Goal: Task Accomplishment & Management: Manage account settings

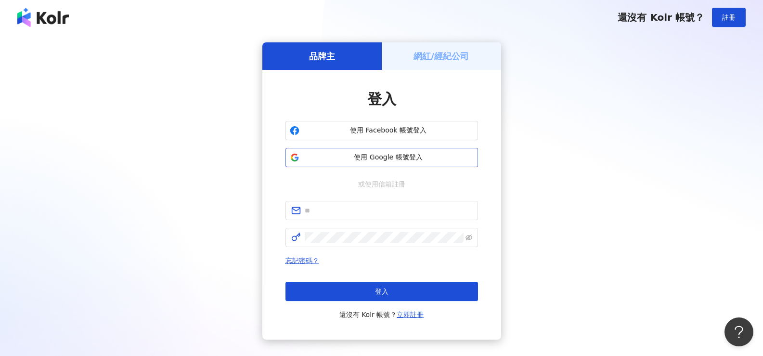
click at [371, 162] on span "使用 Google 帳號登入" at bounding box center [388, 158] width 170 height 10
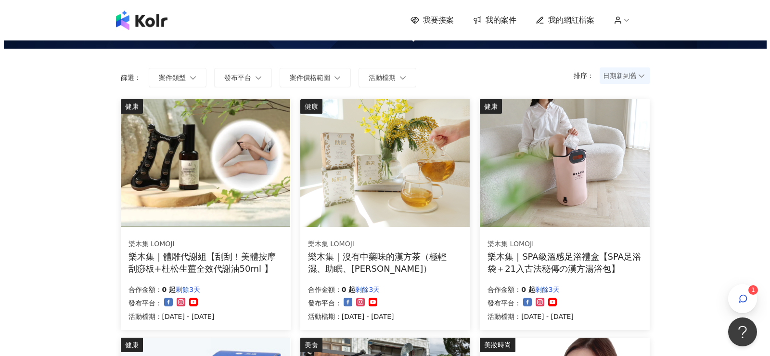
scroll to position [48, 0]
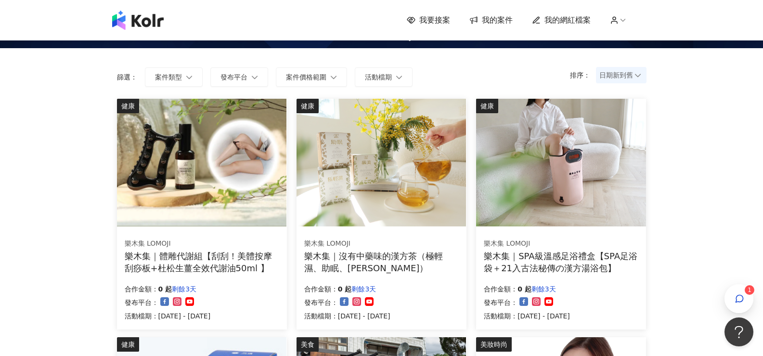
click at [635, 76] on icon at bounding box center [637, 75] width 7 height 7
click at [614, 78] on span "日期新到舊" at bounding box center [621, 75] width 44 height 14
click at [618, 112] on div "價格低到高" at bounding box center [621, 111] width 35 height 11
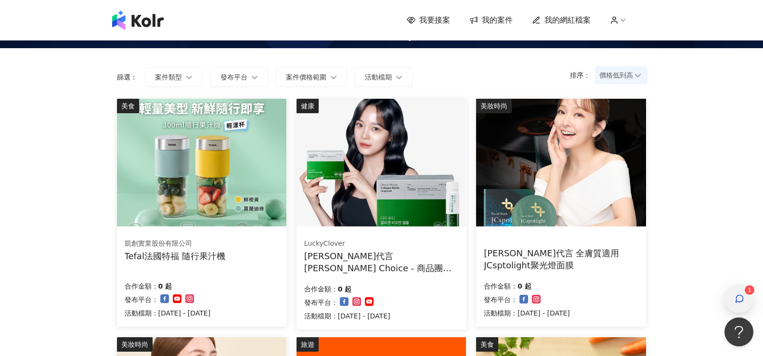
click at [736, 297] on icon "button" at bounding box center [739, 298] width 7 height 7
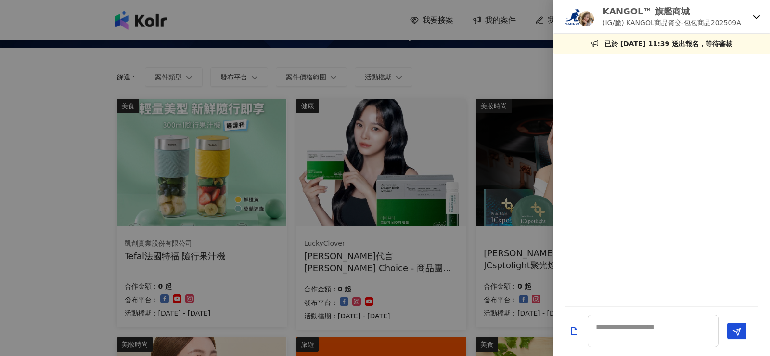
click at [678, 179] on div at bounding box center [661, 180] width 217 height 240
click at [653, 11] on p "KANGOL™ 旗艦商城" at bounding box center [672, 11] width 139 height 12
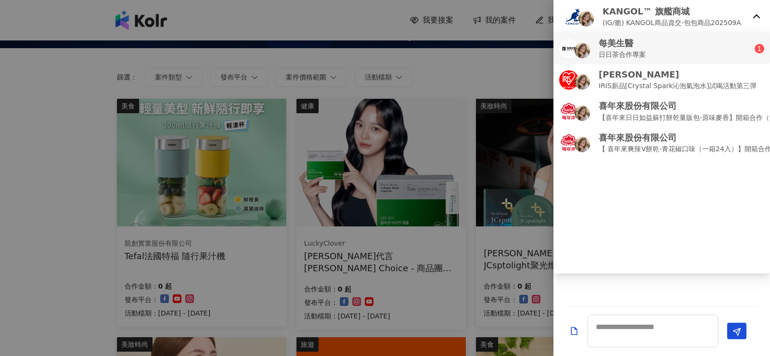
click at [649, 55] on div "每美生醫 日日茶合作專案" at bounding box center [656, 48] width 195 height 23
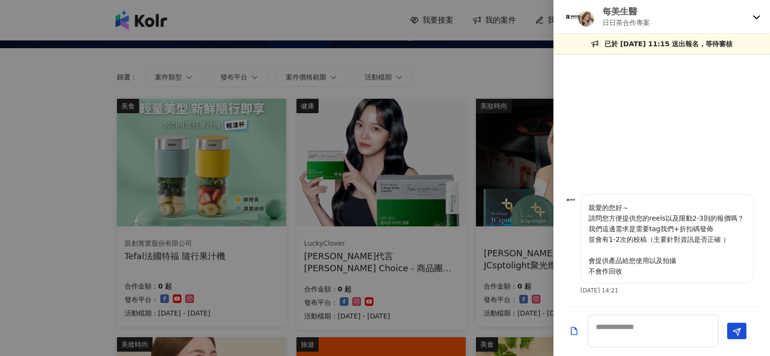
click at [621, 216] on p "親愛的您好～ 請問您方便提供您的reels以及限動2-3則的報價嗎？ 我們這邊需求是需要tag我們+折扣碼發佈 並會有1-2次的校稿（主要針對資訊是否正確 ）…" at bounding box center [667, 239] width 157 height 74
click at [602, 218] on p "親愛的您好～ 請問您方便提供您的reels以及限動2-3則的報價嗎？ 我們這邊需求是需要tag我們+折扣碼發佈 並會有1-2次的校稿（主要針對資訊是否正確 ）…" at bounding box center [667, 239] width 157 height 74
click at [643, 217] on p "親愛的您好～ 請問您方便提供您的reels以及限動2-3則的報價嗎？ 我們這邊需求是需要tag我們+折扣碼發佈 並會有1-2次的校稿（主要針對資訊是否正確 ）…" at bounding box center [667, 239] width 157 height 74
click at [678, 217] on p "親愛的您好～ 請問您方便提供您的reels以及限動2-3則的報價嗎？ 我們這邊需求是需要tag我們+折扣碼發佈 並會有1-2次的校稿（主要針對資訊是否正確 ）…" at bounding box center [667, 239] width 157 height 74
click at [719, 220] on p "親愛的您好～ 請問您方便提供您的reels以及限動2-3則的報價嗎？ 我們這邊需求是需要tag我們+折扣碼發佈 並會有1-2次的校稿（主要針對資訊是否正確 ）…" at bounding box center [667, 239] width 157 height 74
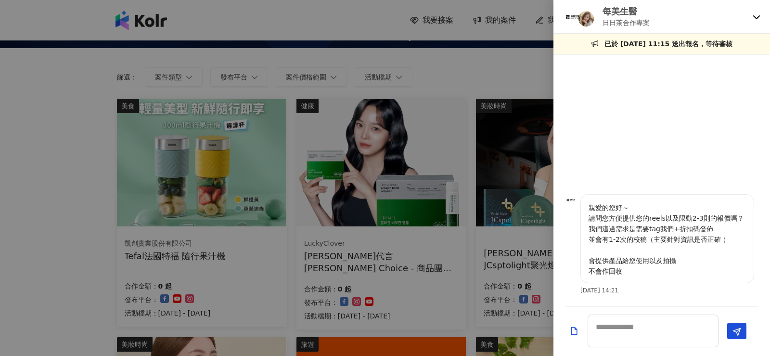
click at [628, 232] on p "親愛的您好～ 請問您方便提供您的reels以及限動2-3則的報價嗎？ 我們這邊需求是需要tag我們+折扣碼發佈 並會有1-2次的校稿（主要針對資訊是否正確 ）…" at bounding box center [667, 239] width 157 height 74
click at [680, 228] on p "親愛的您好～ 請問您方便提供您的reels以及限動2-3則的報價嗎？ 我們這邊需求是需要tag我們+折扣碼發佈 並會有1-2次的校稿（主要針對資訊是否正確 ）…" at bounding box center [667, 239] width 157 height 74
click at [721, 230] on p "親愛的您好～ 請問您方便提供您的reels以及限動2-3則的報價嗎？ 我們這邊需求是需要tag我們+折扣碼發佈 並會有1-2次的校稿（主要針對資訊是否正確 ）…" at bounding box center [667, 239] width 157 height 74
click at [629, 246] on p "親愛的您好～ 請問您方便提供您的reels以及限動2-3則的報價嗎？ 我們這邊需求是需要tag我們+折扣碼發佈 並會有1-2次的校稿（主要針對資訊是否正確 ）…" at bounding box center [667, 239] width 157 height 74
click at [628, 261] on p "親愛的您好～ 請問您方便提供您的reels以及限動2-3則的報價嗎？ 我們這邊需求是需要tag我們+折扣碼發佈 並會有1-2次的校稿（主要針對資訊是否正確 ）…" at bounding box center [667, 239] width 157 height 74
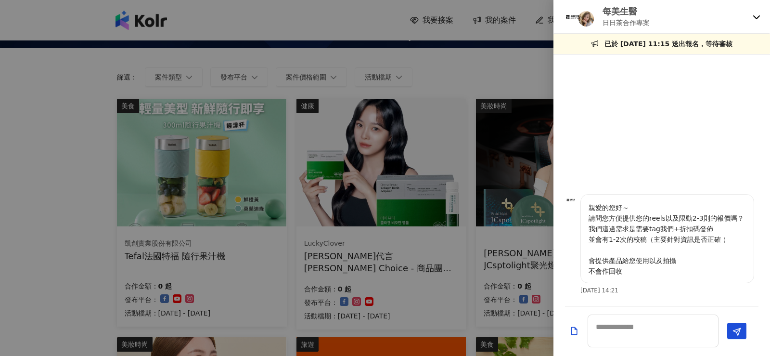
click at [622, 23] on p "日日茶合作專案" at bounding box center [626, 22] width 47 height 11
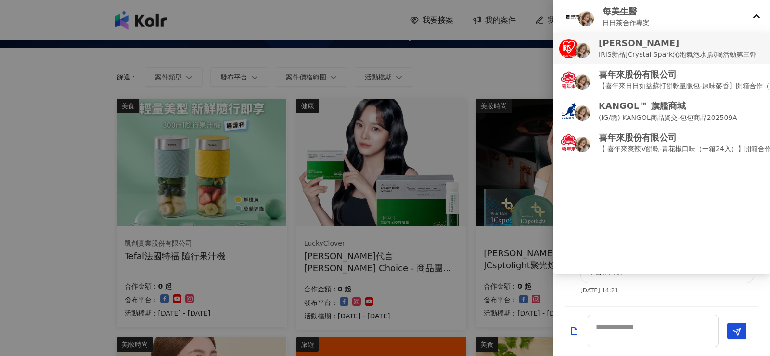
click at [627, 50] on p "IRIS新品[Crystal Spark沁泡氣泡水]試喝活動第三彈" at bounding box center [678, 54] width 158 height 11
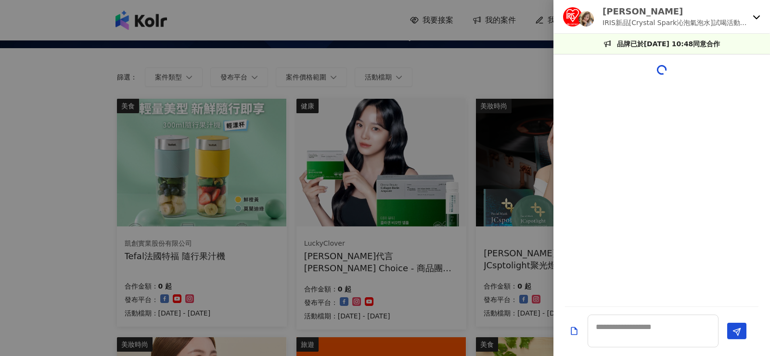
scroll to position [1335, 0]
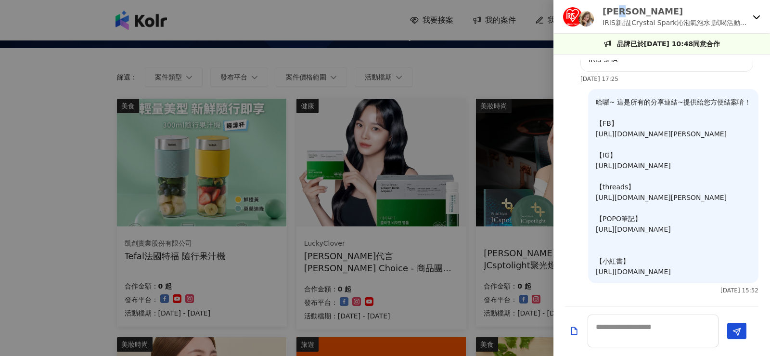
click at [617, 11] on p "[PERSON_NAME]" at bounding box center [676, 11] width 146 height 12
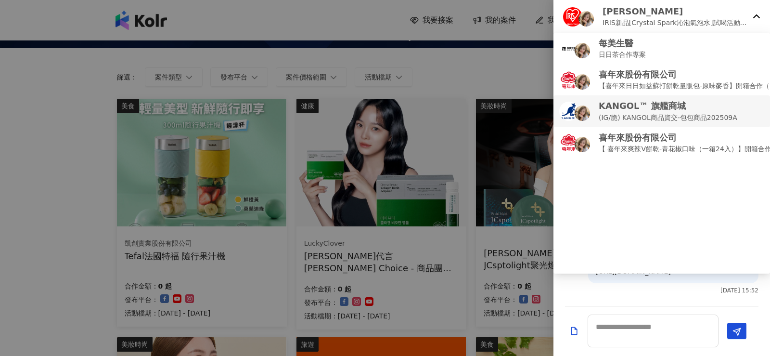
click at [637, 118] on p "(IG/脆) KANGOL商品資交-包包商品202509A" at bounding box center [668, 117] width 139 height 11
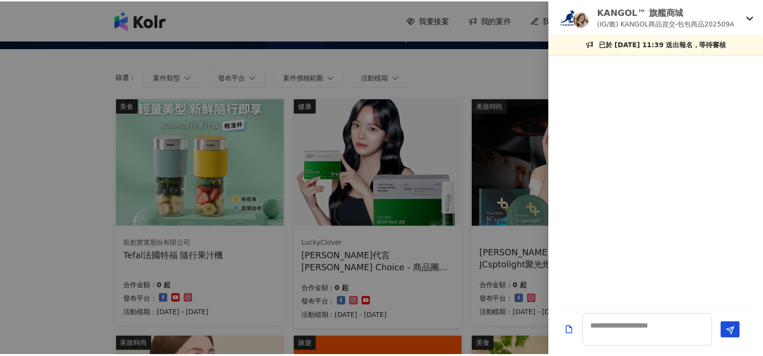
scroll to position [0, 0]
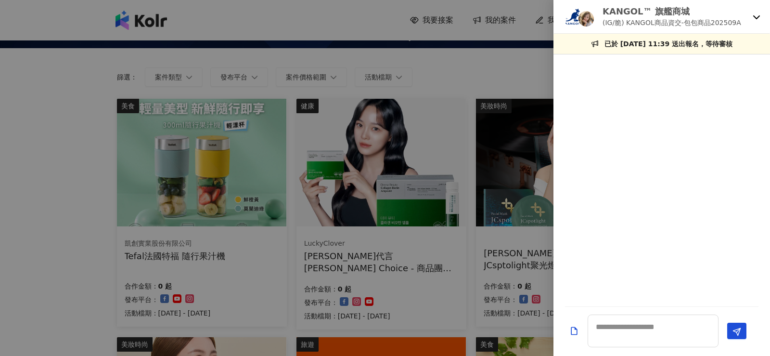
click at [612, 20] on p "(IG/脆) KANGOL商品資交-包包商品202509A" at bounding box center [672, 22] width 139 height 11
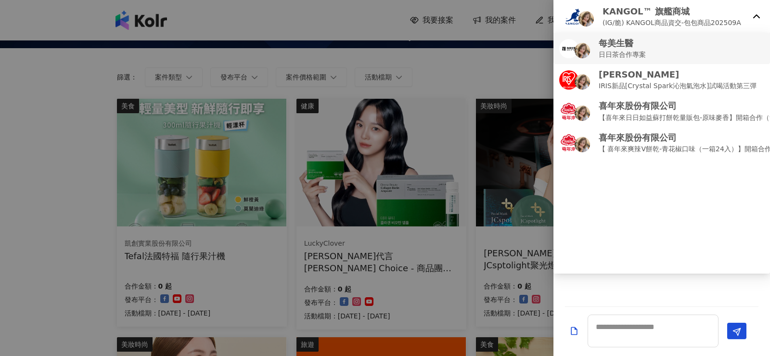
click at [612, 50] on p "日日茶合作專案" at bounding box center [622, 54] width 47 height 11
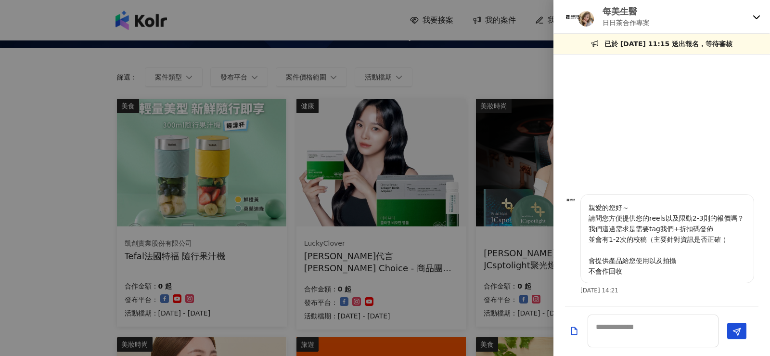
click at [646, 228] on p "親愛的您好～ 請問您方便提供您的reels以及限動2-3則的報價嗎？ 我們這邊需求是需要tag我們+折扣碼發佈 並會有1-2次的校稿（主要針對資訊是否正確 ）…" at bounding box center [667, 239] width 157 height 74
click at [685, 228] on p "親愛的您好～ 請問您方便提供您的reels以及限動2-3則的報價嗎？ 我們這邊需求是需要tag我們+折扣碼發佈 並會有1-2次的校稿（主要針對資訊是否正確 ）…" at bounding box center [667, 239] width 157 height 74
click at [598, 242] on p "親愛的您好～ 請問您方便提供您的reels以及限動2-3則的報價嗎？ 我們這邊需求是需要tag我們+折扣碼發佈 並會有1-2次的校稿（主要針對資訊是否正確 ）…" at bounding box center [667, 239] width 157 height 74
click at [652, 240] on p "親愛的您好～ 請問您方便提供您的reels以及限動2-3則的報價嗎？ 我們這邊需求是需要tag我們+折扣碼發佈 並會有1-2次的校稿（主要針對資訊是否正確 ）…" at bounding box center [667, 239] width 157 height 74
click at [707, 244] on p "親愛的您好～ 請問您方便提供您的reels以及限動2-3則的報價嗎？ 我們這邊需求是需要tag我們+折扣碼發佈 並會有1-2次的校稿（主要針對資訊是否正確 ）…" at bounding box center [667, 239] width 157 height 74
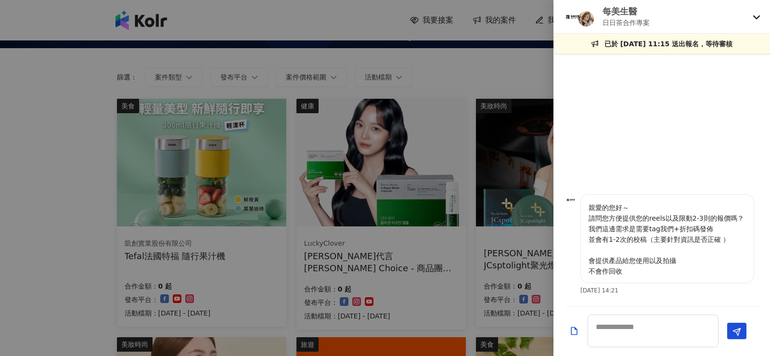
click at [42, 223] on div at bounding box center [385, 178] width 770 height 356
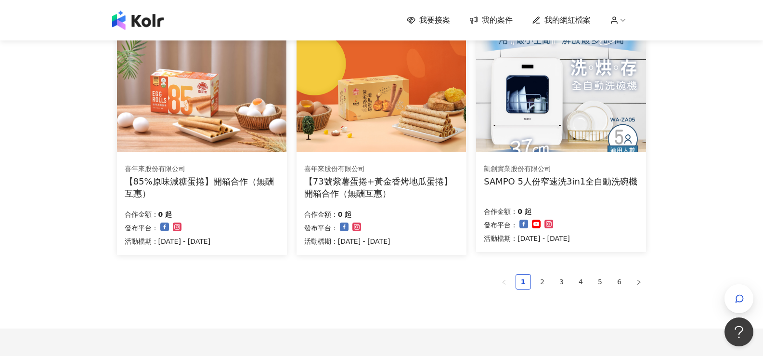
scroll to position [674, 0]
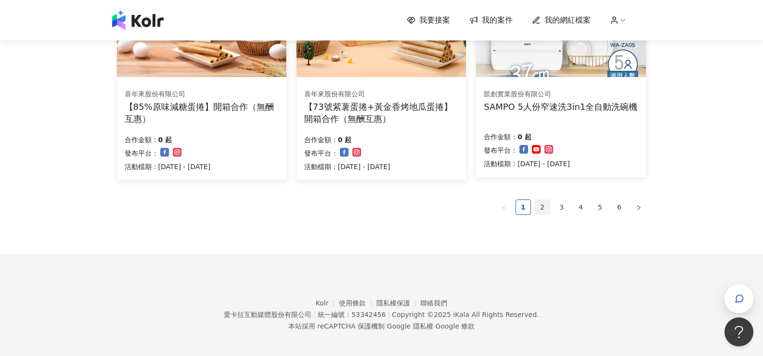
click at [541, 206] on link "2" at bounding box center [542, 207] width 14 height 14
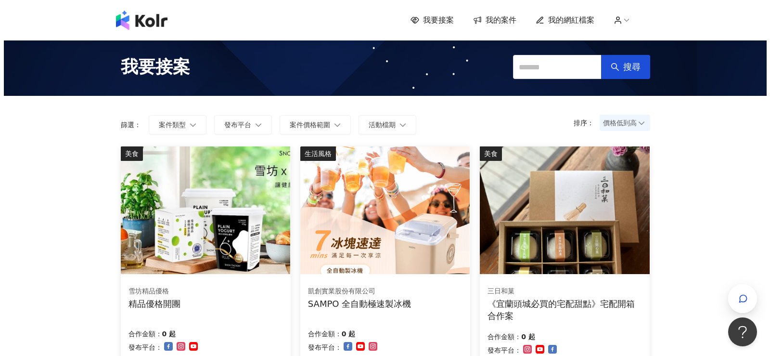
scroll to position [0, 0]
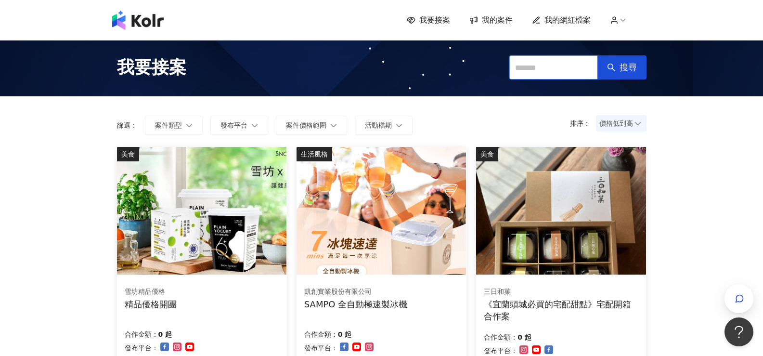
click at [519, 62] on input "text" at bounding box center [553, 67] width 89 height 24
type input "***"
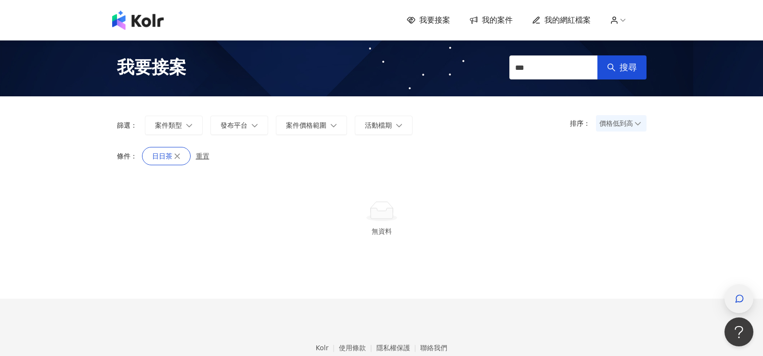
click at [734, 300] on div "button" at bounding box center [738, 299] width 13 height 22
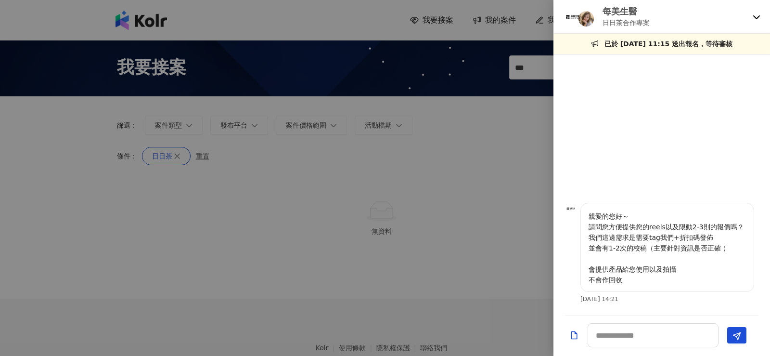
click at [621, 18] on p "日日茶合作專案" at bounding box center [626, 22] width 47 height 11
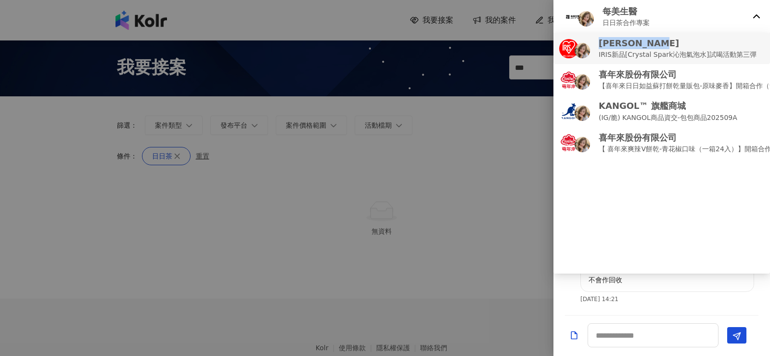
drag, startPoint x: 664, startPoint y: 43, endPoint x: 598, endPoint y: 43, distance: 65.9
click at [598, 43] on div "[PERSON_NAME] IRIS新品[Crystal Spark沁泡氣泡水]試喝活動第三彈" at bounding box center [661, 48] width 205 height 23
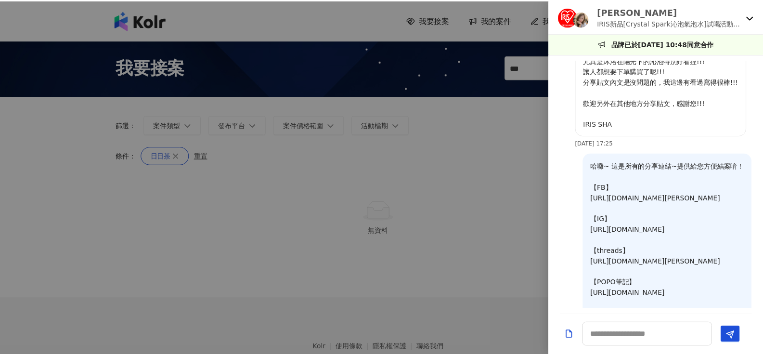
scroll to position [1038, 0]
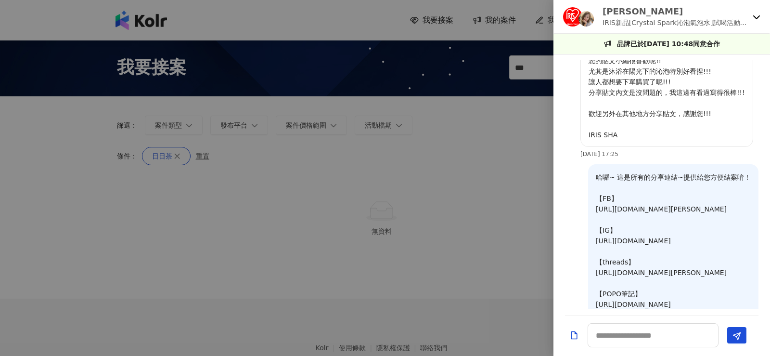
click at [633, 14] on p "[PERSON_NAME]" at bounding box center [676, 11] width 146 height 12
click at [508, 67] on div at bounding box center [385, 178] width 770 height 356
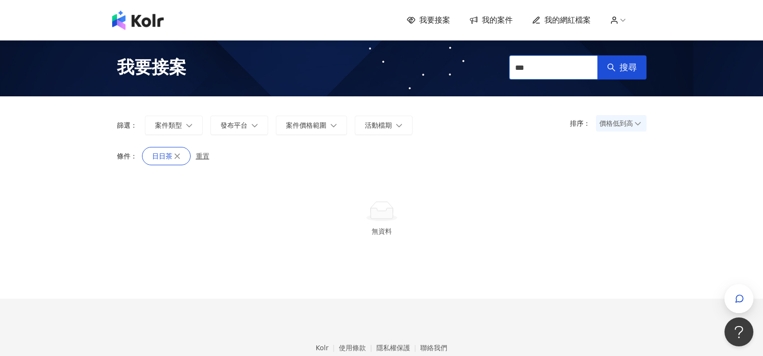
click at [526, 73] on input "***" at bounding box center [553, 67] width 89 height 24
type input "*"
type input "****"
click at [614, 76] on button "搜尋" at bounding box center [621, 67] width 49 height 24
click at [186, 157] on icon "button" at bounding box center [183, 156] width 7 height 7
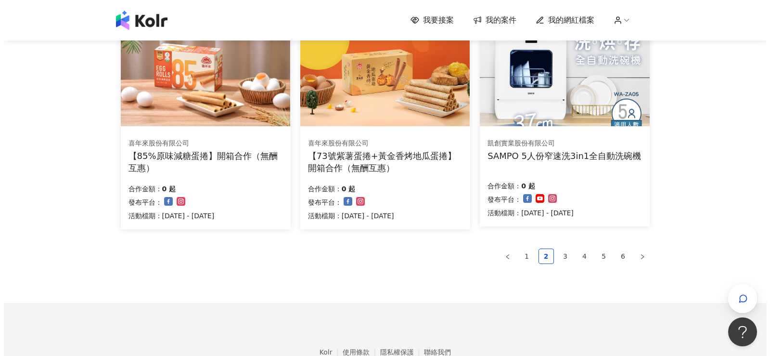
scroll to position [626, 0]
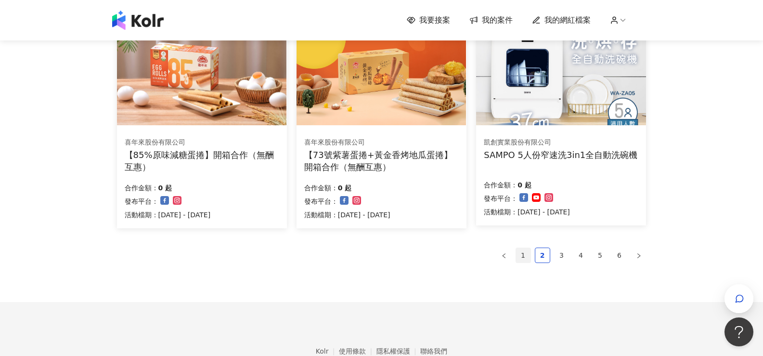
click at [522, 255] on link "1" at bounding box center [523, 255] width 14 height 14
click at [521, 257] on link "1" at bounding box center [523, 255] width 14 height 14
click at [738, 293] on span "button" at bounding box center [739, 299] width 10 height 12
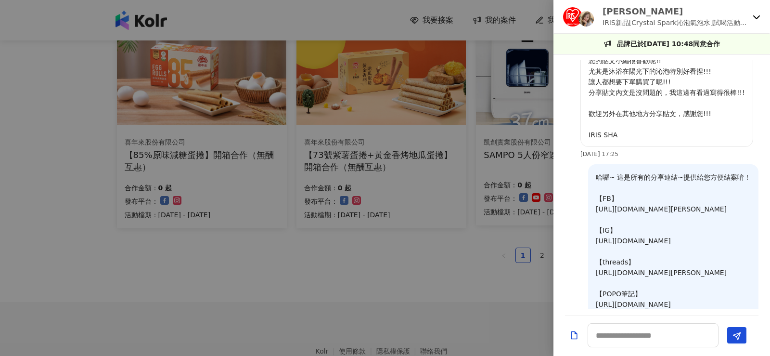
click at [627, 19] on p "IRIS新品[Crystal Spark沁泡氣泡水]試喝活動第三彈" at bounding box center [676, 22] width 146 height 11
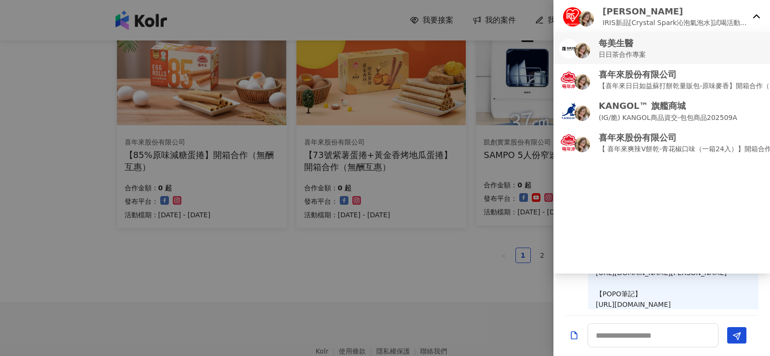
click at [623, 48] on p "每美生醫" at bounding box center [622, 43] width 47 height 12
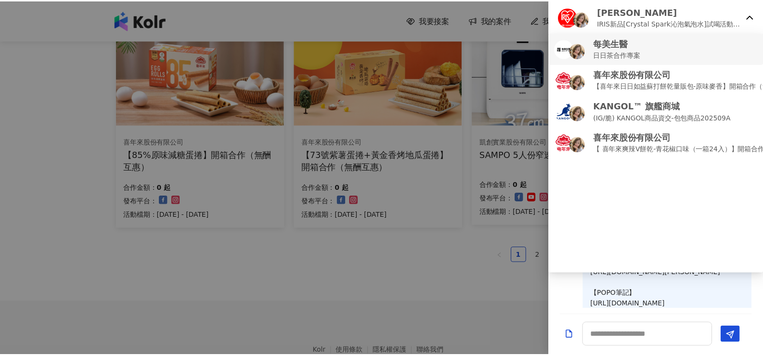
scroll to position [0, 0]
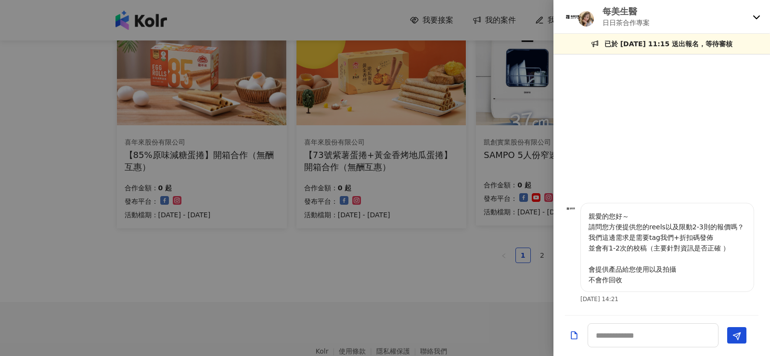
click at [299, 260] on div at bounding box center [385, 178] width 770 height 356
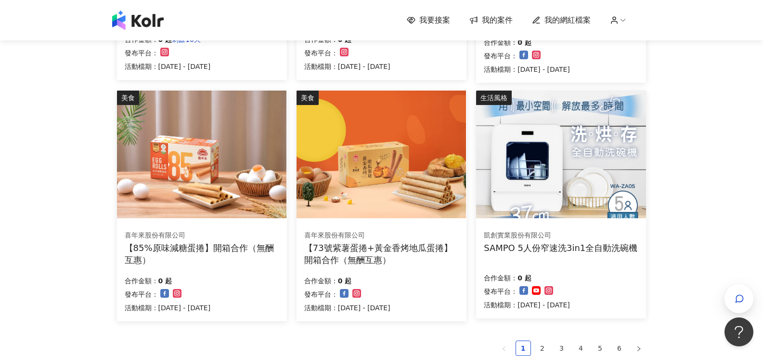
scroll to position [679, 0]
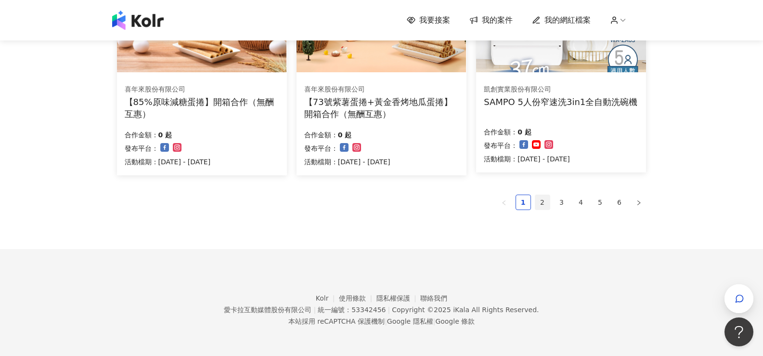
click at [540, 201] on link "2" at bounding box center [542, 202] width 14 height 14
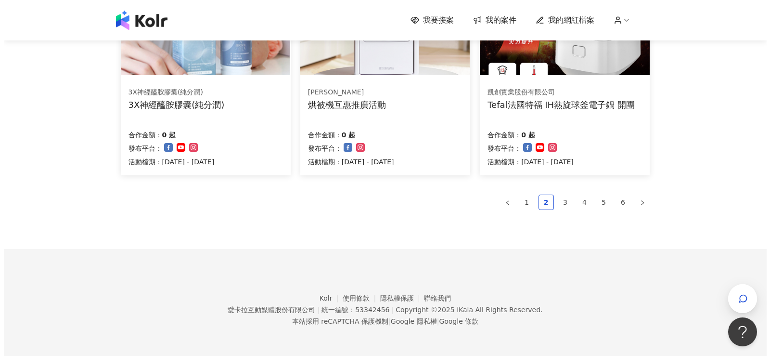
scroll to position [673, 0]
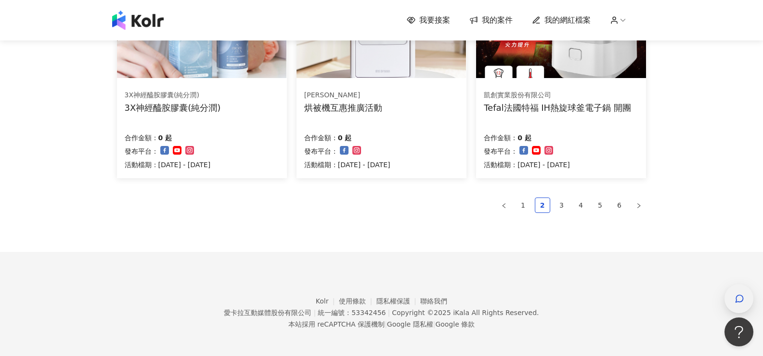
click at [736, 298] on icon "button" at bounding box center [739, 298] width 7 height 7
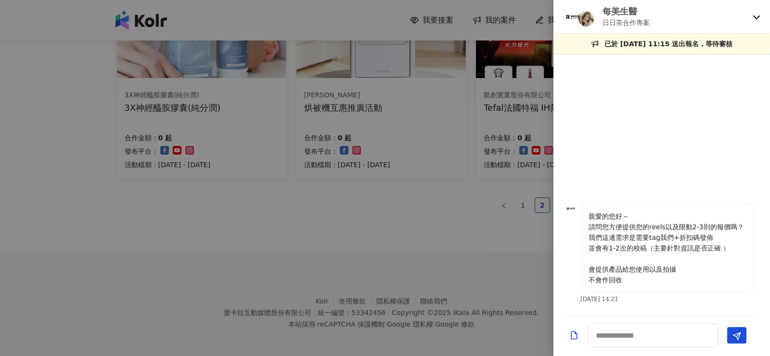
click at [756, 17] on icon at bounding box center [756, 17] width 7 height 4
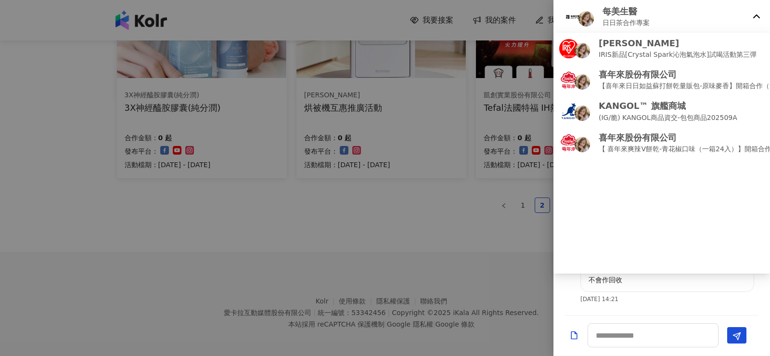
click at [756, 17] on icon at bounding box center [757, 17] width 8 height 8
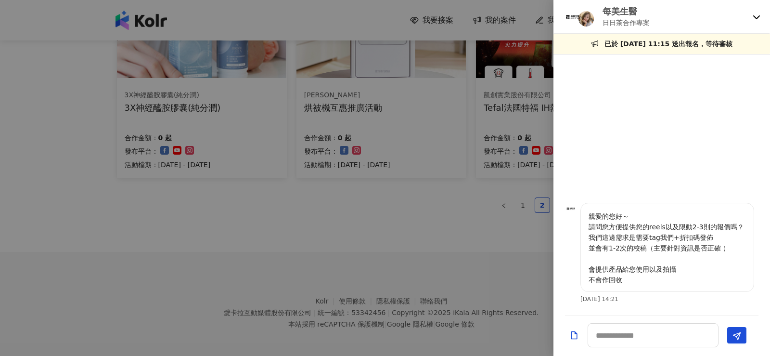
click at [564, 18] on img at bounding box center [572, 16] width 19 height 19
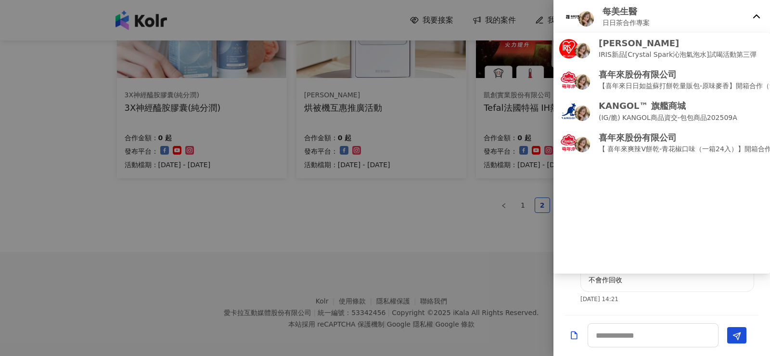
click at [564, 18] on img at bounding box center [572, 16] width 19 height 19
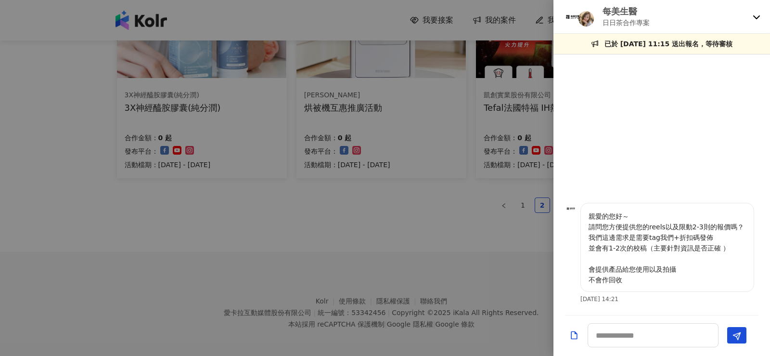
click at [370, 293] on div at bounding box center [385, 178] width 770 height 356
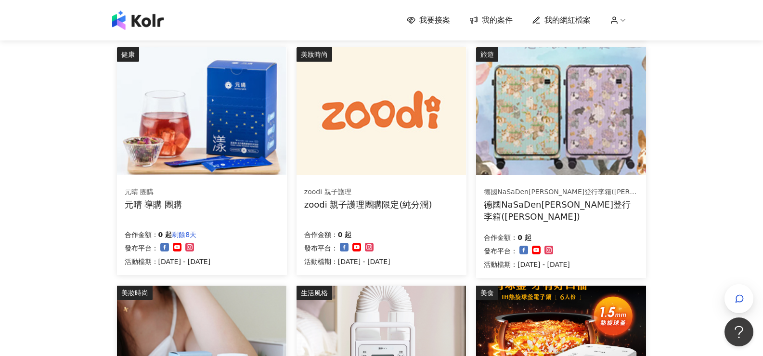
scroll to position [240, 0]
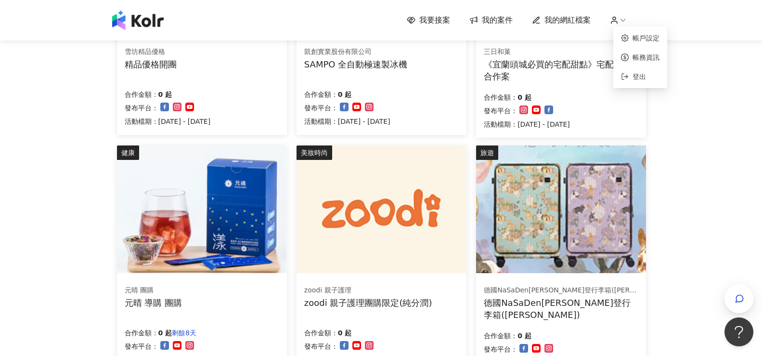
click at [618, 19] on icon at bounding box center [614, 20] width 9 height 9
click at [492, 23] on span "我的案件" at bounding box center [497, 20] width 31 height 11
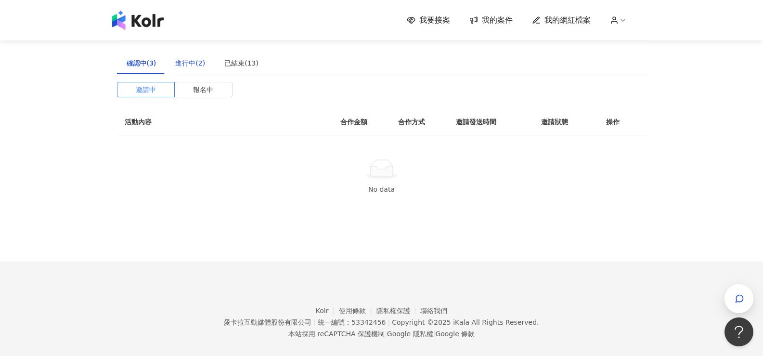
click at [190, 67] on div "進行中(2)" at bounding box center [190, 63] width 30 height 11
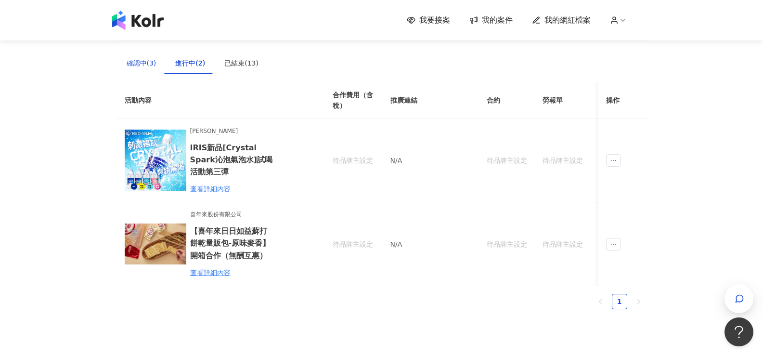
click at [149, 67] on div "確認中(3)" at bounding box center [142, 63] width 30 height 11
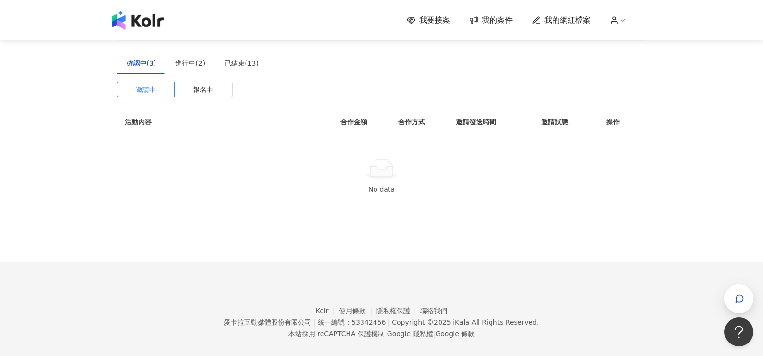
click at [141, 123] on th "活動內容" at bounding box center [213, 122] width 193 height 26
click at [241, 65] on div "已結束(13)" at bounding box center [241, 63] width 34 height 11
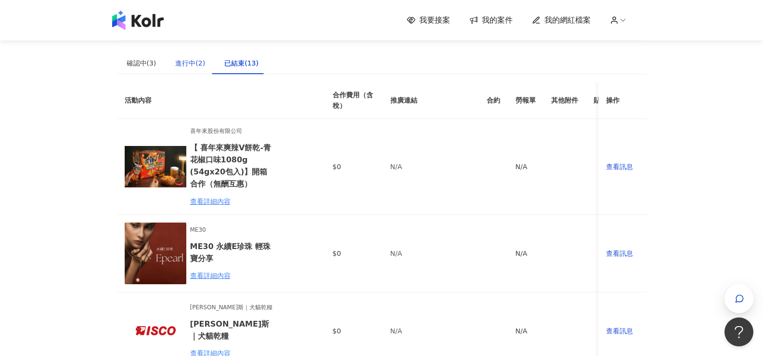
click at [195, 65] on div "進行中(2)" at bounding box center [190, 63] width 30 height 11
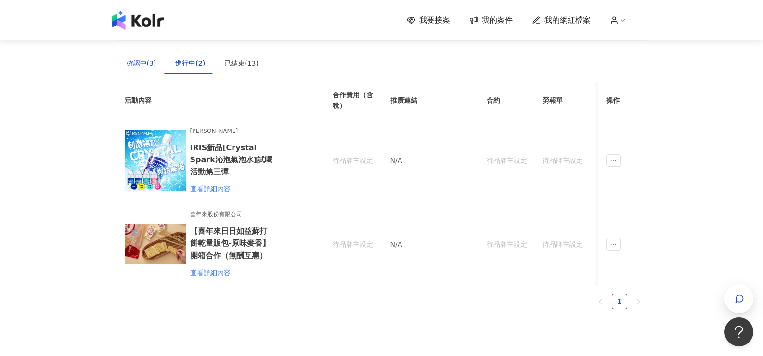
click at [143, 62] on div "確認中(3)" at bounding box center [142, 63] width 30 height 11
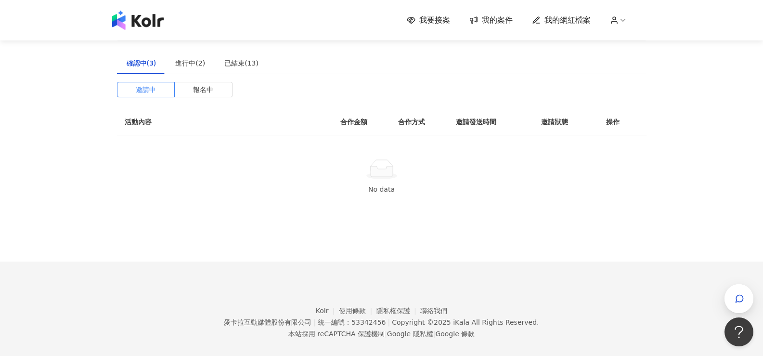
click at [510, 18] on span "我的案件" at bounding box center [497, 20] width 31 height 11
click at [591, 15] on span "我的網紅檔案" at bounding box center [567, 20] width 46 height 11
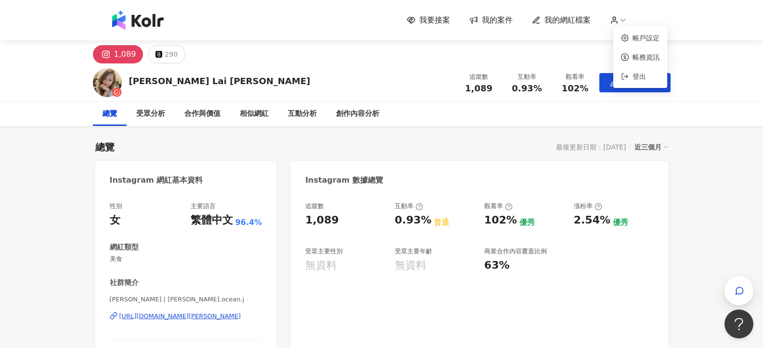
click at [614, 23] on icon at bounding box center [614, 20] width 9 height 9
click at [731, 288] on div "button" at bounding box center [738, 291] width 29 height 29
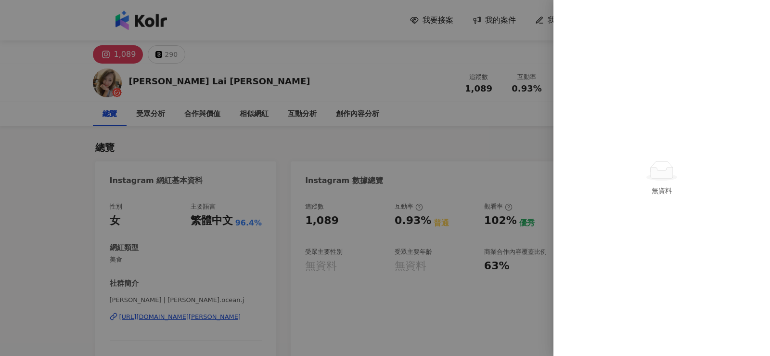
click at [625, 41] on div "無資料" at bounding box center [661, 178] width 217 height 356
click at [436, 107] on div at bounding box center [385, 178] width 770 height 356
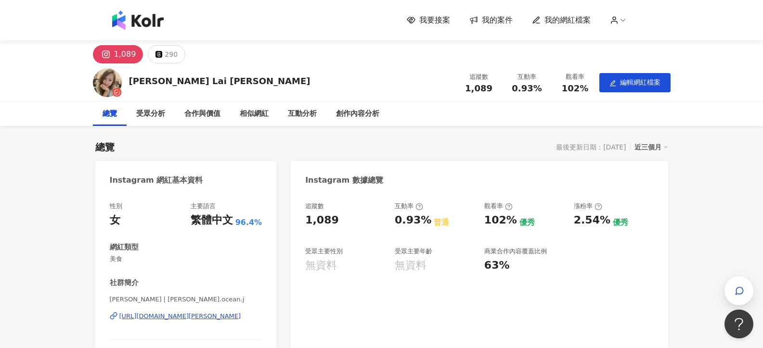
click at [608, 18] on div "我要接案 我的案件 我的網紅檔案" at bounding box center [527, 20] width 240 height 11
click at [617, 19] on icon at bounding box center [614, 20] width 9 height 9
click at [641, 40] on link "帳戶設定" at bounding box center [645, 38] width 27 height 8
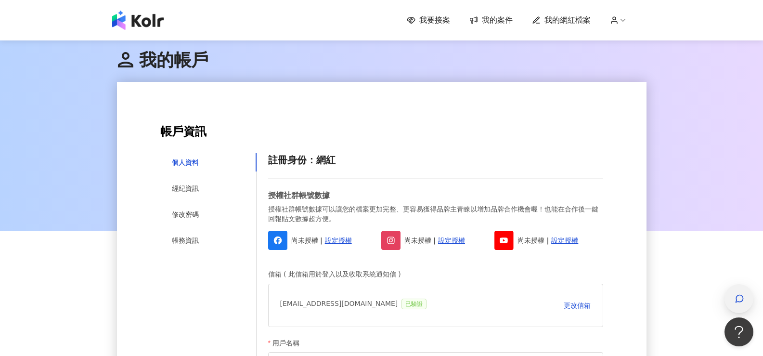
click at [739, 300] on icon "button" at bounding box center [739, 299] width 10 height 10
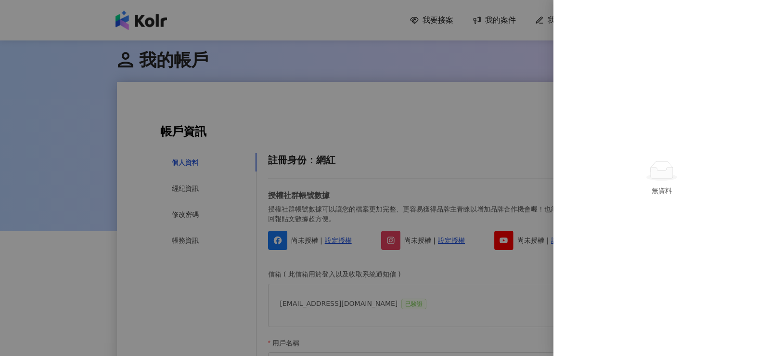
click at [351, 92] on div at bounding box center [385, 178] width 770 height 356
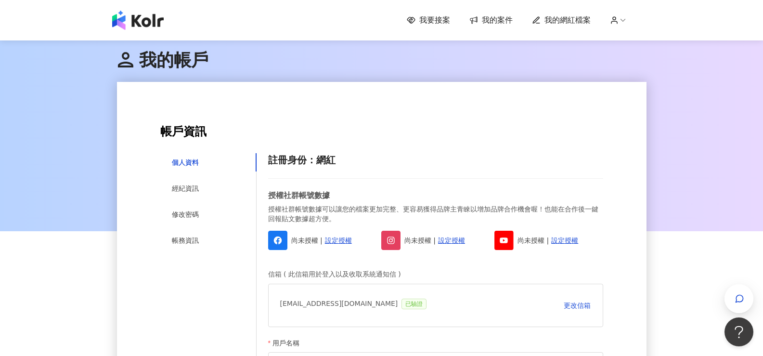
click at [91, 13] on div "我要接案 我的案件 我的網紅檔案" at bounding box center [381, 20] width 763 height 40
click at [149, 26] on img at bounding box center [137, 20] width 51 height 19
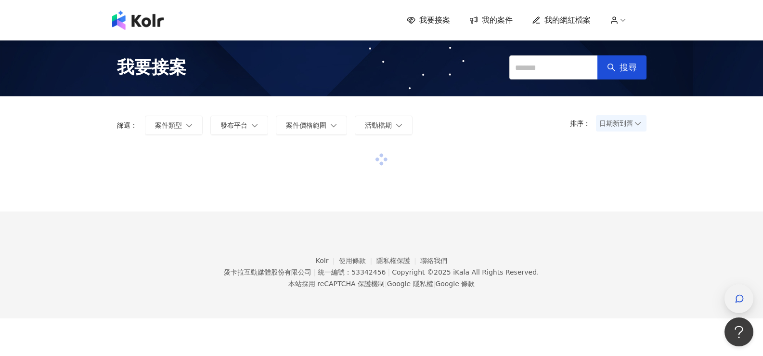
click at [737, 295] on icon "button" at bounding box center [739, 299] width 10 height 10
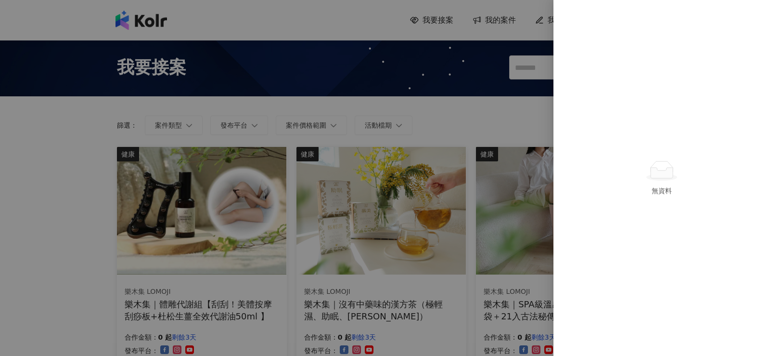
click at [711, 144] on div "無資料" at bounding box center [661, 178] width 217 height 356
click at [661, 178] on icon at bounding box center [662, 172] width 22 height 11
click at [469, 109] on div at bounding box center [385, 178] width 770 height 356
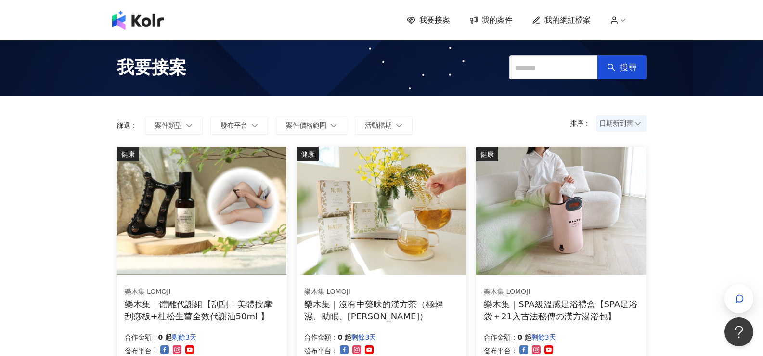
click at [624, 120] on span "日期新到舊" at bounding box center [621, 123] width 44 height 14
click at [619, 178] on div "日期新到舊" at bounding box center [621, 176] width 35 height 11
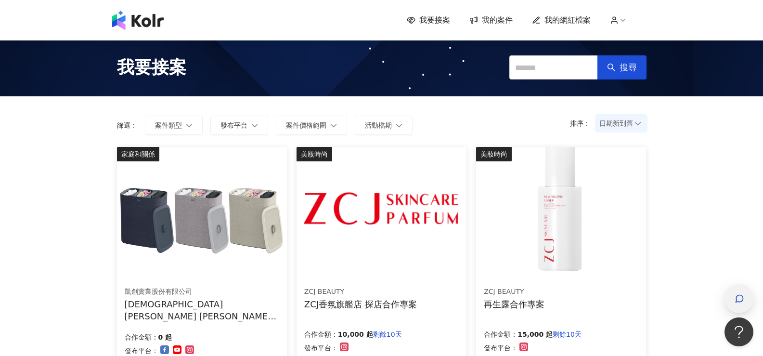
click at [738, 302] on icon "button" at bounding box center [739, 299] width 10 height 10
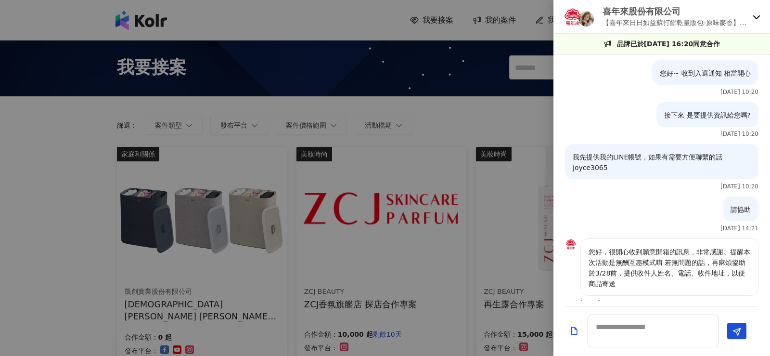
scroll to position [109, 0]
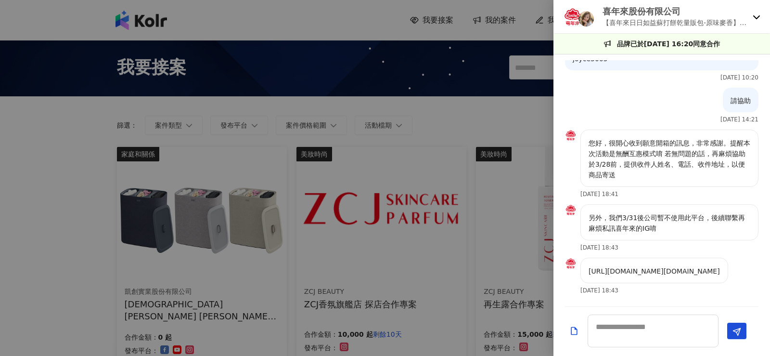
click at [628, 25] on p "【喜年來日日如益蘇打餅乾量販包-原味麥香】開箱合作（無酬互惠）" at bounding box center [676, 22] width 146 height 11
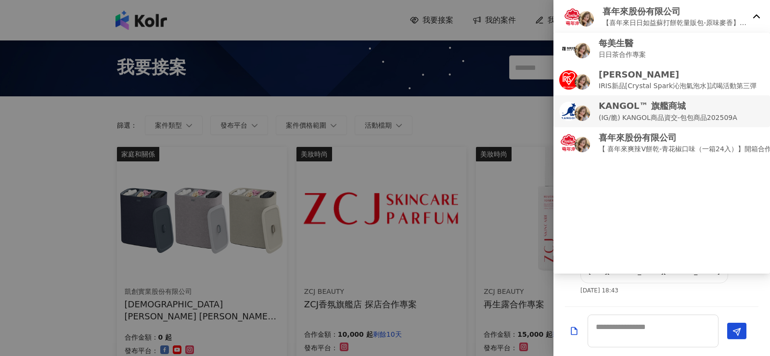
click at [645, 123] on li "KANGOL™ 旗艦商城 (IG/脆) KANGOL商品資交-包包商品202509A" at bounding box center [661, 110] width 217 height 31
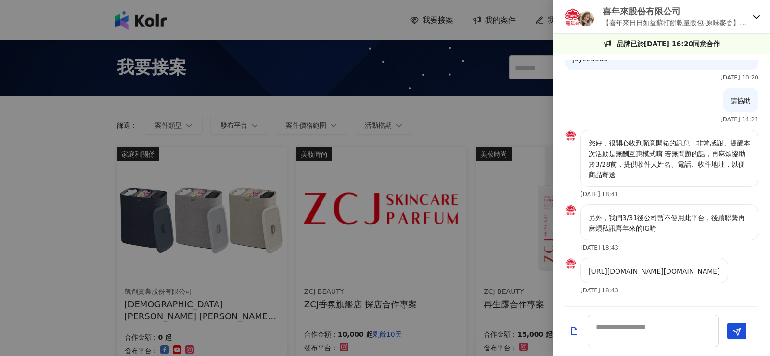
click at [642, 17] on p "【喜年來日日如益蘇打餅乾量販包-原味麥香】開箱合作（無酬互惠）" at bounding box center [676, 22] width 146 height 11
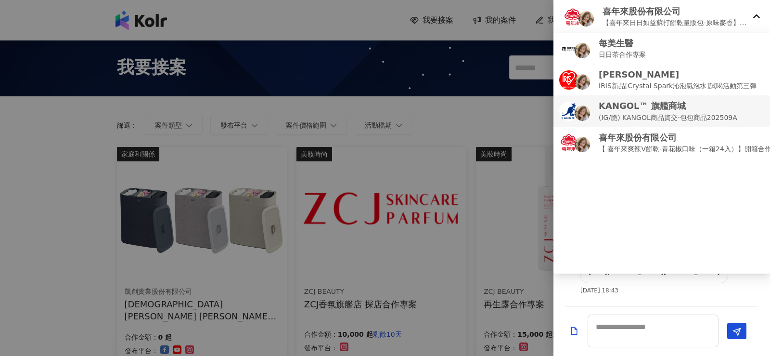
click at [626, 109] on p "KANGOL™ 旗艦商城" at bounding box center [668, 106] width 139 height 12
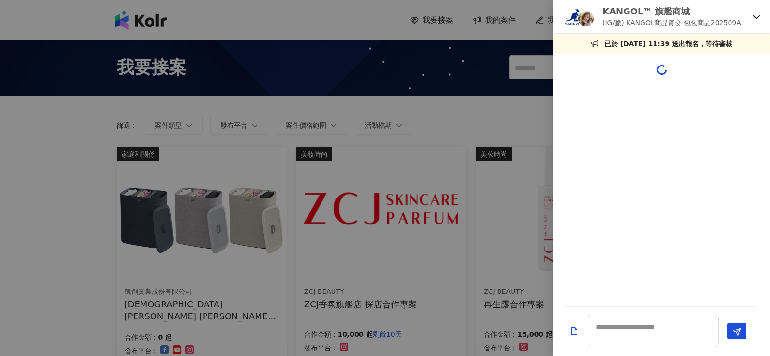
scroll to position [0, 0]
click at [648, 20] on p "(IG/脆) KANGOL商品資交-包包商品202509A" at bounding box center [672, 22] width 139 height 11
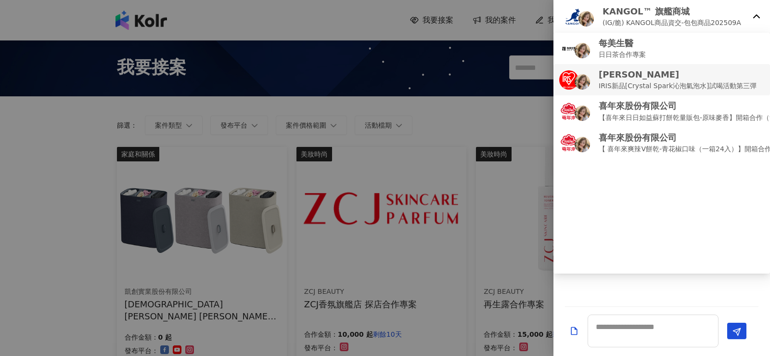
click at [630, 85] on p "IRIS新品[Crystal Spark沁泡氣泡水]試喝活動第三彈" at bounding box center [678, 85] width 158 height 11
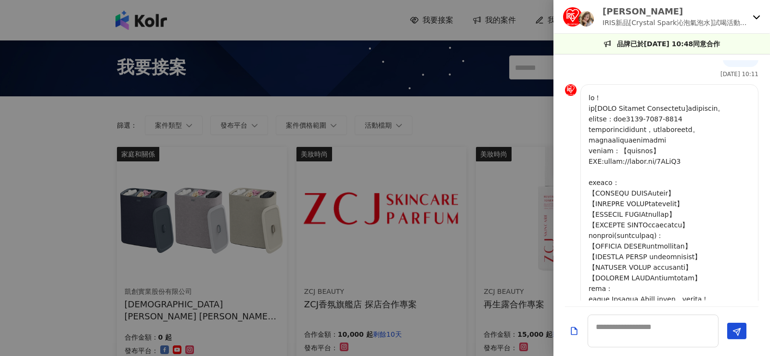
scroll to position [324, 0]
click at [636, 18] on p "IRIS新品[Crystal Spark沁泡氣泡水]試喝活動第三彈" at bounding box center [676, 22] width 146 height 11
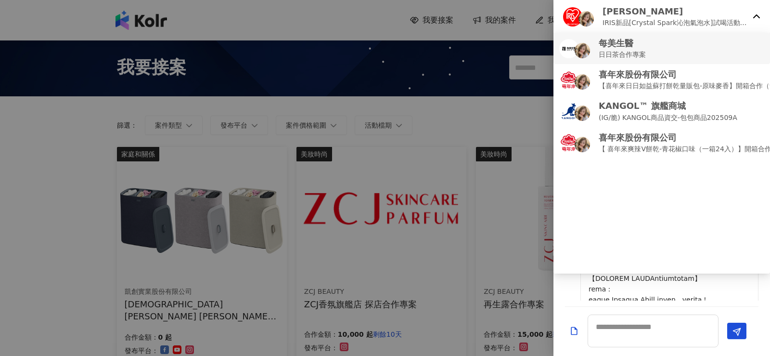
click at [637, 44] on p "每美生醫" at bounding box center [622, 43] width 47 height 12
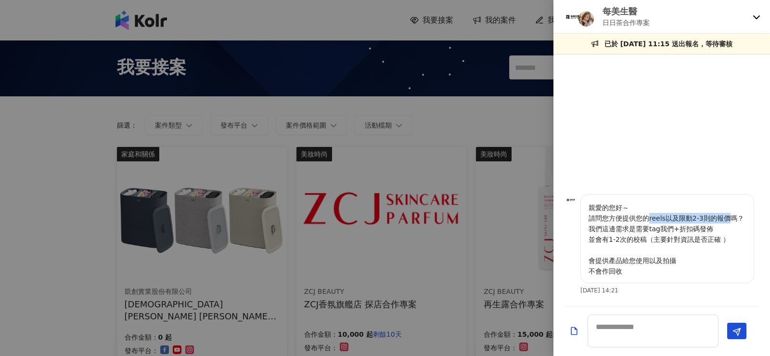
drag, startPoint x: 646, startPoint y: 217, endPoint x: 727, endPoint y: 218, distance: 80.4
click at [727, 218] on p "親愛的您好～ 請問您方便提供您的reels以及限動2-3則的報價嗎？ 我們這邊需求是需要tag我們+折扣碼發佈 並會有1-2次的校稿（主要針對資訊是否正確 ）…" at bounding box center [667, 239] width 157 height 74
copy p "reels以及限動2-3則的報價"
click at [613, 329] on textarea at bounding box center [653, 330] width 131 height 33
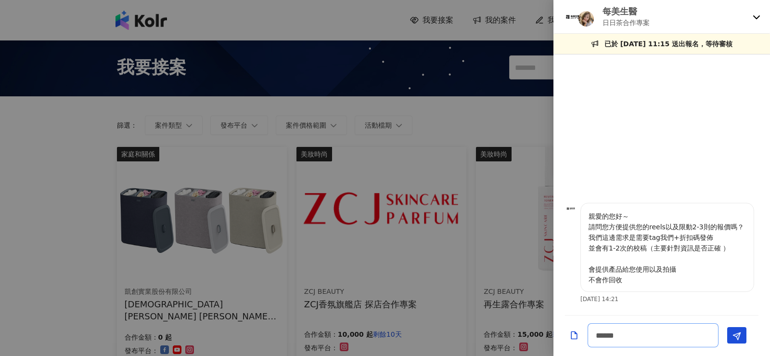
paste textarea "**********"
drag, startPoint x: 642, startPoint y: 336, endPoint x: 637, endPoint y: 335, distance: 4.9
click at [639, 335] on textarea "**********" at bounding box center [653, 335] width 131 height 24
click at [635, 335] on textarea "**********" at bounding box center [653, 335] width 131 height 24
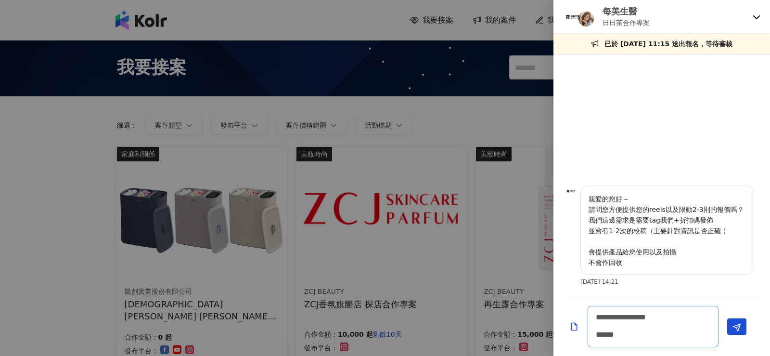
scroll to position [1, 0]
click at [624, 222] on p "親愛的您好～ 請問您方便提供您的reels以及限動2-3則的報價嗎？ 我們這邊需求是需要tag我們+折扣碼發佈 並會有1-2次的校稿（主要針對資訊是否正確 ）…" at bounding box center [667, 230] width 157 height 74
click at [592, 222] on p "親愛的您好～ 請問您方便提供您的reels以及限動2-3則的報價嗎？ 我們這邊需求是需要tag我們+折扣碼發佈 並會有1-2次的校稿（主要針對資訊是否正確 ）…" at bounding box center [667, 230] width 157 height 74
click at [655, 225] on p "親愛的您好～ 請問您方便提供您的reels以及限動2-3則的報價嗎？ 我們這邊需求是需要tag我們+折扣碼發佈 並會有1-2次的校稿（主要針對資訊是否正確 ）…" at bounding box center [667, 230] width 157 height 74
click at [690, 224] on p "親愛的您好～ 請問您方便提供您的reels以及限動2-3則的報價嗎？ 我們這邊需求是需要tag我們+折扣碼發佈 並會有1-2次的校稿（主要針對資訊是否正確 ）…" at bounding box center [667, 230] width 157 height 74
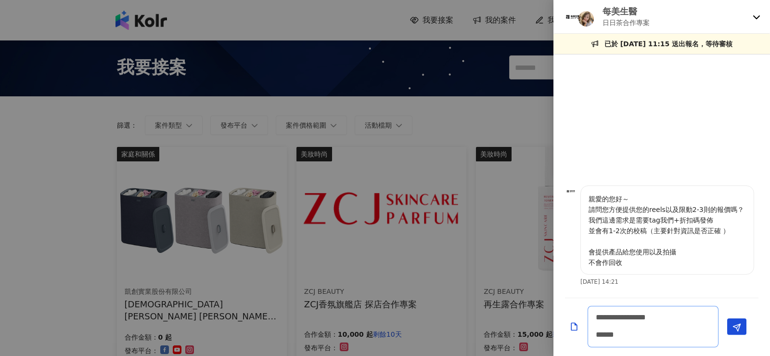
click at [602, 316] on textarea "**********" at bounding box center [653, 326] width 131 height 41
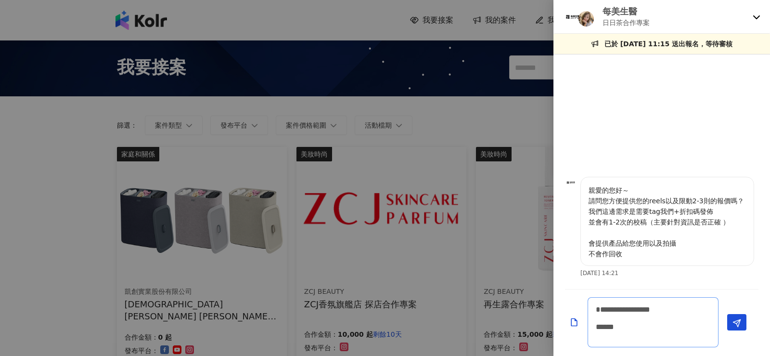
paste textarea "**********"
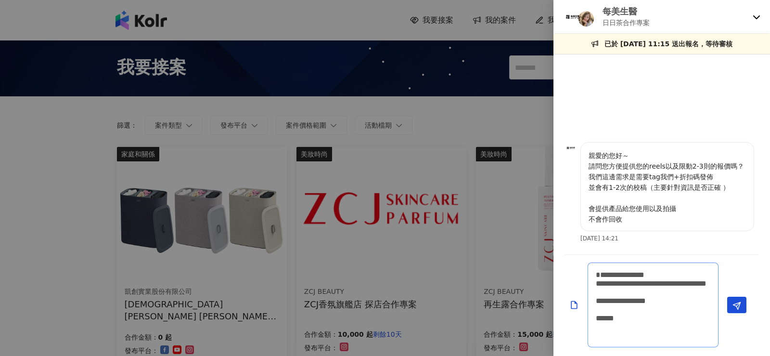
click at [637, 312] on textarea "**********" at bounding box center [653, 304] width 131 height 85
click at [595, 285] on textarea "**********" at bounding box center [653, 304] width 131 height 85
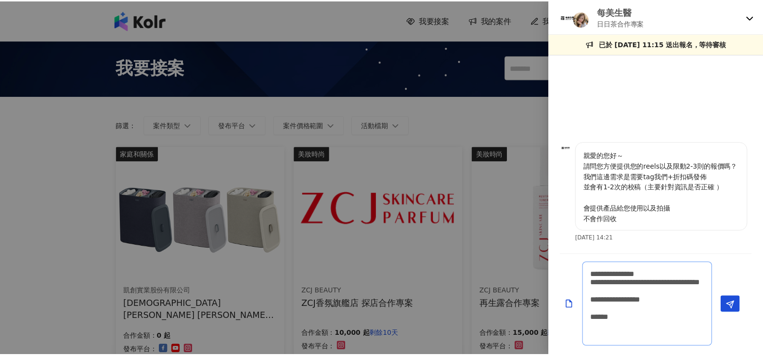
scroll to position [0, 0]
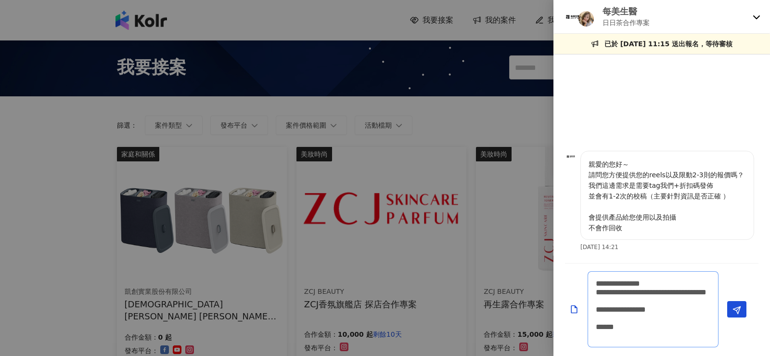
click at [620, 285] on textarea "**********" at bounding box center [653, 309] width 131 height 76
drag, startPoint x: 611, startPoint y: 283, endPoint x: 587, endPoint y: 282, distance: 23.6
click at [587, 282] on div "**********" at bounding box center [658, 309] width 186 height 76
click at [650, 299] on textarea "**********" at bounding box center [653, 309] width 131 height 76
click at [651, 336] on textarea "**********" at bounding box center [653, 309] width 131 height 76
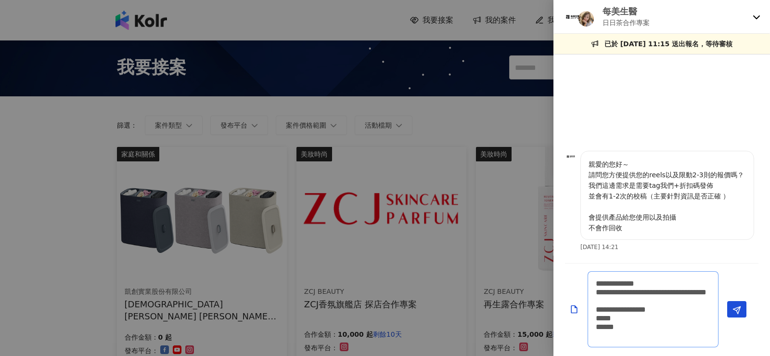
paste textarea "**********"
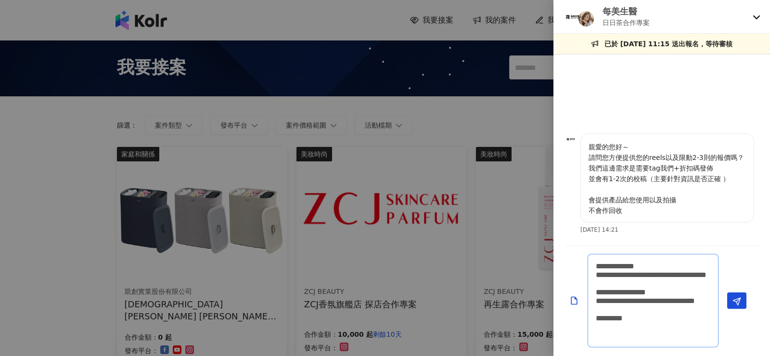
type textarea "**********"
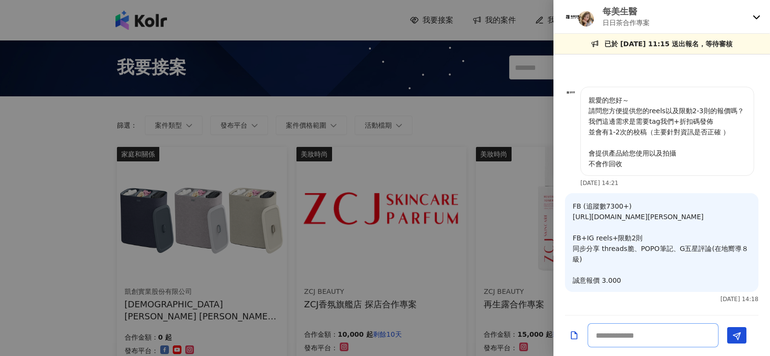
click at [653, 339] on textarea at bounding box center [653, 335] width 131 height 24
type textarea "*"
drag, startPoint x: 655, startPoint y: 21, endPoint x: 604, endPoint y: 25, distance: 51.2
click at [604, 25] on div "每美生醫 日日茶合作專案" at bounding box center [656, 16] width 186 height 23
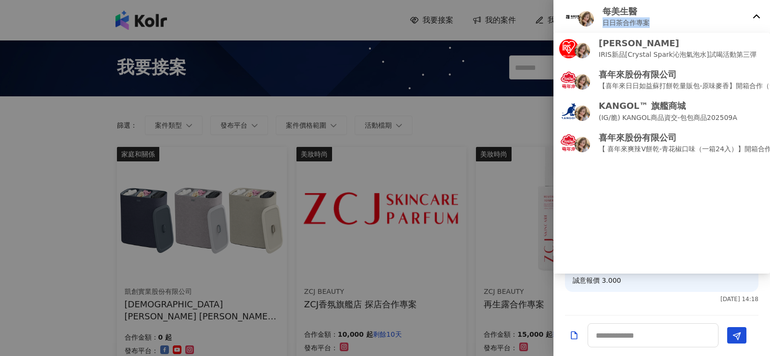
copy p "日日茶合作專案"
drag, startPoint x: 643, startPoint y: 12, endPoint x: 604, endPoint y: 13, distance: 39.5
click at [604, 13] on p "每美生醫" at bounding box center [626, 11] width 47 height 12
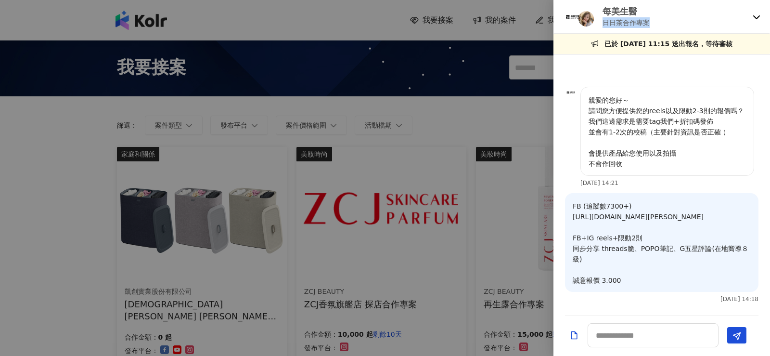
copy p "每美生醫"
click at [6, 199] on div at bounding box center [385, 178] width 770 height 356
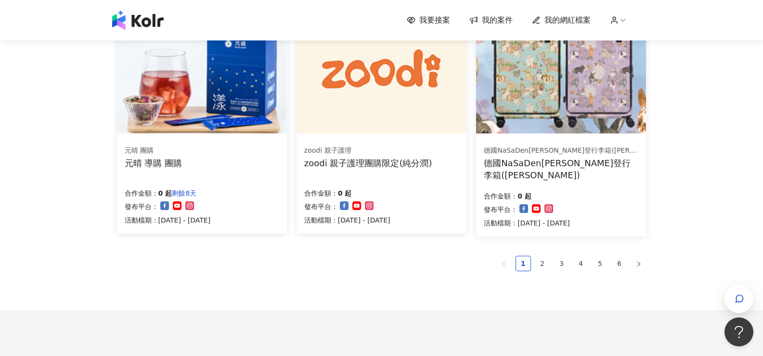
scroll to position [626, 0]
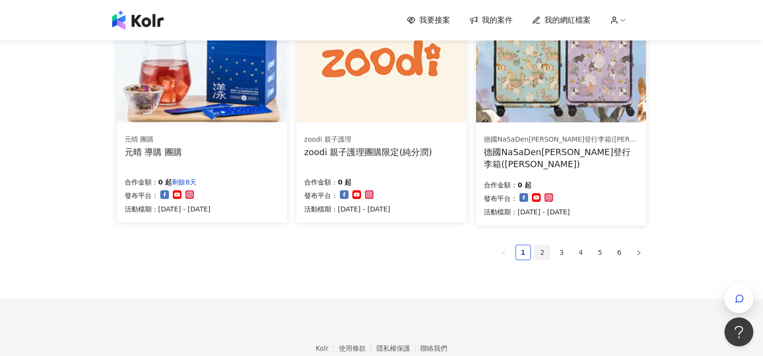
click at [543, 254] on link "2" at bounding box center [542, 252] width 14 height 14
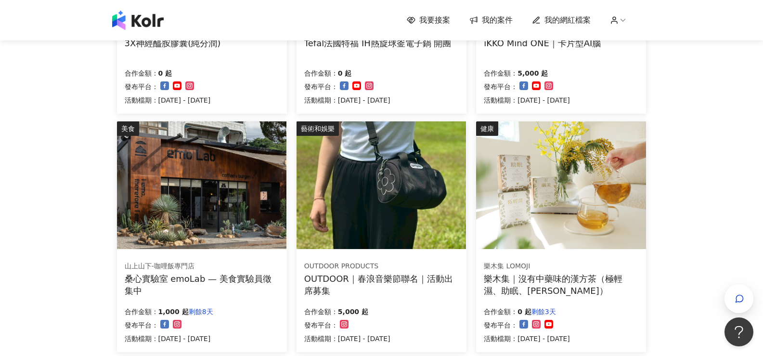
scroll to position [289, 0]
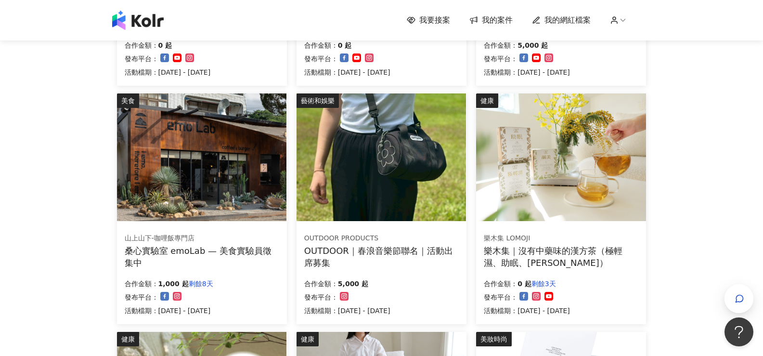
drag, startPoint x: 248, startPoint y: 165, endPoint x: 367, endPoint y: 145, distance: 120.5
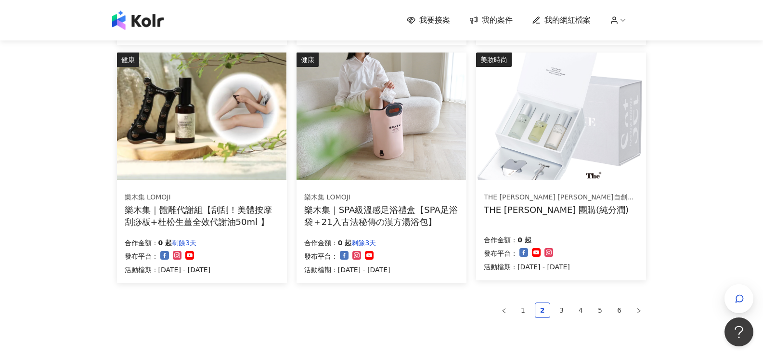
scroll to position [578, 0]
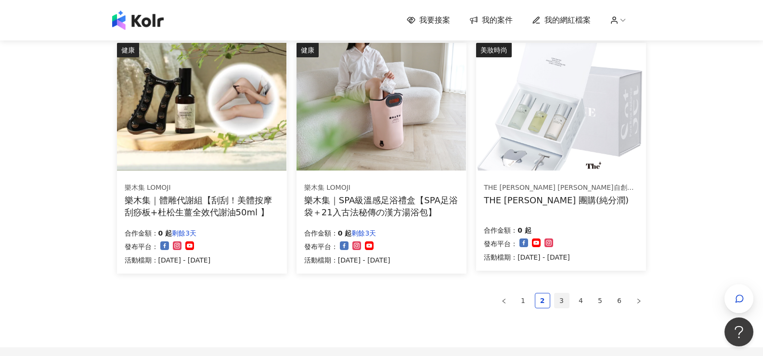
click at [564, 301] on link "3" at bounding box center [561, 300] width 14 height 14
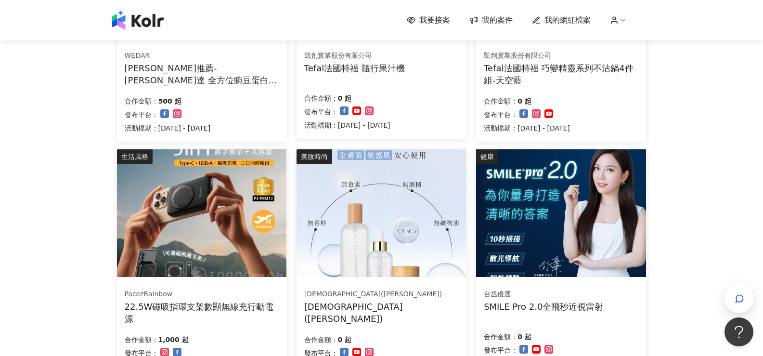
scroll to position [481, 0]
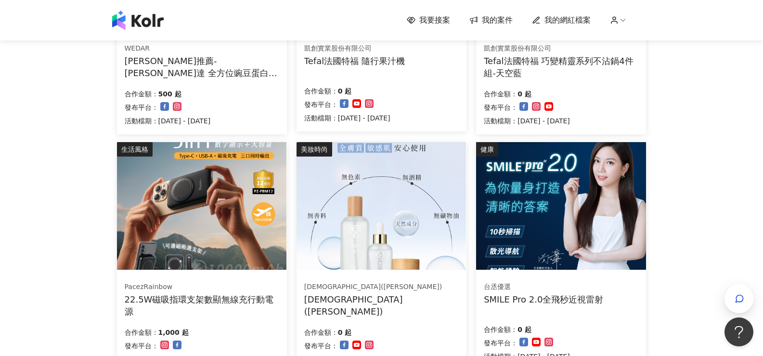
drag, startPoint x: 244, startPoint y: 183, endPoint x: 411, endPoint y: 199, distance: 166.8
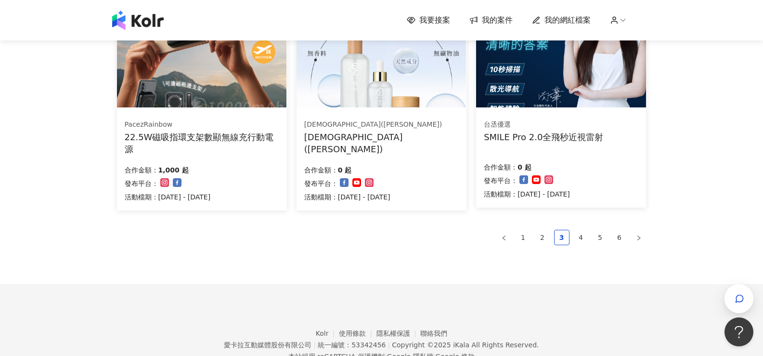
scroll to position [674, 0]
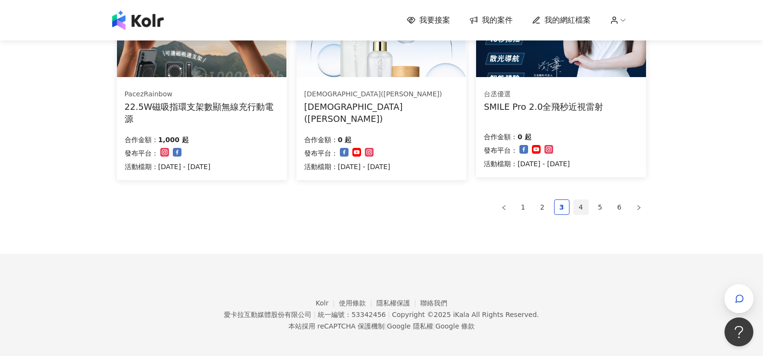
click at [579, 209] on link "4" at bounding box center [581, 207] width 14 height 14
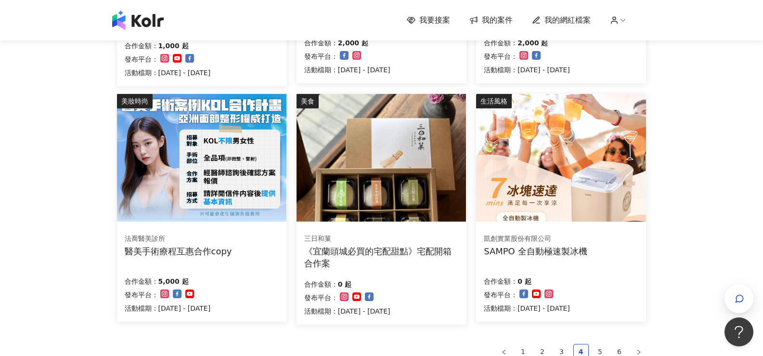
scroll to position [578, 0]
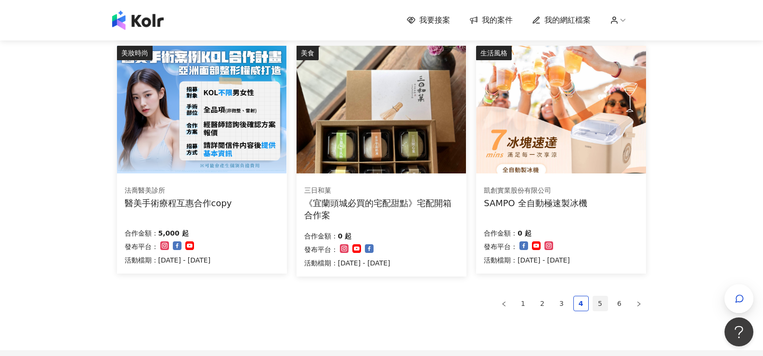
click at [603, 302] on link "5" at bounding box center [600, 303] width 14 height 14
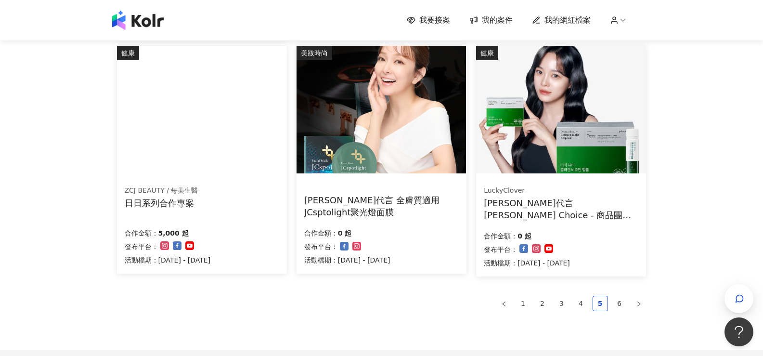
click at [152, 57] on img at bounding box center [134, 51] width 35 height 11
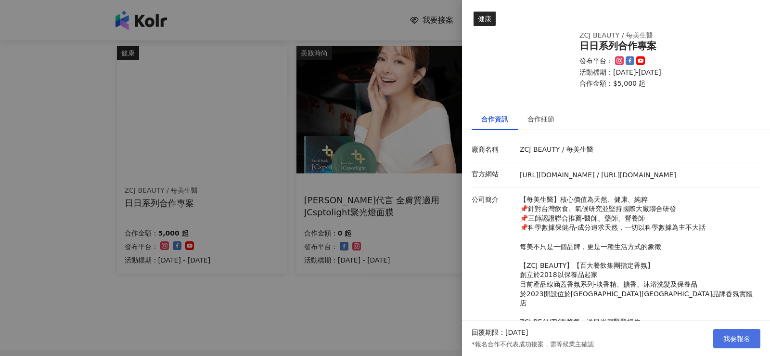
click at [734, 338] on span "我要報名" at bounding box center [736, 338] width 27 height 8
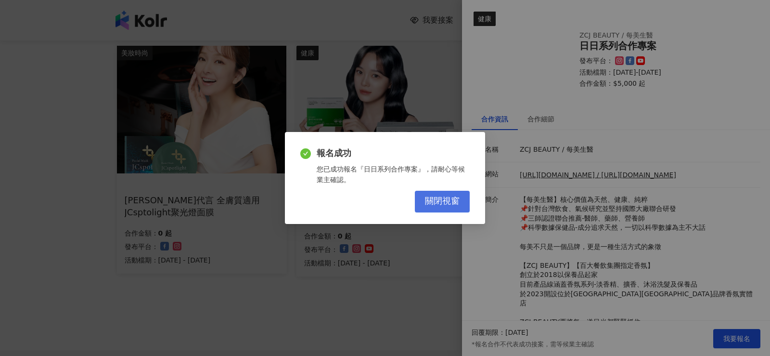
click at [461, 205] on button "關閉視窗" at bounding box center [442, 202] width 55 height 22
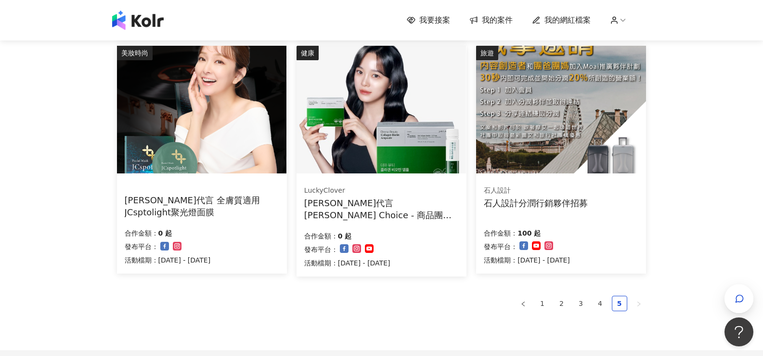
click at [236, 137] on img at bounding box center [201, 110] width 169 height 128
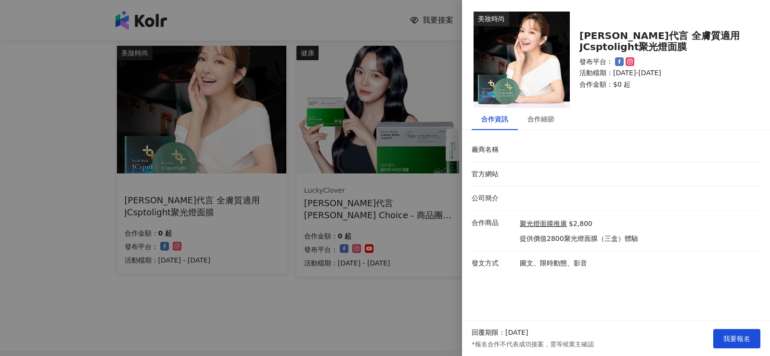
click at [378, 338] on div at bounding box center [385, 178] width 770 height 356
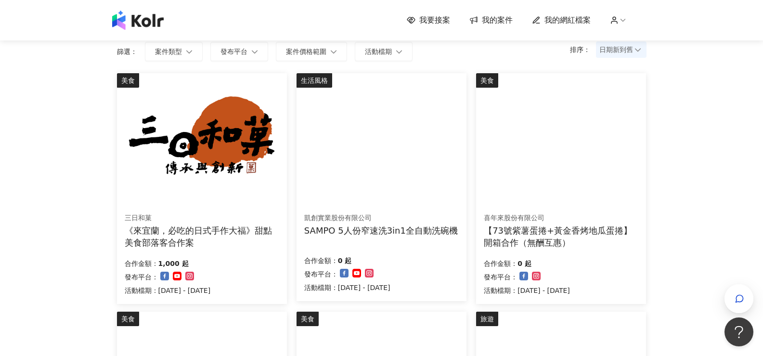
scroll to position [0, 0]
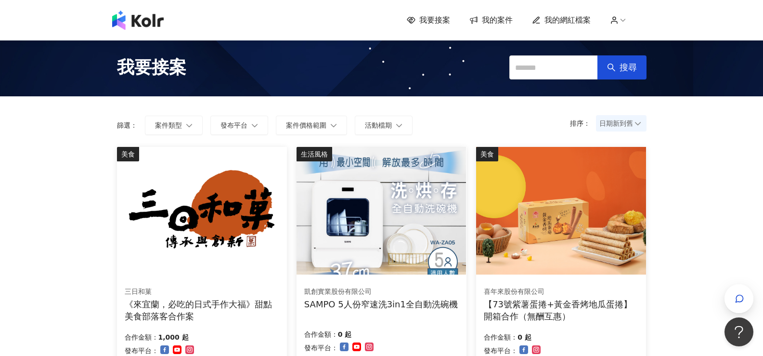
click at [618, 126] on span "日期新到舊" at bounding box center [621, 123] width 44 height 14
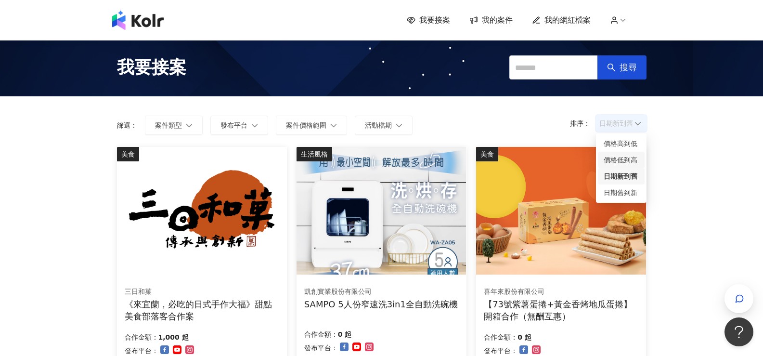
click at [630, 161] on div "價格低到高" at bounding box center [621, 159] width 35 height 11
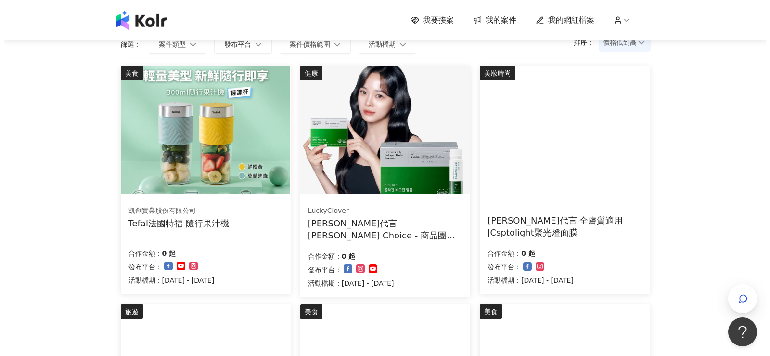
scroll to position [96, 0]
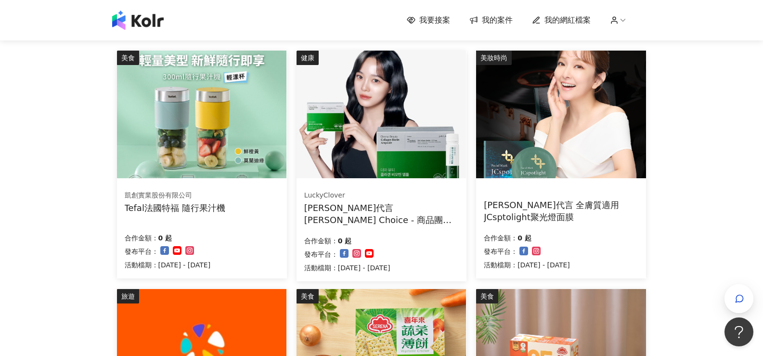
click at [378, 151] on img at bounding box center [380, 115] width 169 height 128
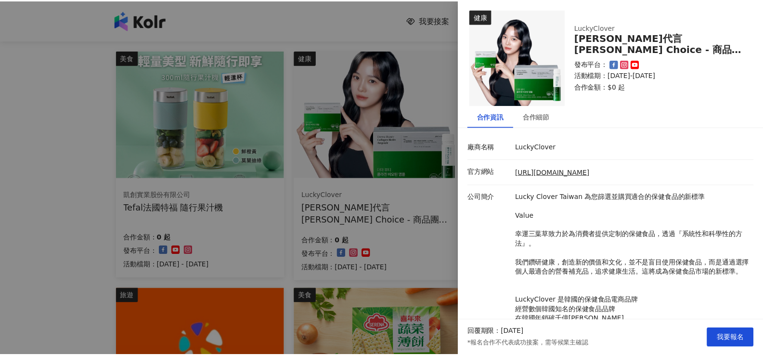
scroll to position [0, 0]
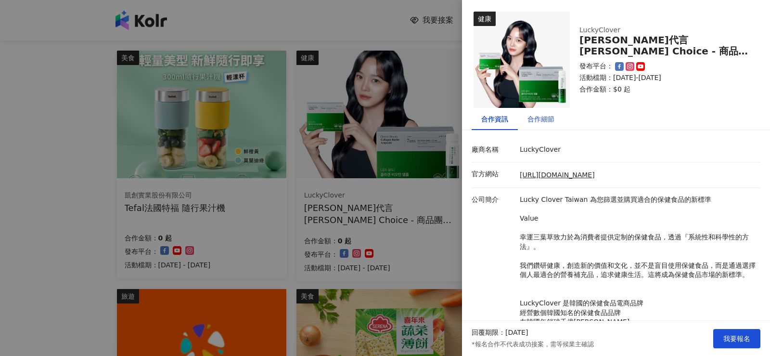
click at [543, 122] on div "合作細節" at bounding box center [540, 119] width 27 height 11
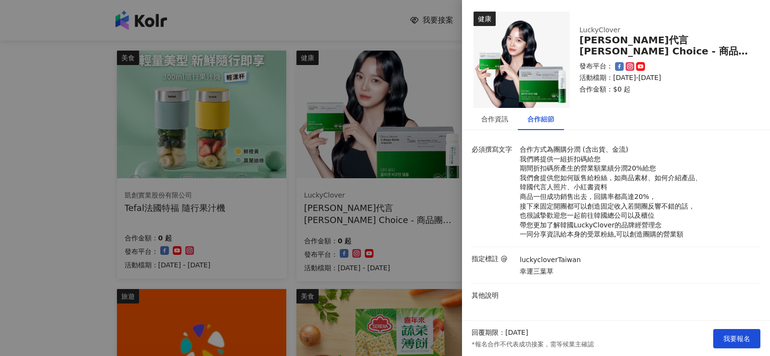
click at [48, 209] on div at bounding box center [385, 178] width 770 height 356
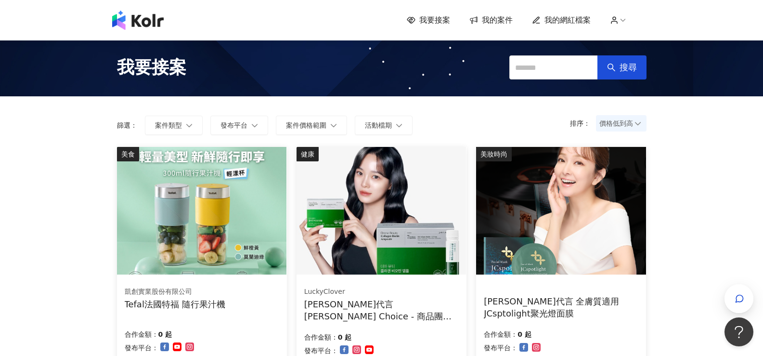
click at [633, 128] on span "價格低到高" at bounding box center [621, 123] width 44 height 14
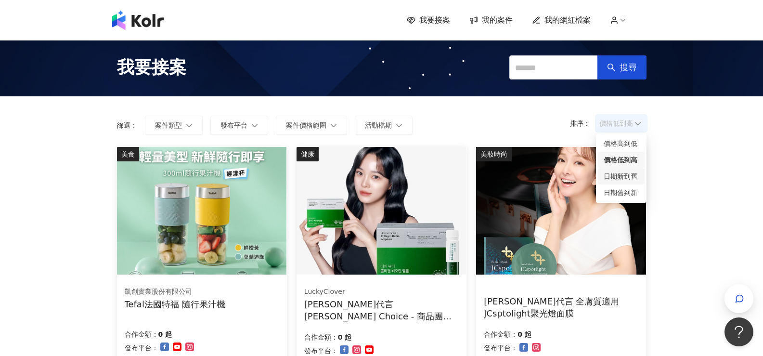
click at [624, 176] on div "日期新到舊" at bounding box center [621, 176] width 35 height 11
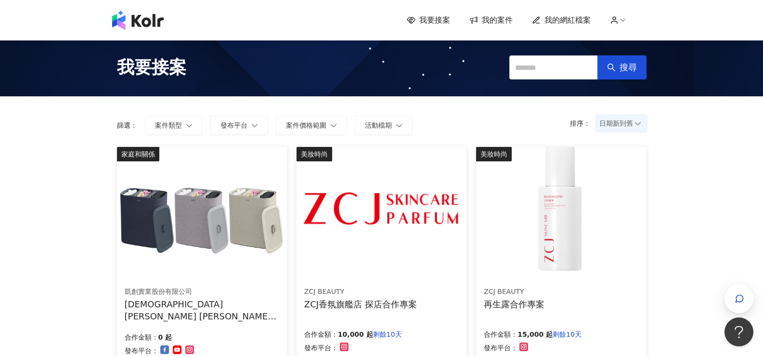
click at [390, 234] on img at bounding box center [380, 211] width 169 height 128
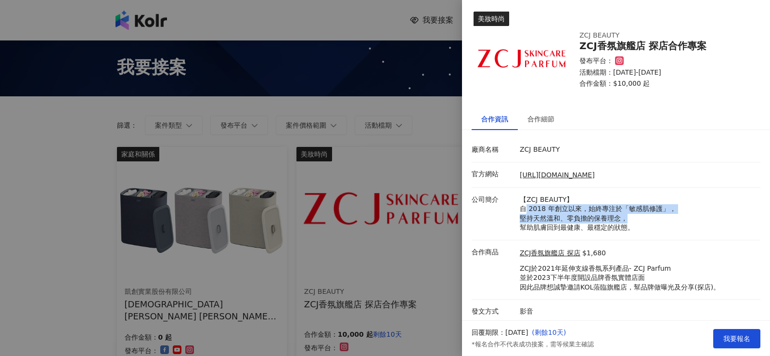
drag, startPoint x: 522, startPoint y: 210, endPoint x: 635, endPoint y: 214, distance: 113.1
click at [635, 214] on p "【ZCJ BEAUTY】 自 2018 年創立以來，始終專注於「敏感肌修護」， 堅持天然溫和、零負擔的保養理念， 幫助肌膚回到最健康、最穩定的狀態。" at bounding box center [638, 214] width 236 height 38
click at [568, 215] on p "【ZCJ BEAUTY】 自 2018 年創立以來，始終專注於「敏感肌修護」， 堅持天然溫和、零負擔的保養理念， 幫助肌膚回到最健康、最穩定的狀態。" at bounding box center [638, 214] width 236 height 38
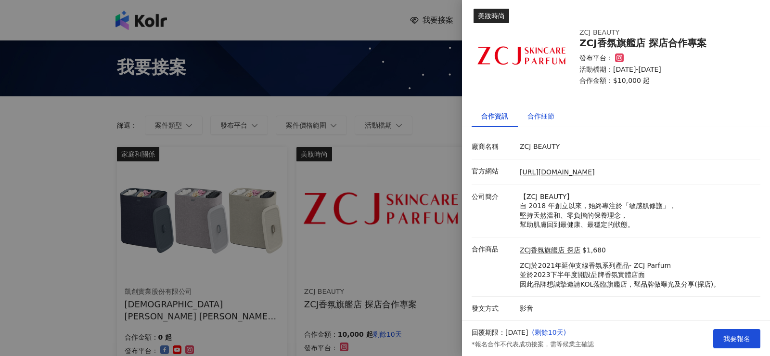
click at [539, 117] on div "合作細節" at bounding box center [540, 116] width 27 height 11
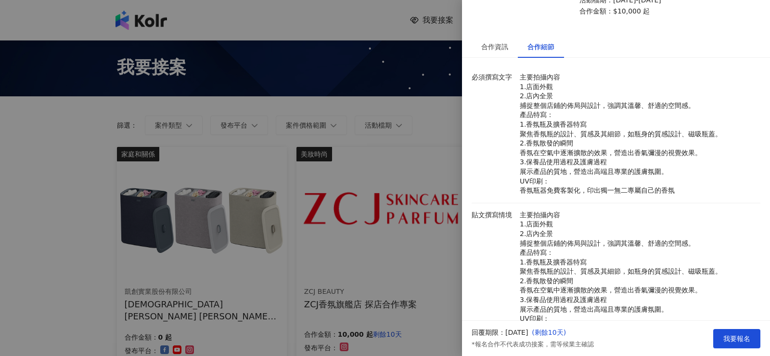
scroll to position [89, 0]
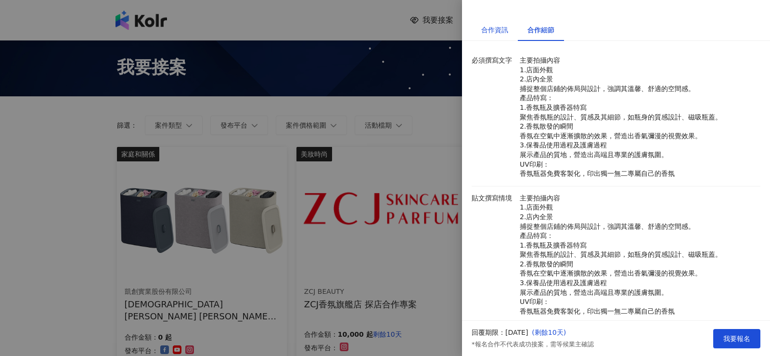
click at [500, 30] on div "合作資訊" at bounding box center [494, 30] width 27 height 11
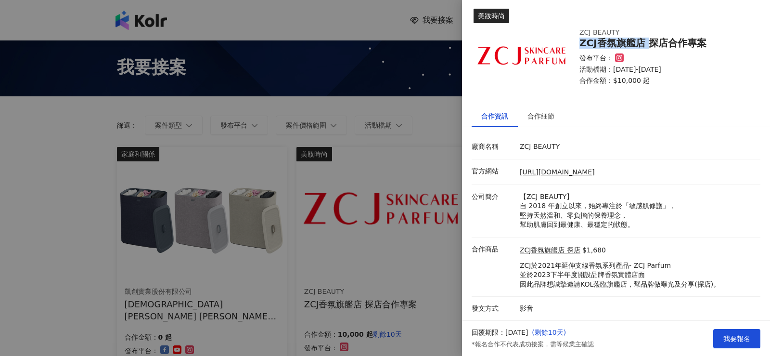
drag, startPoint x: 575, startPoint y: 43, endPoint x: 649, endPoint y: 43, distance: 74.6
click at [649, 43] on div "ZCJ BEAUTY ZCJ香氛旗艦店 探店合作專案 發布平台： 活動檔期：2025/10/2-2025/11/1 合作金額： $10,000 起" at bounding box center [664, 56] width 189 height 77
copy div "ZCJ香氛旗艦店"
click at [22, 178] on div at bounding box center [385, 178] width 770 height 356
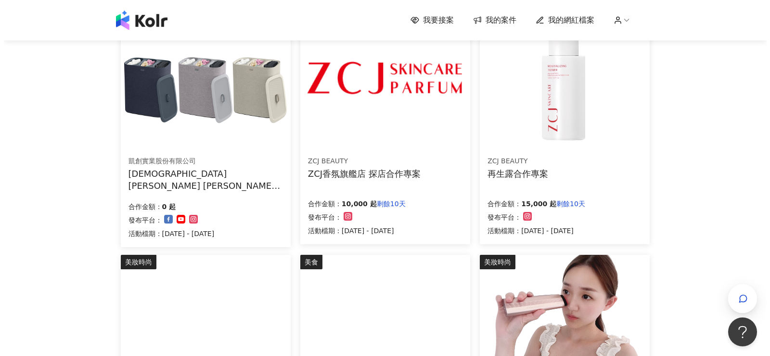
scroll to position [144, 0]
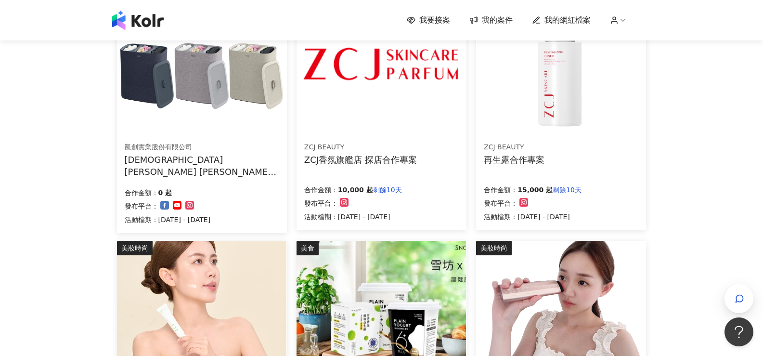
click at [572, 108] on img at bounding box center [560, 66] width 169 height 128
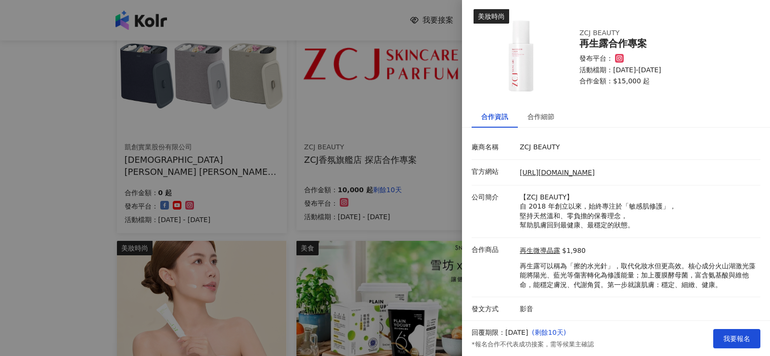
scroll to position [3, 0]
click at [532, 113] on div "合作細節" at bounding box center [540, 116] width 27 height 11
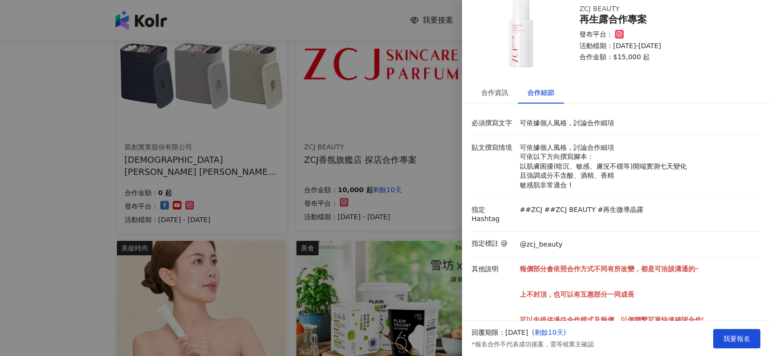
scroll to position [45, 0]
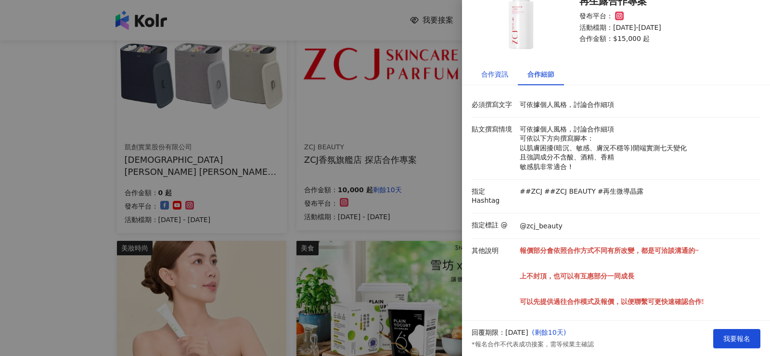
click at [497, 71] on div "合作資訊" at bounding box center [494, 74] width 27 height 11
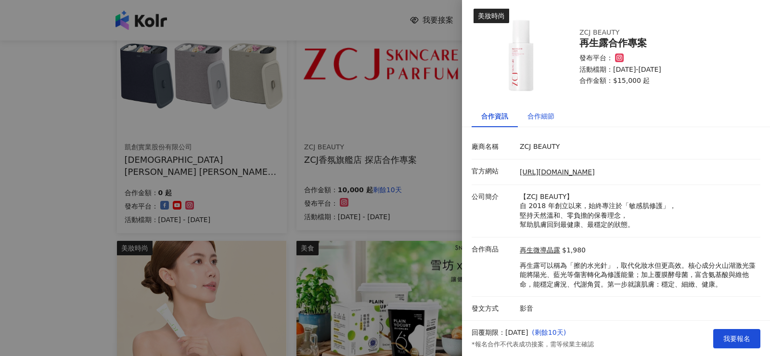
click at [540, 117] on div "合作細節" at bounding box center [540, 116] width 27 height 11
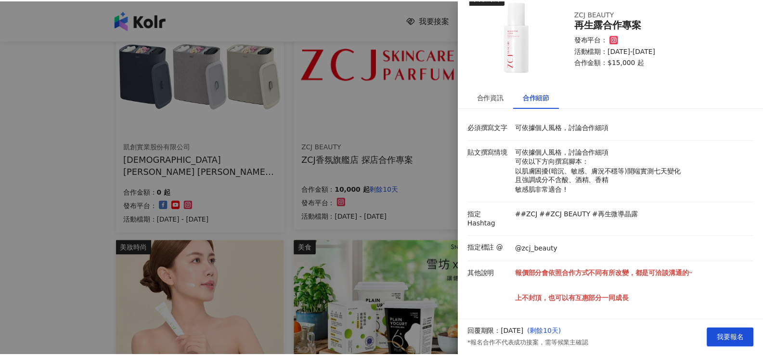
scroll to position [0, 0]
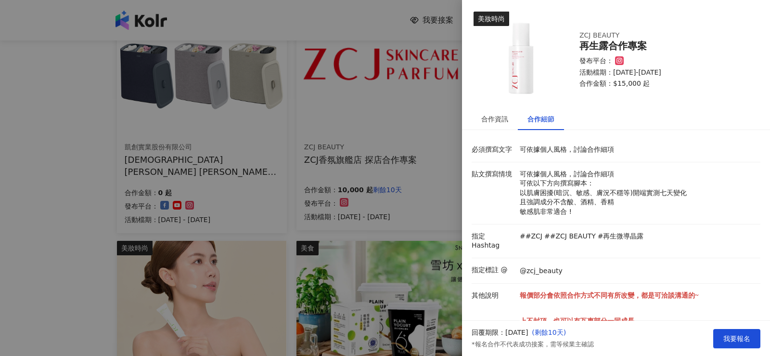
click at [86, 251] on div at bounding box center [385, 178] width 770 height 356
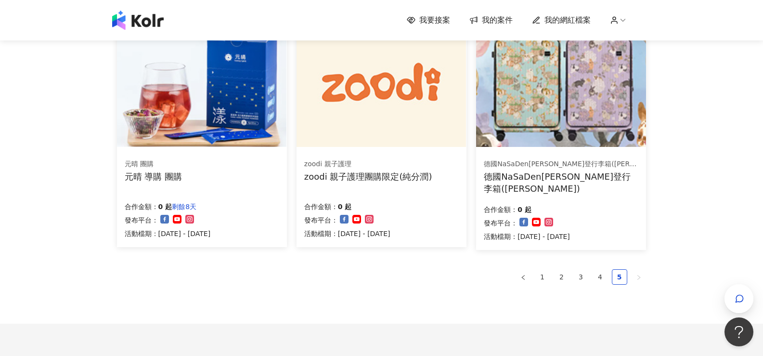
scroll to position [626, 0]
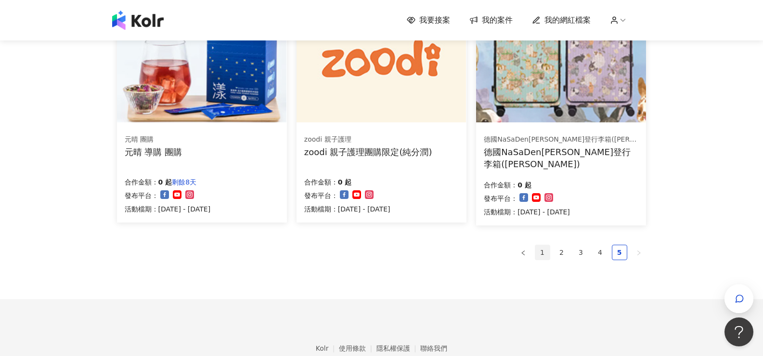
click at [541, 252] on link "1" at bounding box center [542, 252] width 14 height 14
click at [562, 249] on link "2" at bounding box center [561, 252] width 14 height 14
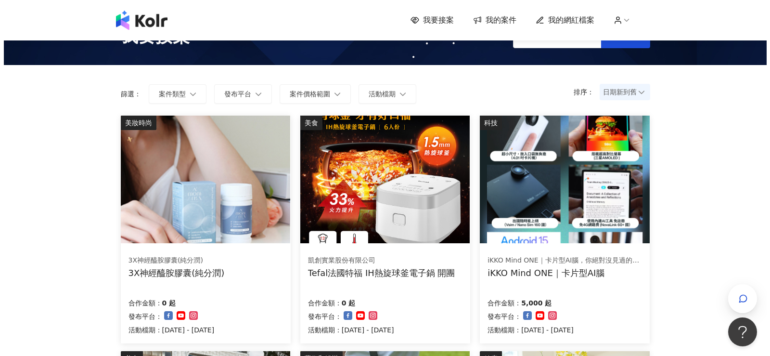
scroll to position [48, 0]
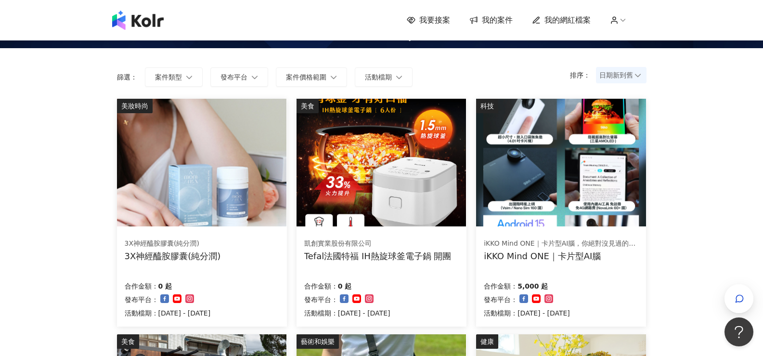
click at [391, 180] on img at bounding box center [380, 163] width 169 height 128
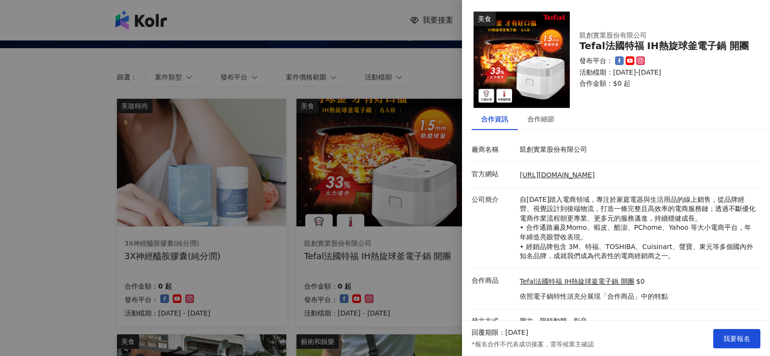
scroll to position [13, 0]
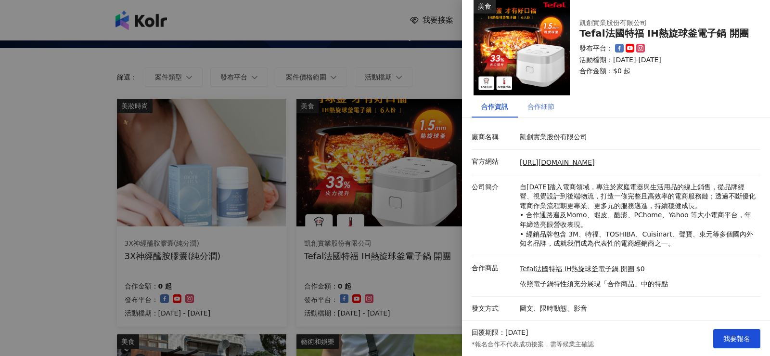
click at [563, 114] on div "合作細節" at bounding box center [541, 106] width 46 height 22
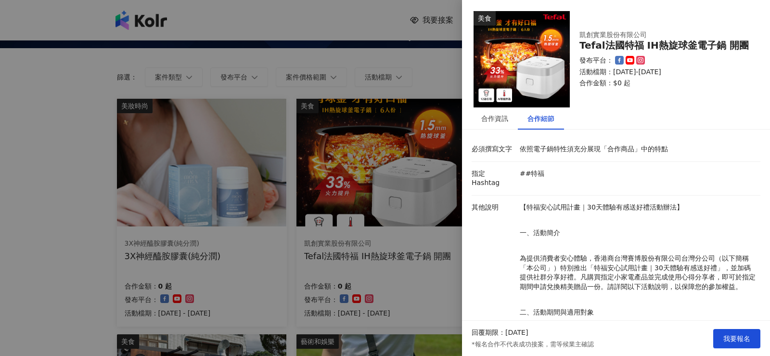
scroll to position [0, 0]
click at [495, 121] on div "合作資訊" at bounding box center [494, 119] width 27 height 11
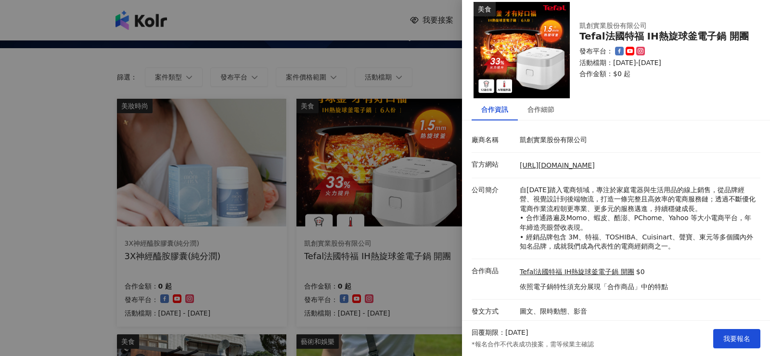
scroll to position [13, 0]
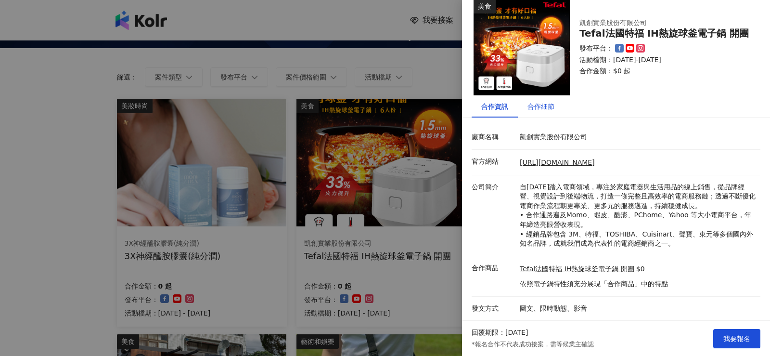
click at [546, 106] on div "合作細節" at bounding box center [540, 106] width 27 height 11
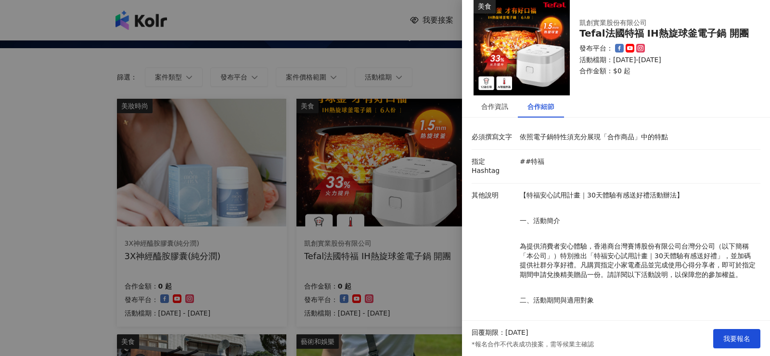
click at [413, 274] on div at bounding box center [385, 178] width 770 height 356
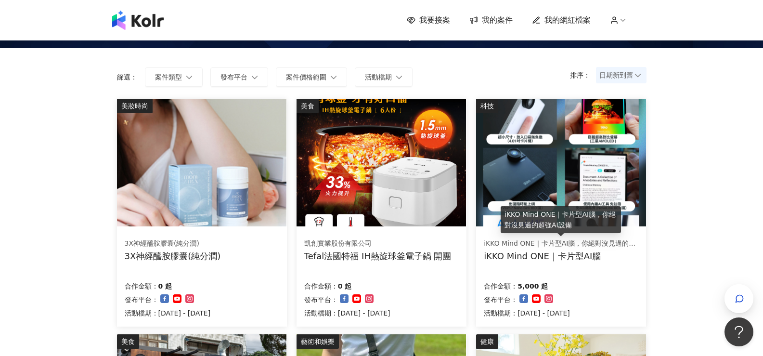
click at [557, 185] on img at bounding box center [560, 163] width 169 height 128
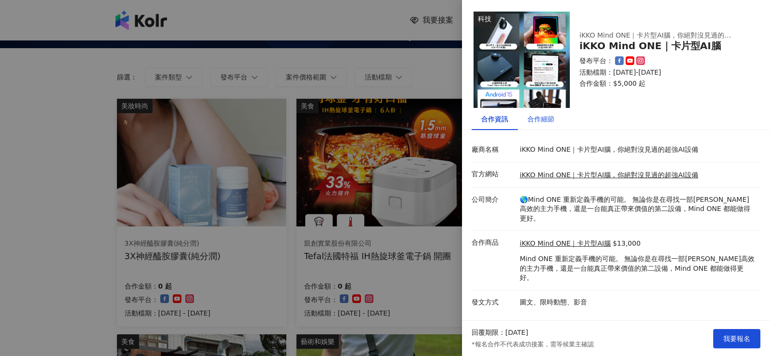
click at [538, 124] on div "合作細節" at bounding box center [540, 119] width 27 height 11
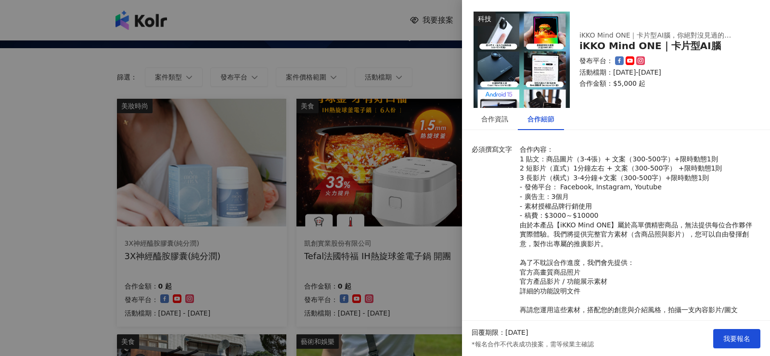
click at [38, 278] on div at bounding box center [385, 178] width 770 height 356
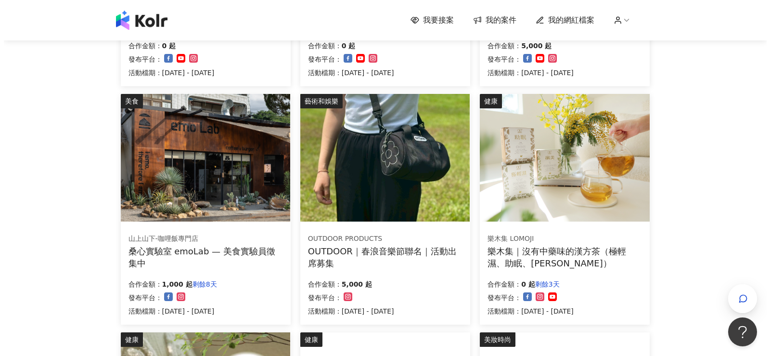
scroll to position [289, 0]
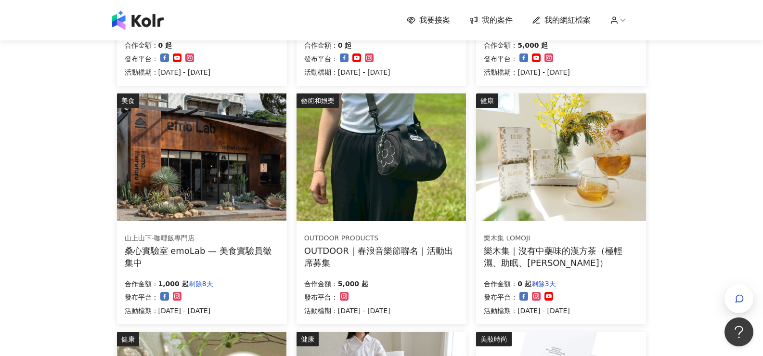
click at [205, 186] on img at bounding box center [201, 157] width 169 height 128
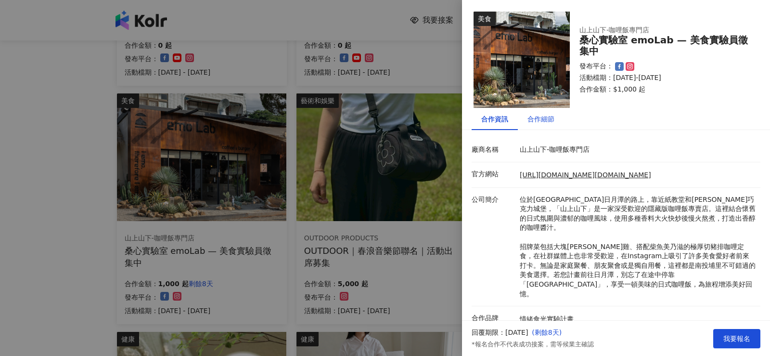
click at [551, 122] on div "合作細節" at bounding box center [540, 119] width 27 height 11
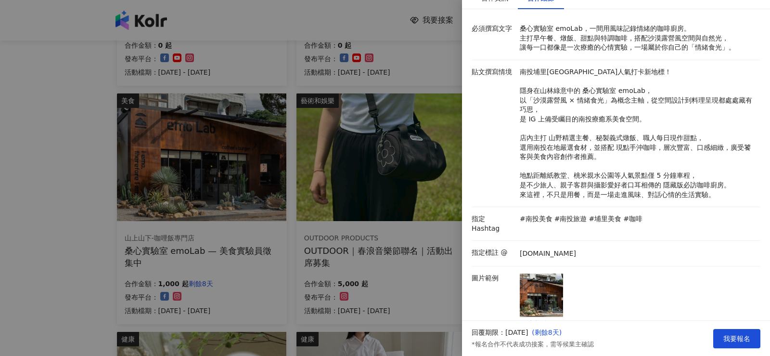
scroll to position [144, 0]
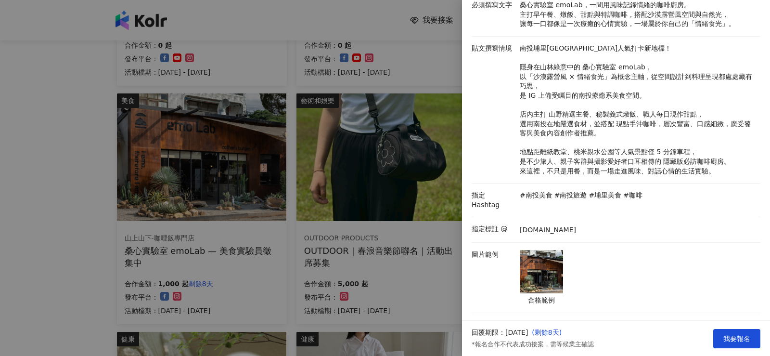
click at [39, 221] on div at bounding box center [385, 178] width 770 height 356
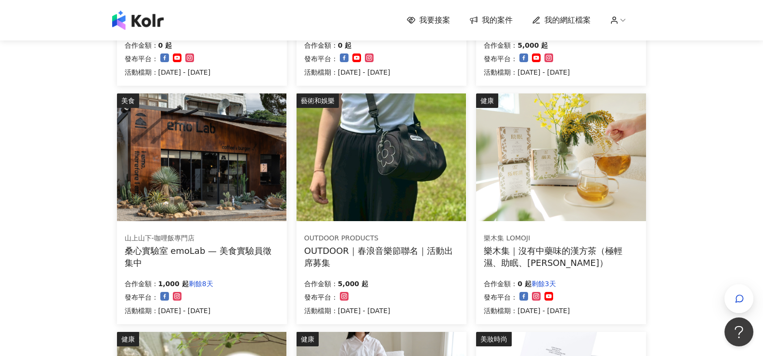
click at [573, 134] on img at bounding box center [560, 157] width 169 height 128
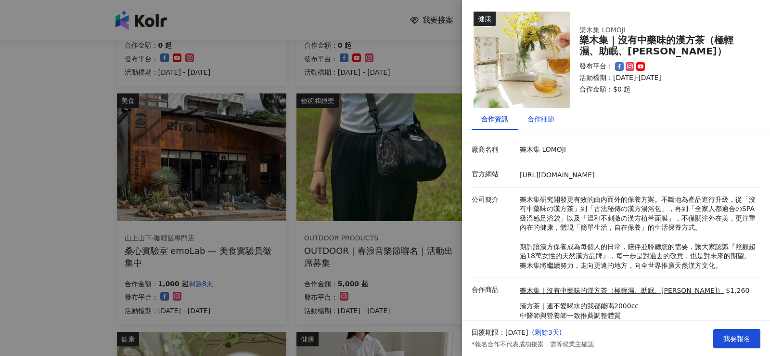
click at [549, 117] on div "合作細節" at bounding box center [540, 119] width 27 height 11
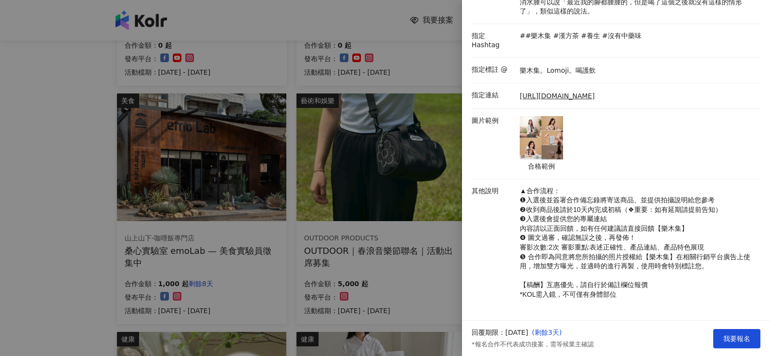
scroll to position [273, 0]
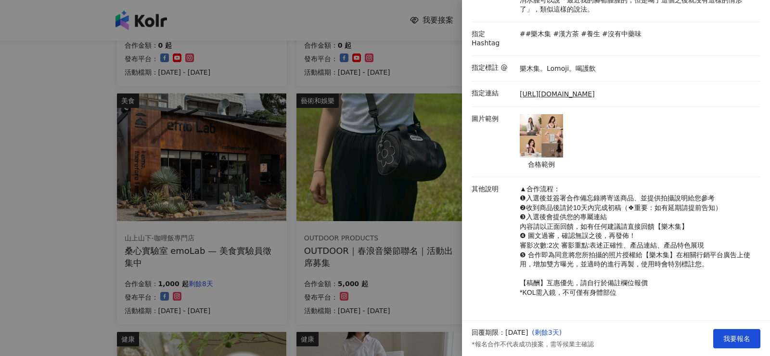
click at [63, 218] on div at bounding box center [385, 178] width 770 height 356
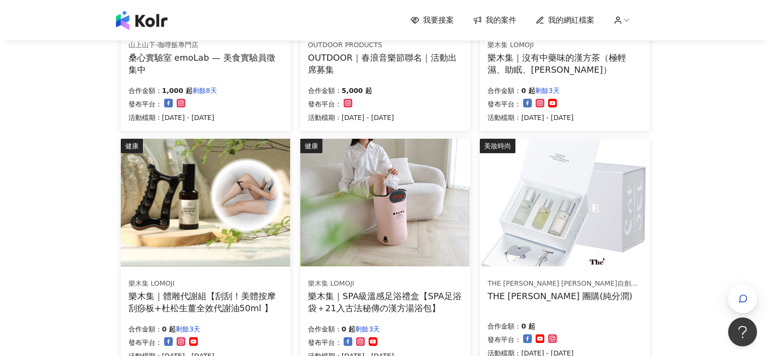
scroll to position [481, 0]
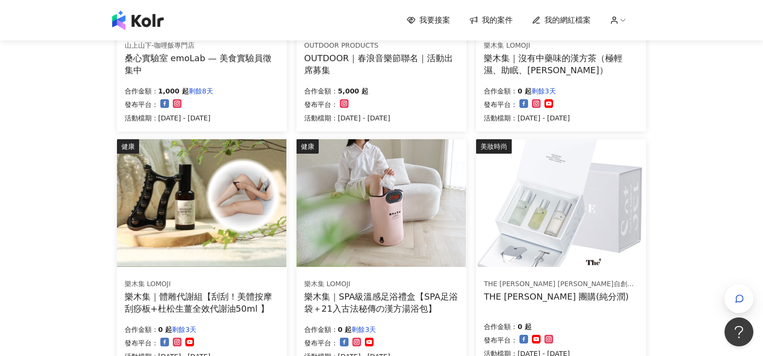
click at [426, 242] on img at bounding box center [380, 203] width 169 height 128
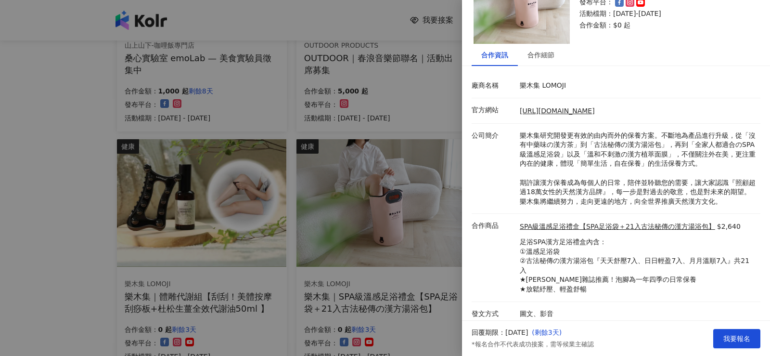
scroll to position [69, 0]
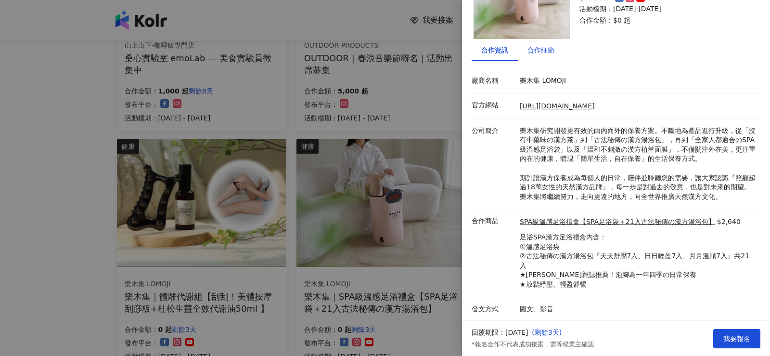
click at [547, 52] on div "合作細節" at bounding box center [540, 50] width 27 height 11
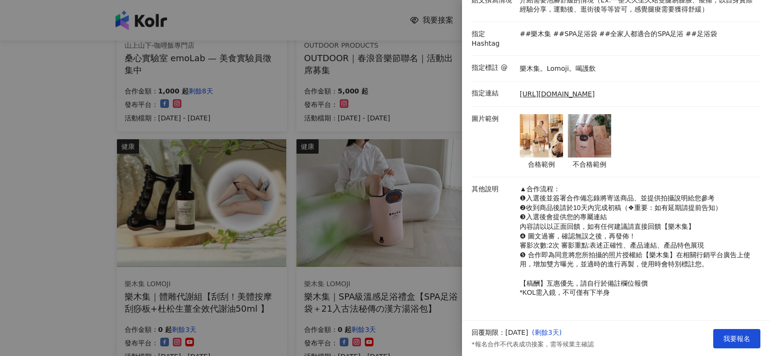
scroll to position [349, 0]
click at [734, 339] on span "我要報名" at bounding box center [736, 338] width 27 height 8
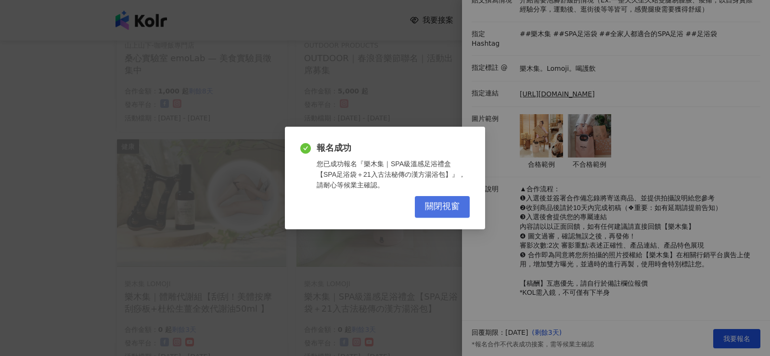
click at [442, 209] on span "關閉視窗" at bounding box center [442, 206] width 35 height 11
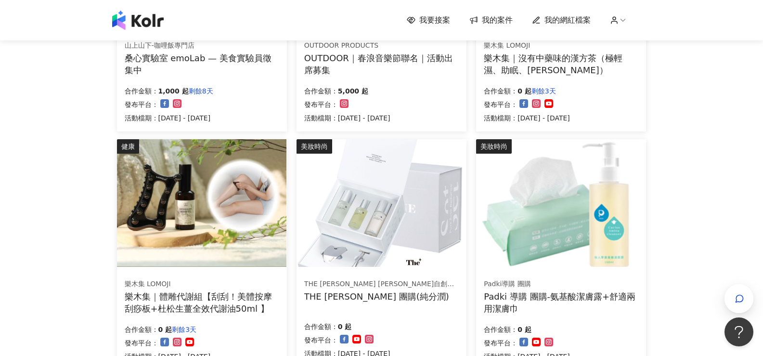
click at [410, 215] on img at bounding box center [380, 203] width 169 height 128
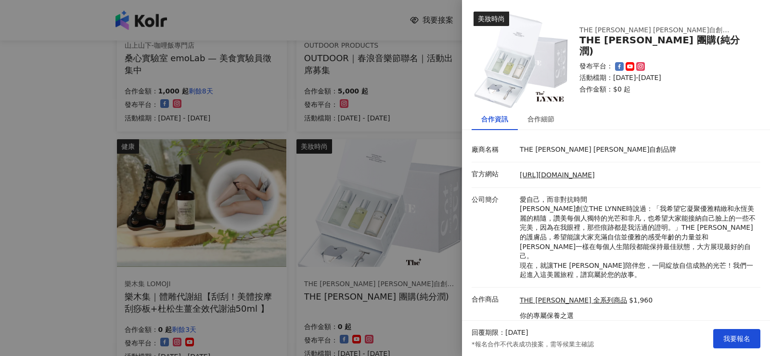
scroll to position [22, 0]
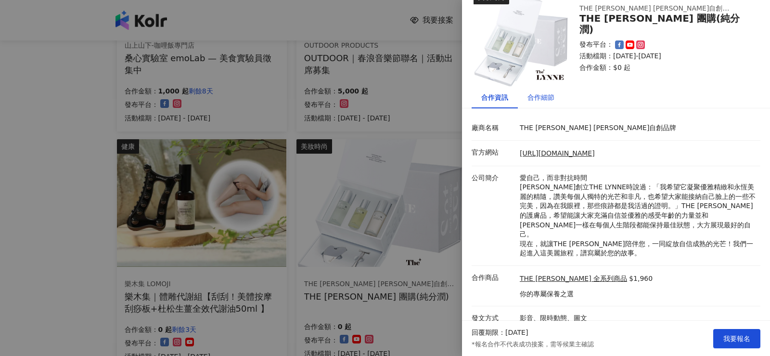
click at [540, 96] on div "合作細節" at bounding box center [540, 97] width 27 height 11
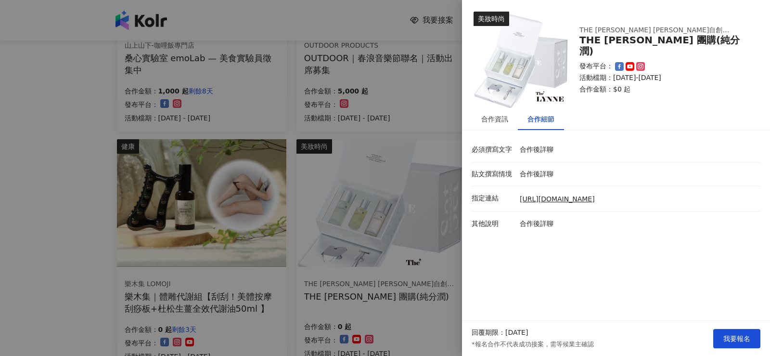
click at [62, 256] on div at bounding box center [385, 178] width 770 height 356
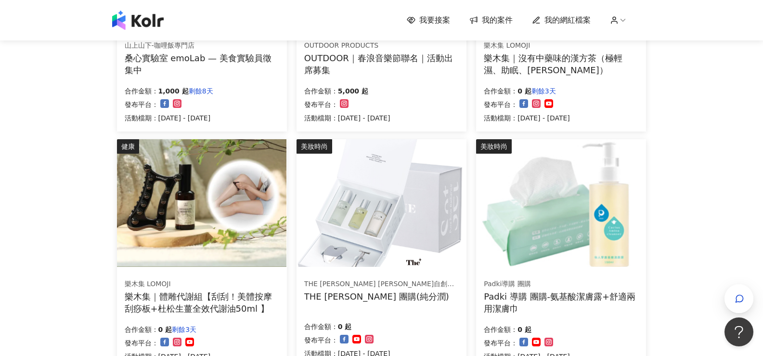
click at [568, 223] on img at bounding box center [560, 203] width 169 height 128
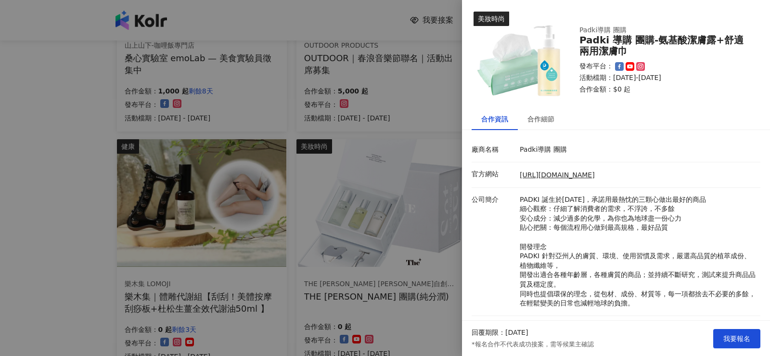
click at [42, 233] on div at bounding box center [385, 178] width 770 height 356
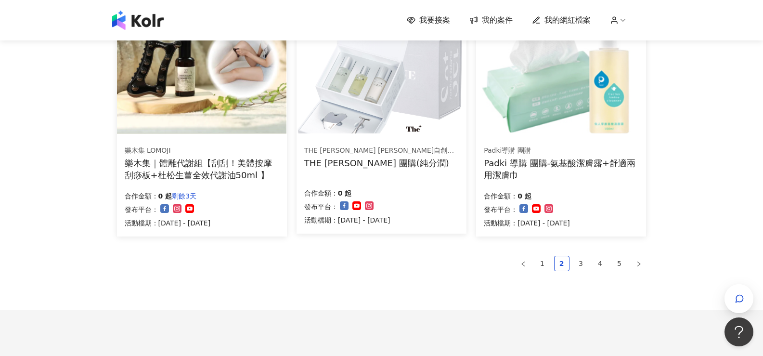
scroll to position [626, 0]
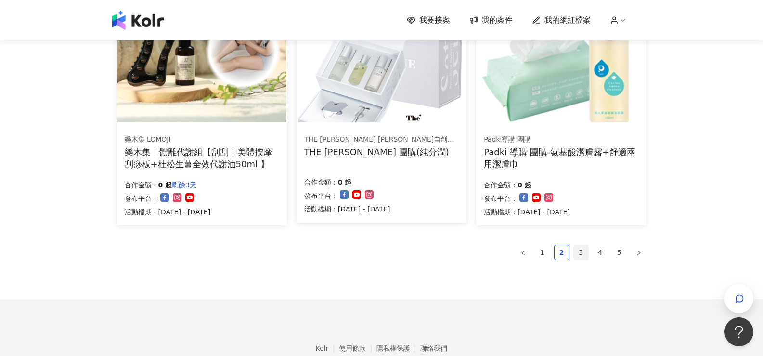
click at [581, 253] on link "3" at bounding box center [581, 252] width 14 height 14
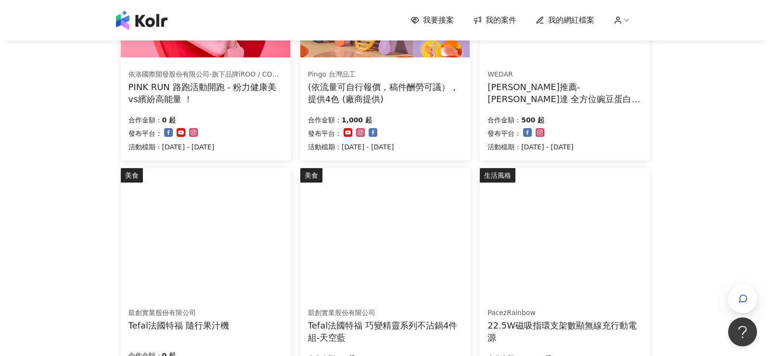
scroll to position [241, 0]
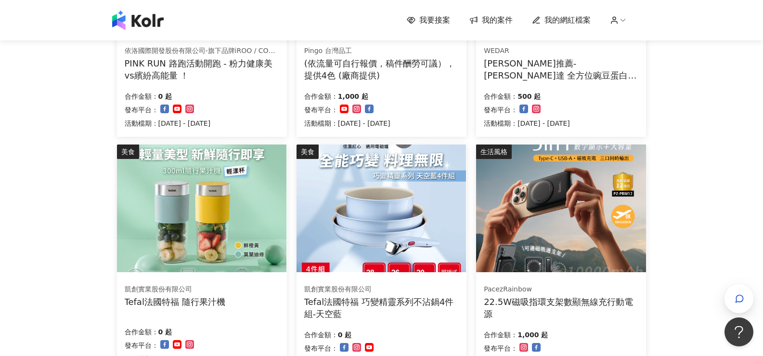
click at [376, 224] on img at bounding box center [380, 208] width 169 height 128
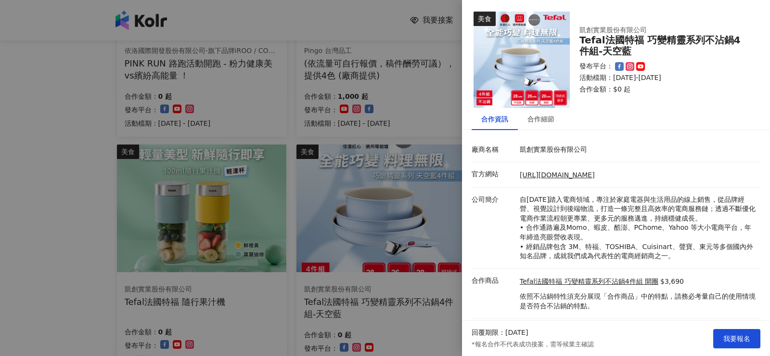
scroll to position [22, 0]
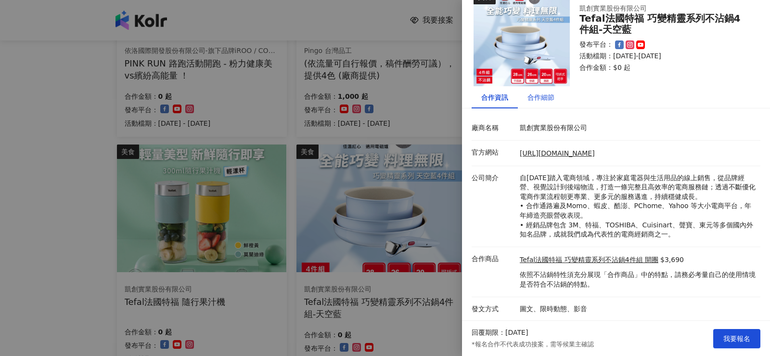
click at [539, 101] on div "合作細節" at bounding box center [540, 97] width 27 height 11
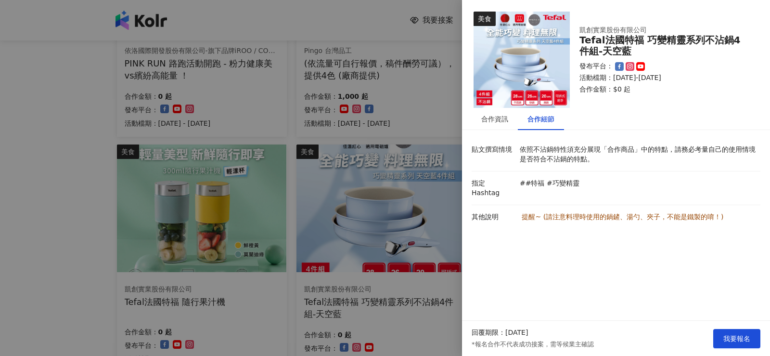
click at [49, 172] on div at bounding box center [385, 178] width 770 height 356
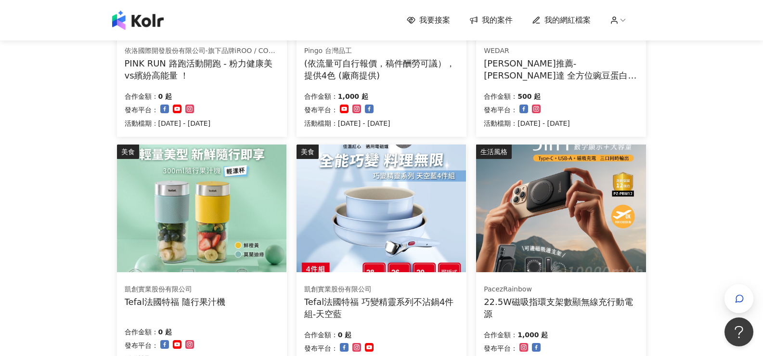
click at [585, 230] on img at bounding box center [560, 208] width 169 height 128
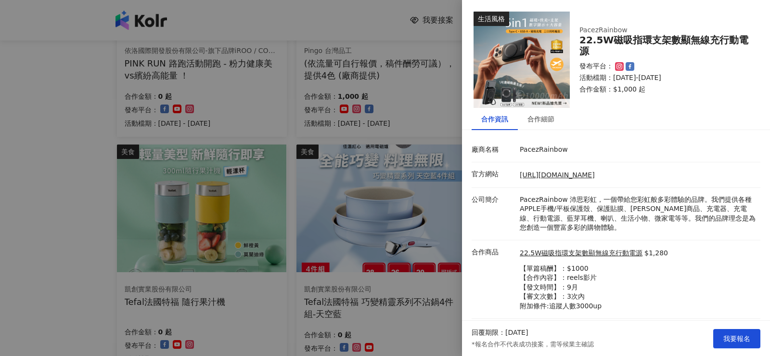
click at [0, 176] on div at bounding box center [385, 178] width 770 height 356
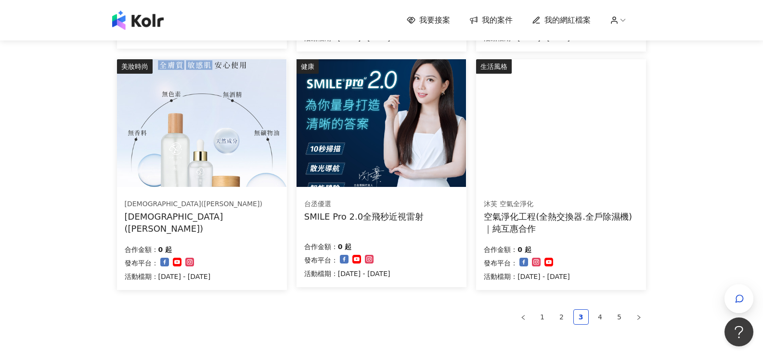
scroll to position [578, 0]
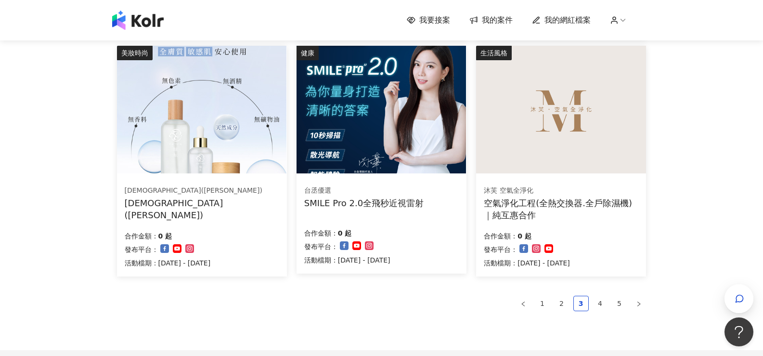
click at [182, 127] on img at bounding box center [201, 110] width 169 height 128
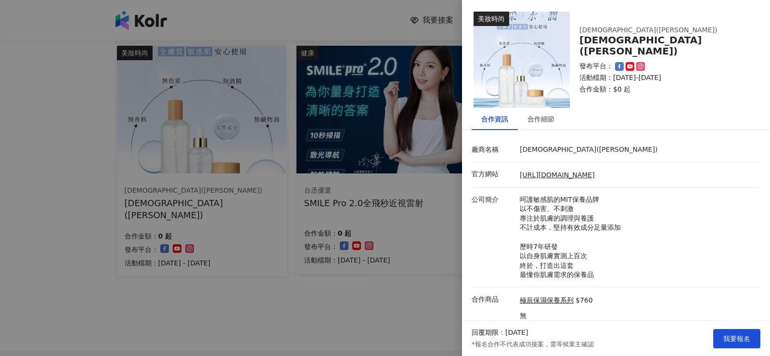
click at [51, 130] on div at bounding box center [385, 178] width 770 height 356
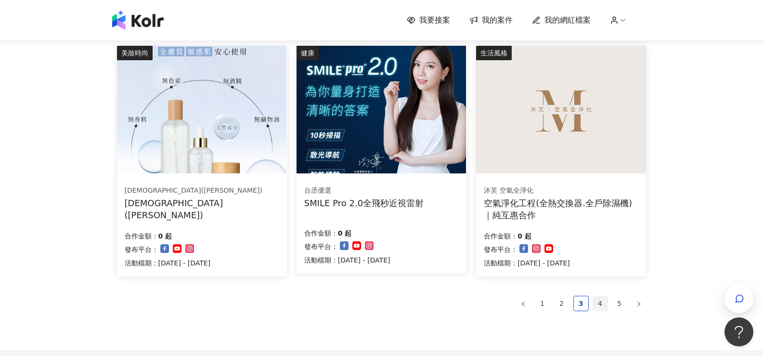
click at [602, 304] on link "4" at bounding box center [600, 303] width 14 height 14
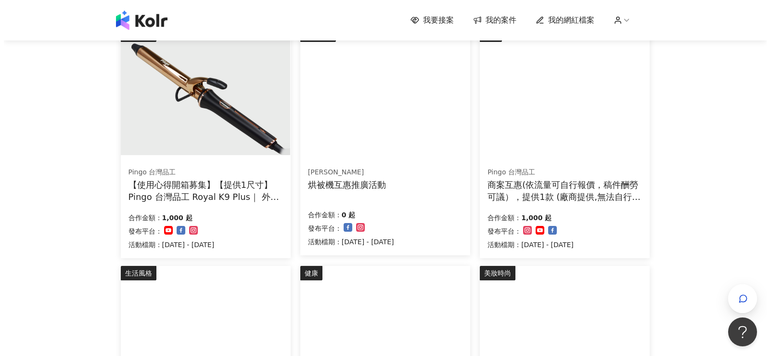
scroll to position [144, 0]
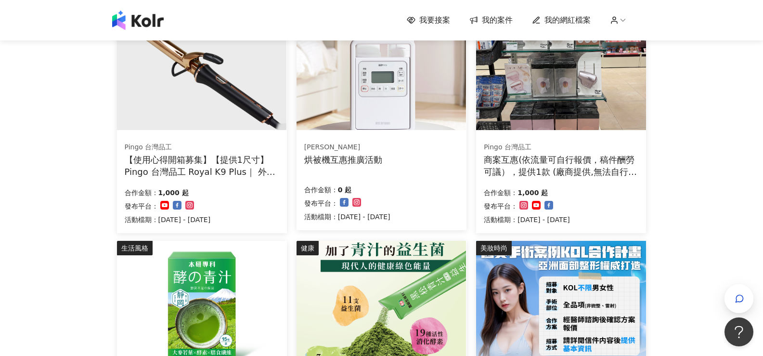
click at [194, 92] on img at bounding box center [201, 66] width 169 height 128
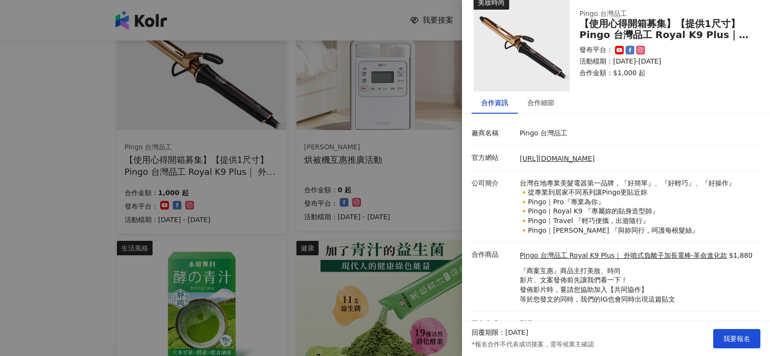
scroll to position [31, 0]
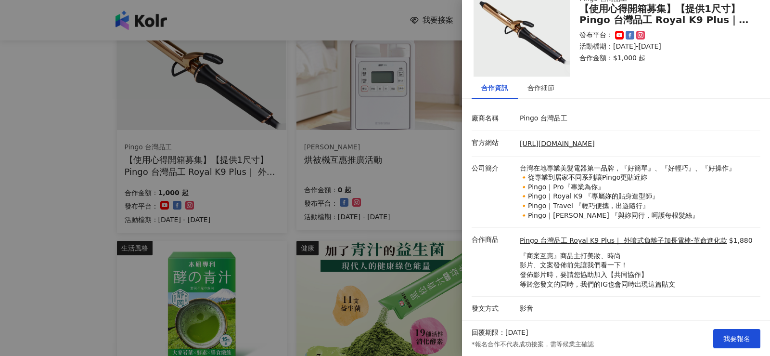
click at [48, 110] on div at bounding box center [385, 178] width 770 height 356
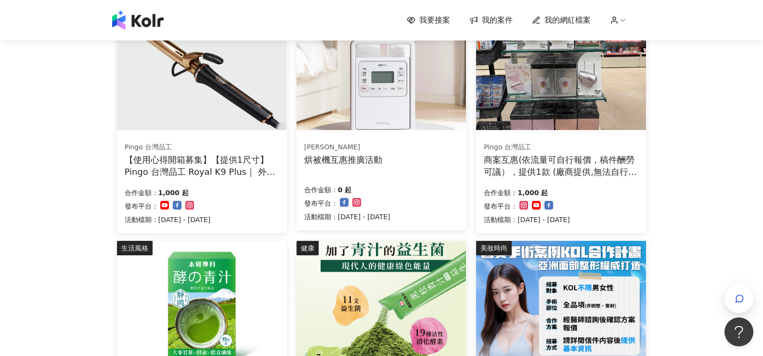
click at [421, 119] on img at bounding box center [380, 66] width 169 height 128
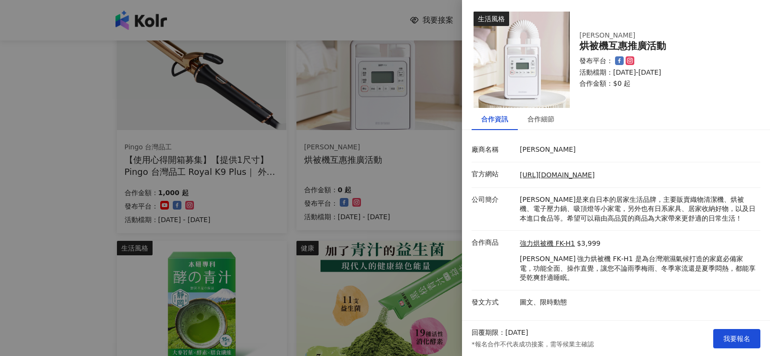
click at [211, 103] on div at bounding box center [385, 178] width 770 height 356
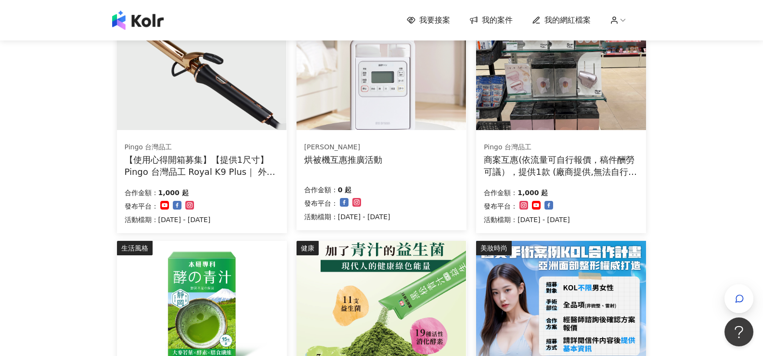
click at [211, 103] on img at bounding box center [201, 66] width 169 height 128
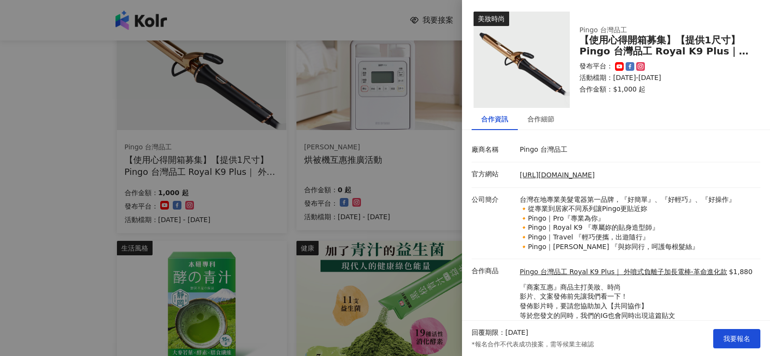
click at [482, 119] on div "合作資訊" at bounding box center [494, 119] width 27 height 11
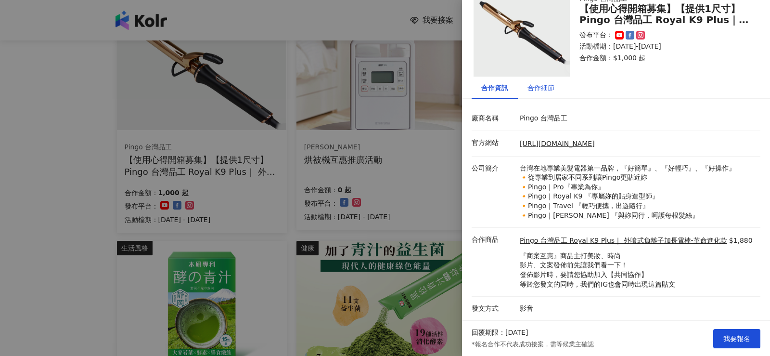
click at [535, 89] on div "合作細節" at bounding box center [540, 87] width 27 height 11
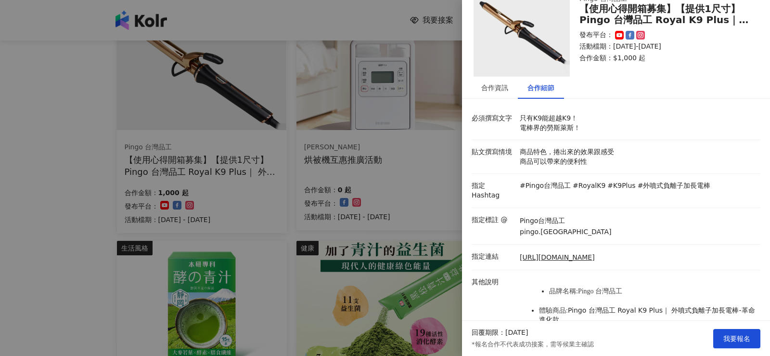
click at [48, 119] on div at bounding box center [385, 178] width 770 height 356
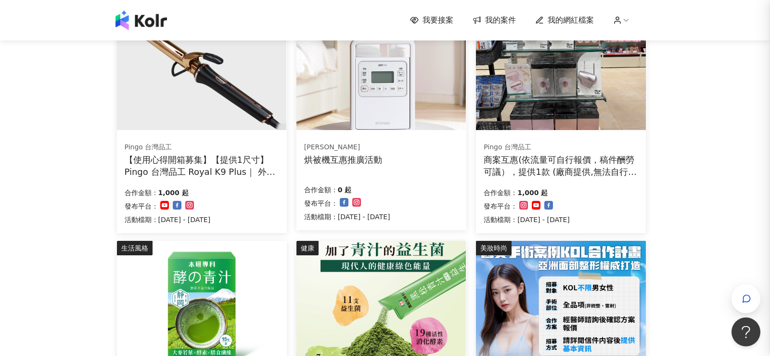
scroll to position [0, 0]
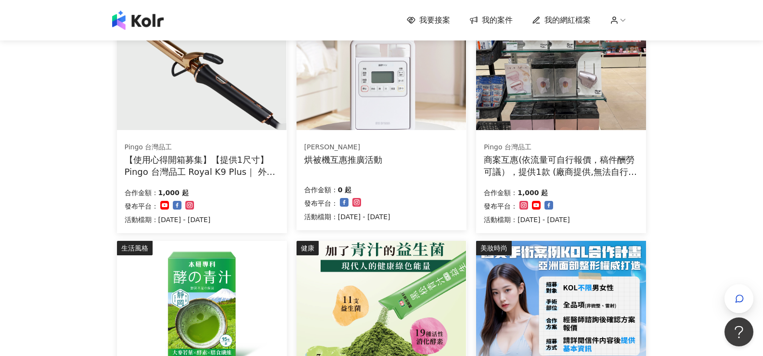
click at [392, 96] on img at bounding box center [380, 66] width 169 height 128
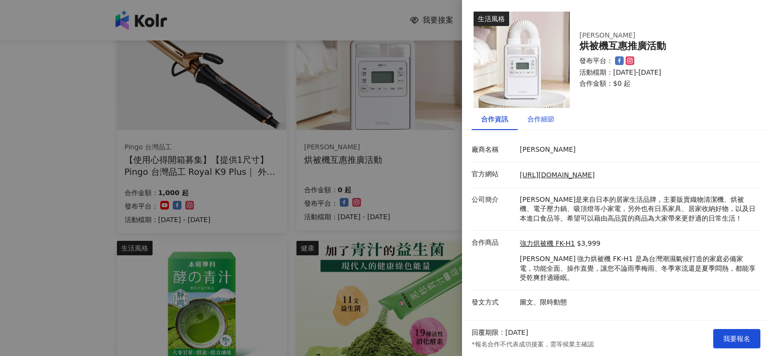
click at [535, 117] on div "合作細節" at bounding box center [540, 119] width 27 height 11
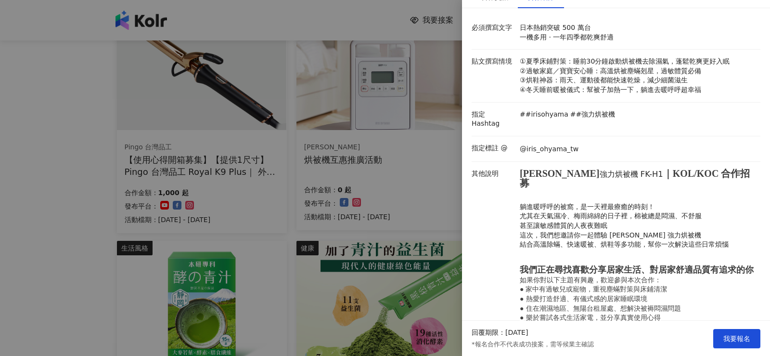
scroll to position [144, 0]
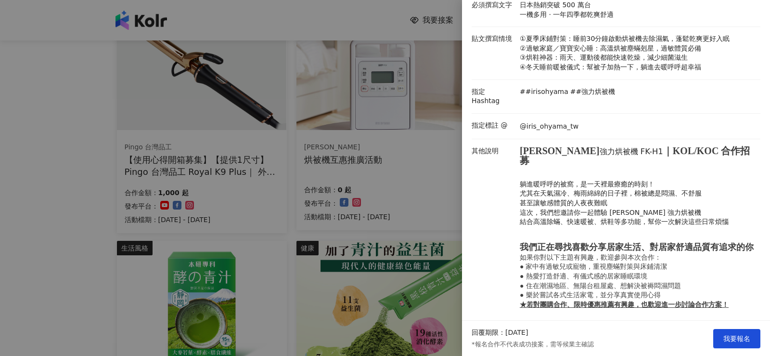
click at [76, 159] on div at bounding box center [385, 178] width 770 height 356
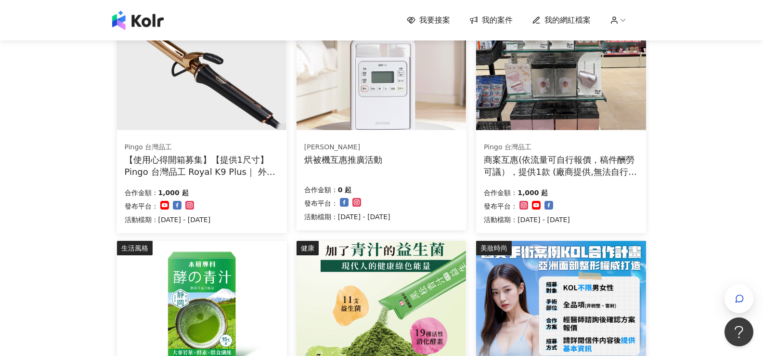
click at [563, 106] on img at bounding box center [560, 66] width 169 height 128
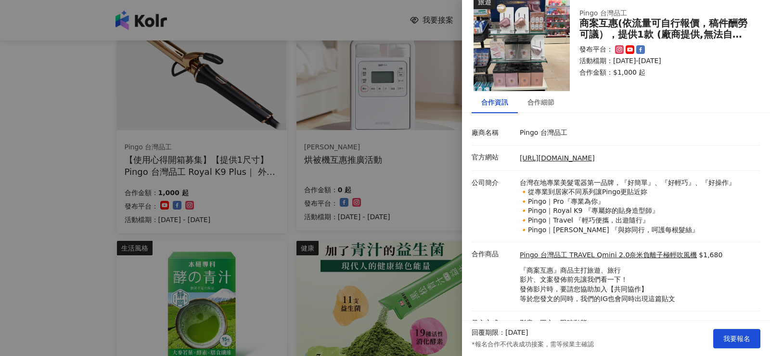
scroll to position [31, 0]
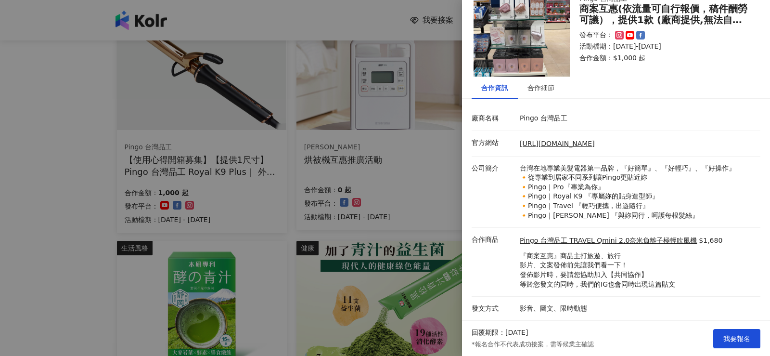
click at [18, 156] on div at bounding box center [385, 178] width 770 height 356
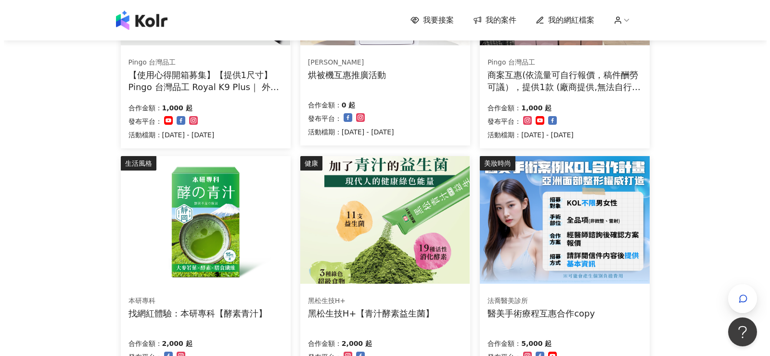
scroll to position [241, 0]
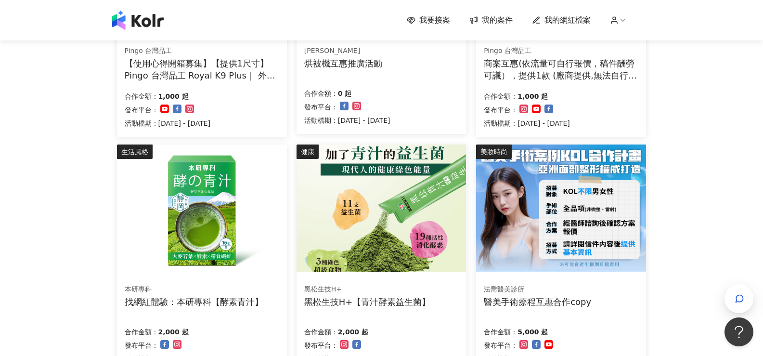
click at [412, 219] on img at bounding box center [380, 208] width 169 height 128
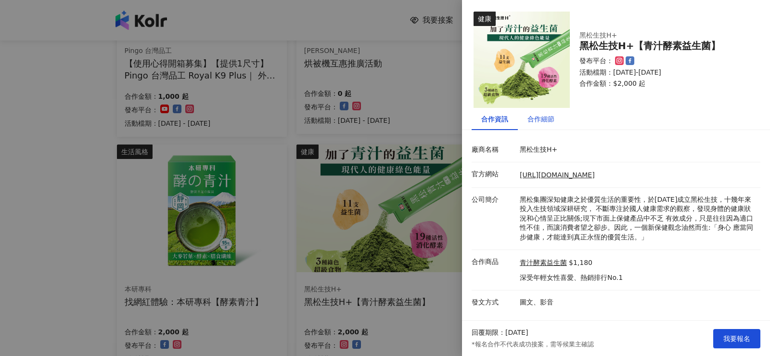
click at [547, 117] on div "合作細節" at bounding box center [540, 119] width 27 height 11
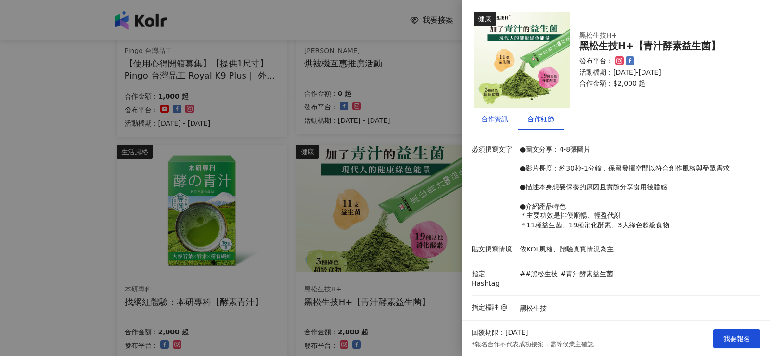
click at [495, 117] on div "合作資訊" at bounding box center [494, 119] width 27 height 11
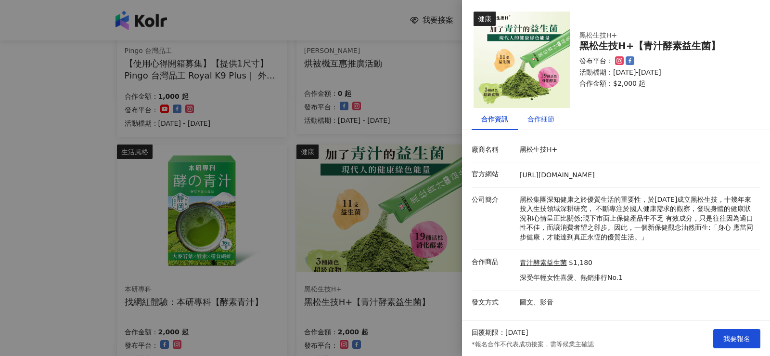
click at [545, 123] on div "合作細節" at bounding box center [540, 119] width 27 height 11
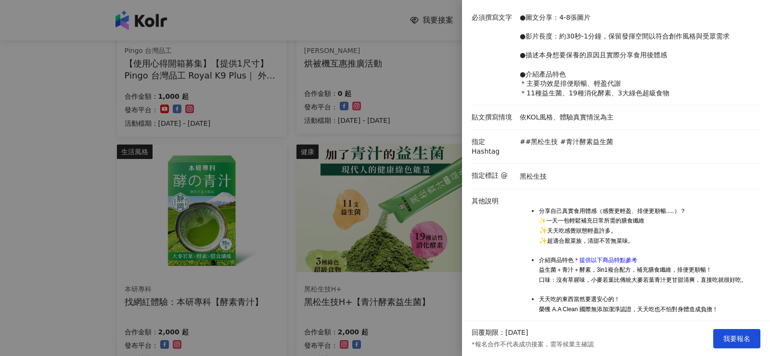
scroll to position [149, 0]
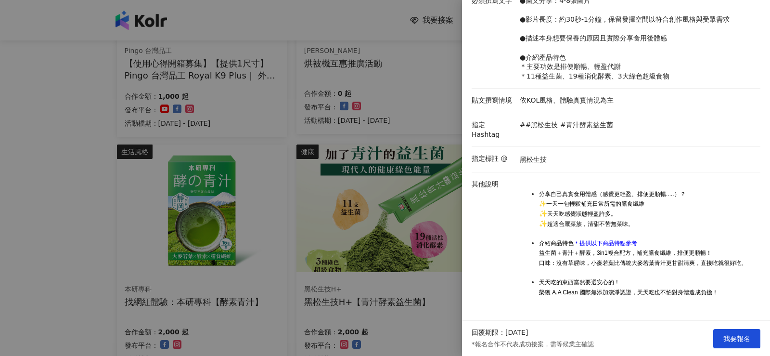
click at [120, 218] on div at bounding box center [385, 178] width 770 height 356
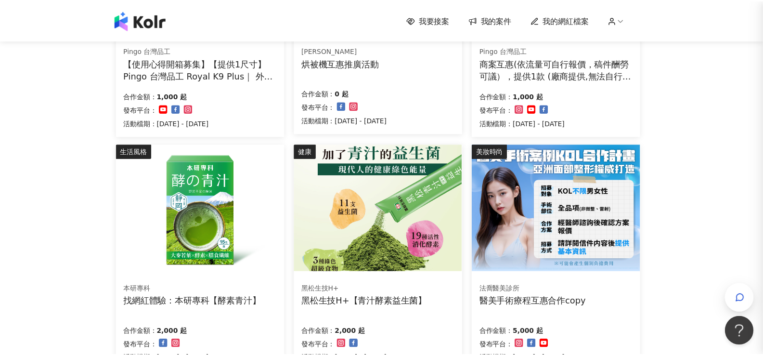
scroll to position [0, 0]
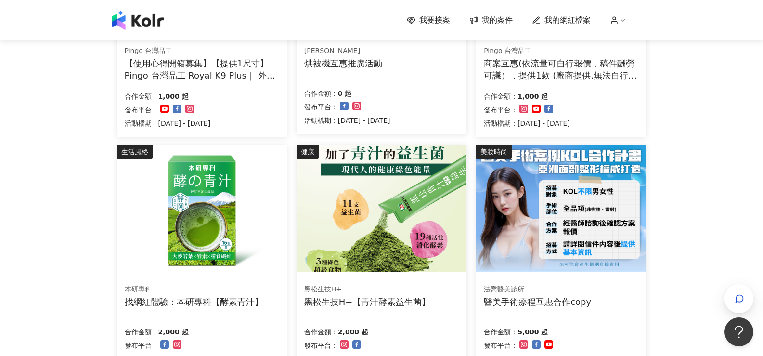
click at [224, 218] on img at bounding box center [201, 208] width 169 height 128
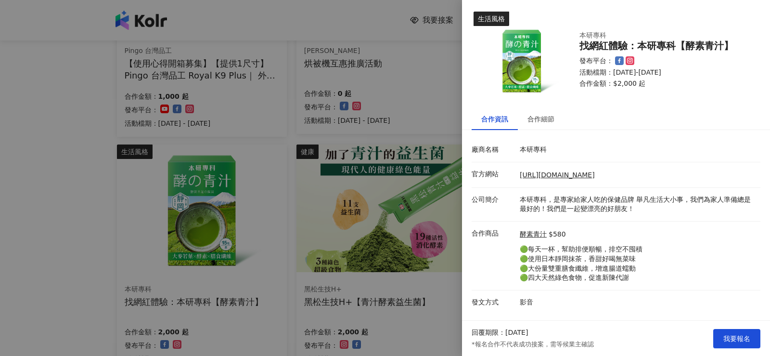
click at [223, 218] on div at bounding box center [385, 178] width 770 height 356
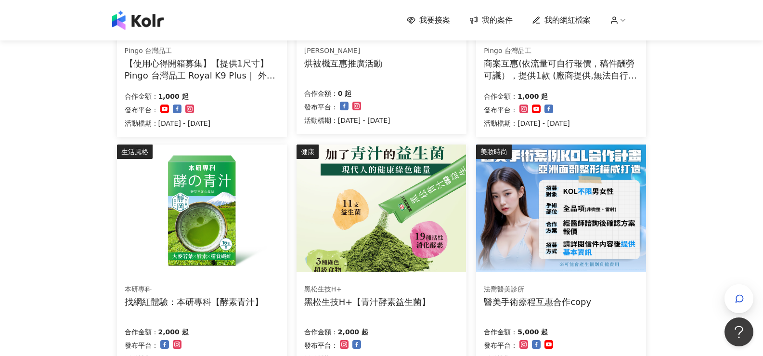
click at [536, 204] on img at bounding box center [560, 208] width 169 height 128
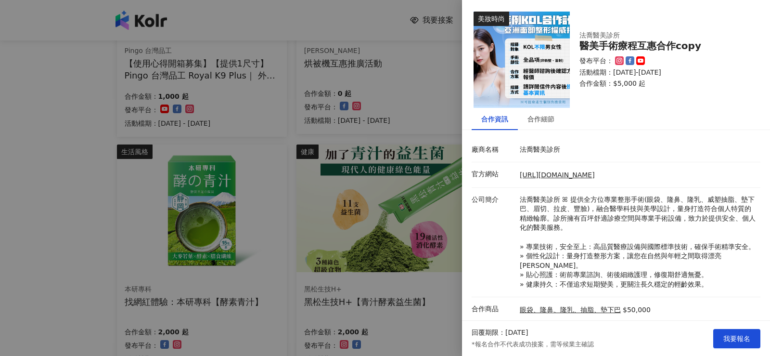
click at [410, 217] on div at bounding box center [385, 178] width 770 height 356
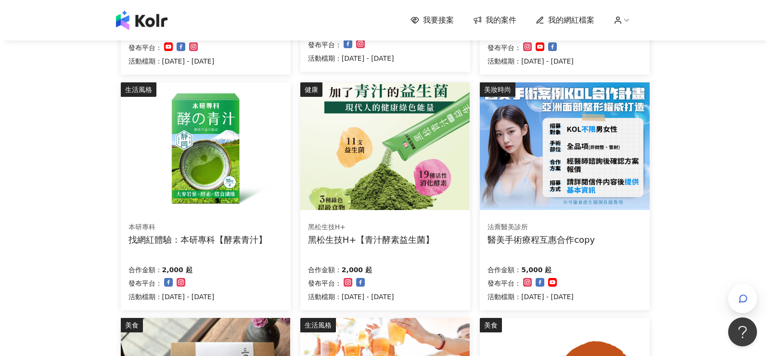
scroll to position [289, 0]
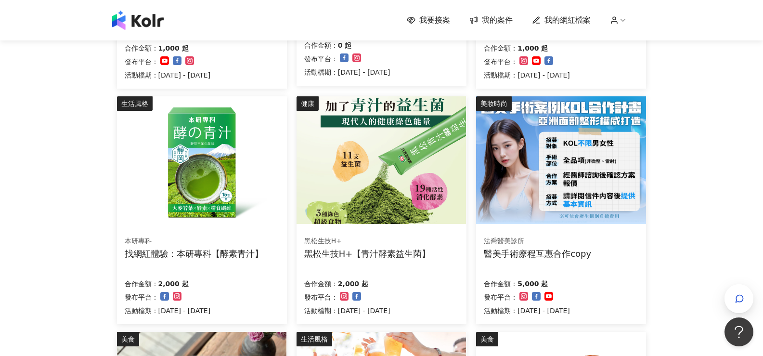
click at [556, 170] on img at bounding box center [560, 160] width 169 height 128
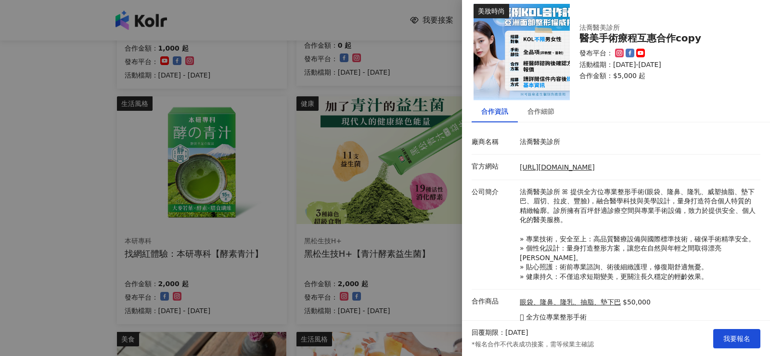
scroll to position [0, 0]
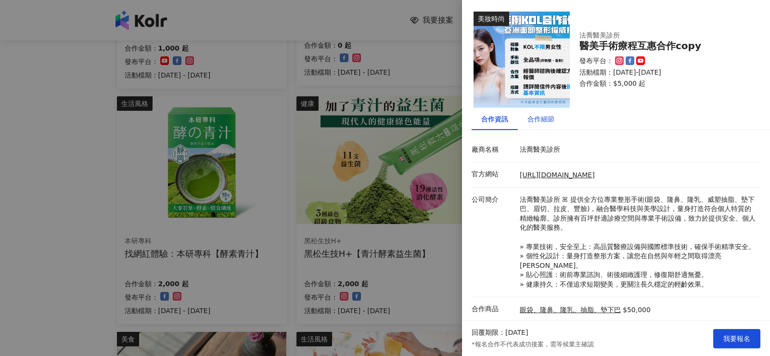
click at [537, 118] on div "合作細節" at bounding box center [540, 119] width 27 height 11
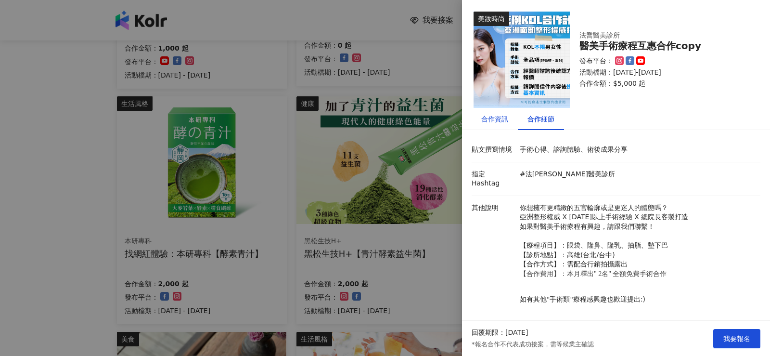
click at [490, 117] on div "合作資訊" at bounding box center [494, 119] width 27 height 11
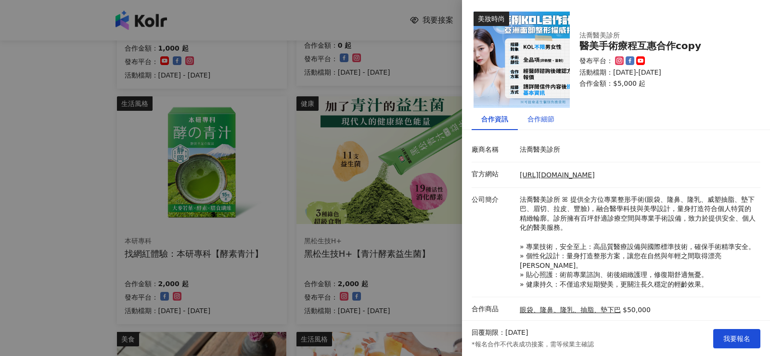
click at [537, 116] on div "合作細節" at bounding box center [540, 119] width 27 height 11
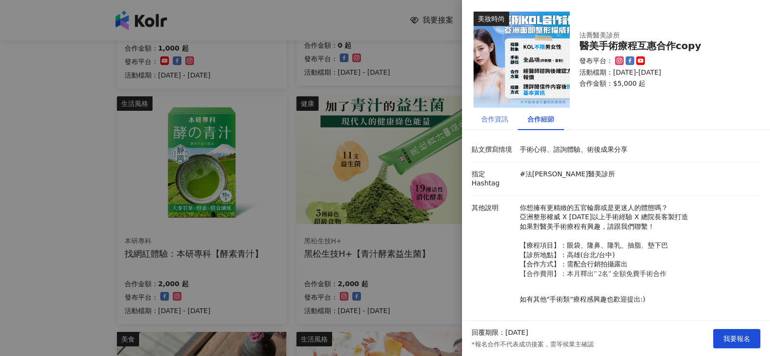
click at [485, 124] on div "合作資訊" at bounding box center [495, 119] width 46 height 22
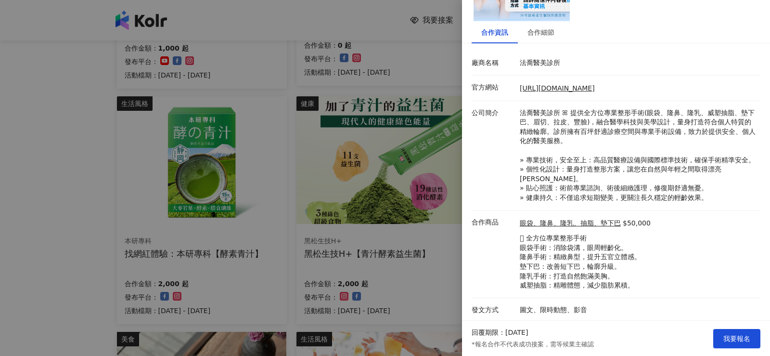
scroll to position [88, 0]
click at [64, 256] on div at bounding box center [385, 178] width 770 height 356
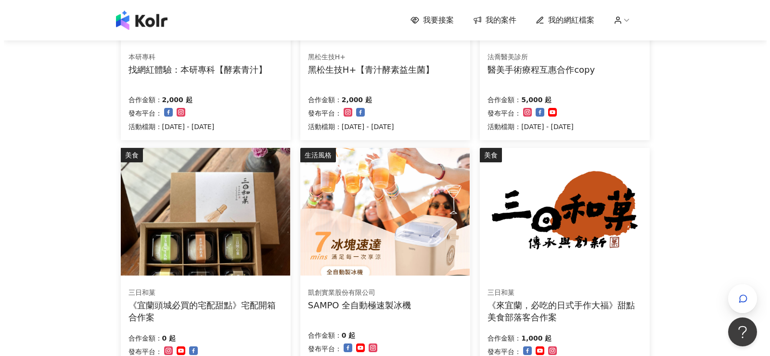
scroll to position [481, 0]
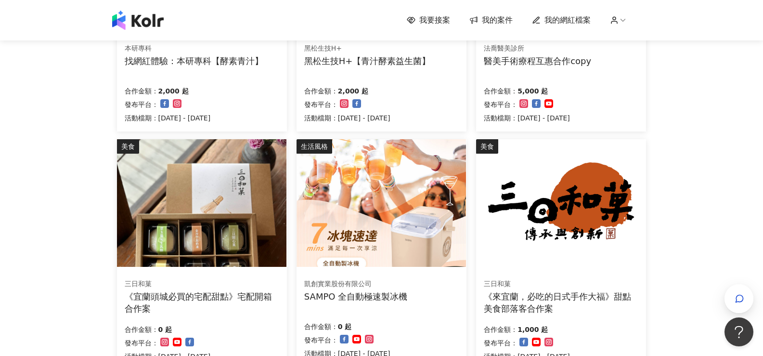
click at [204, 237] on img at bounding box center [201, 203] width 169 height 128
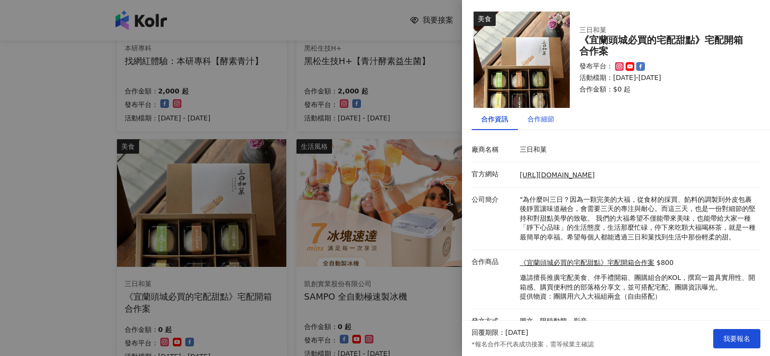
click at [542, 119] on div "合作細節" at bounding box center [540, 119] width 27 height 11
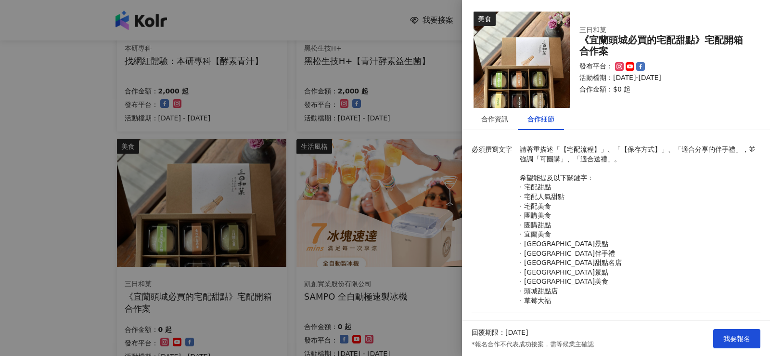
scroll to position [309, 0]
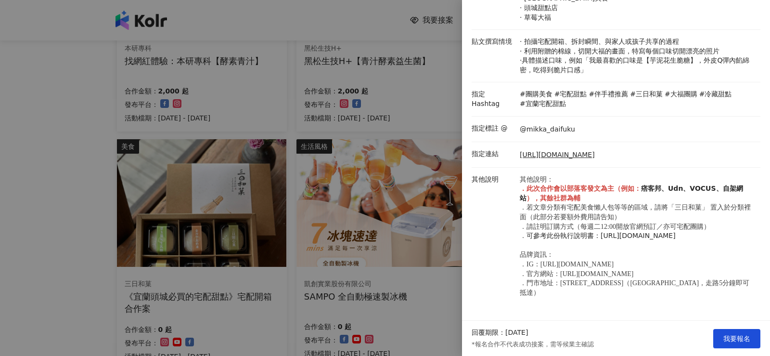
click at [58, 254] on div at bounding box center [385, 178] width 770 height 356
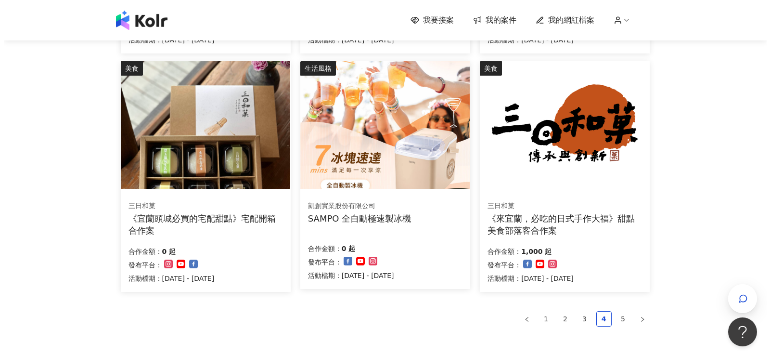
scroll to position [578, 0]
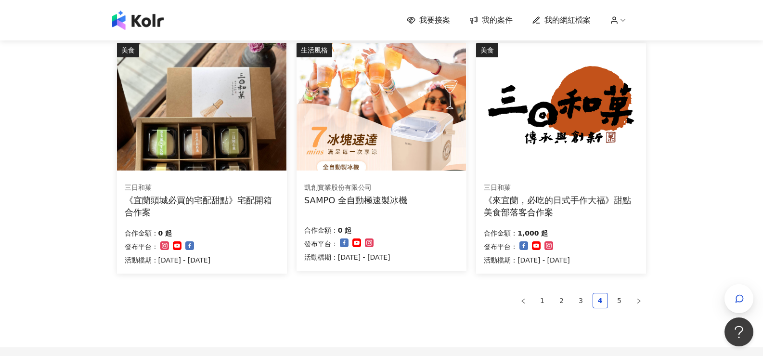
click at [584, 132] on img at bounding box center [560, 107] width 169 height 128
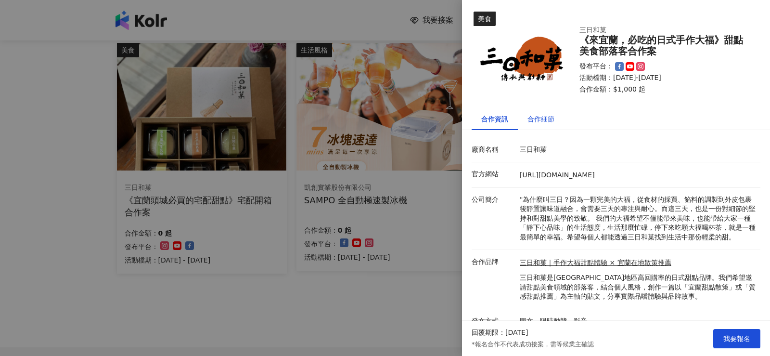
click at [547, 117] on div "合作細節" at bounding box center [540, 119] width 27 height 11
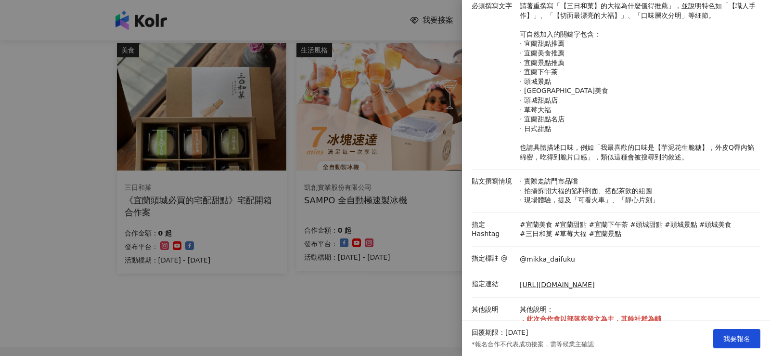
scroll to position [144, 0]
click at [331, 311] on div at bounding box center [385, 178] width 770 height 356
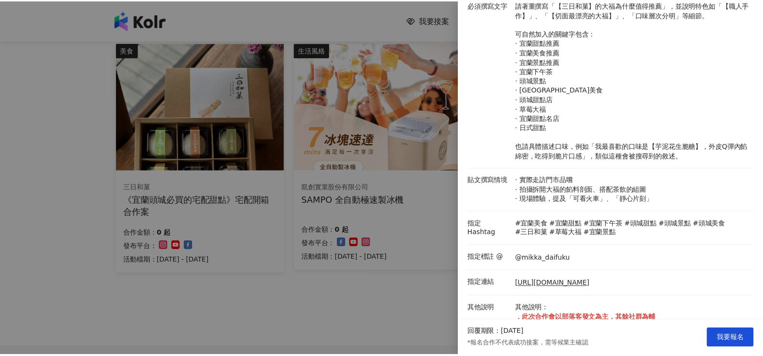
scroll to position [0, 0]
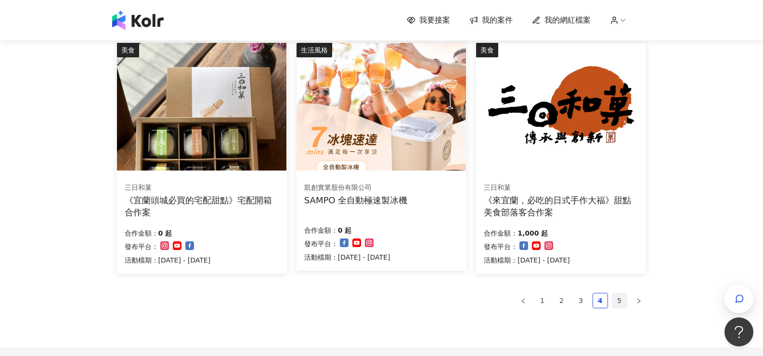
click at [617, 303] on link "5" at bounding box center [619, 300] width 14 height 14
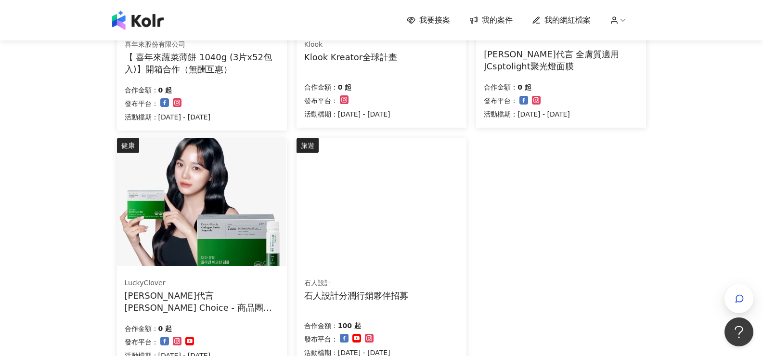
scroll to position [385, 0]
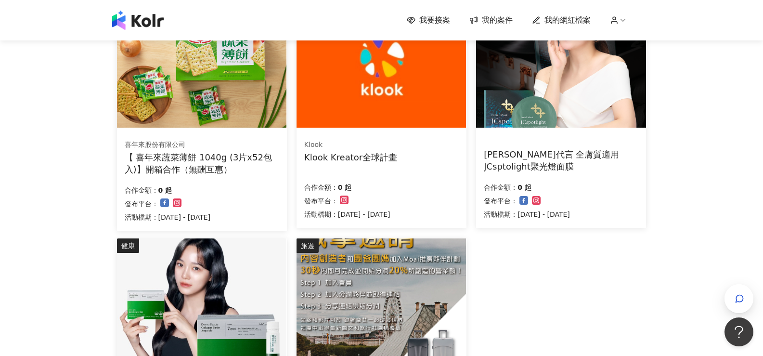
click at [618, 19] on icon at bounding box center [614, 20] width 9 height 9
click at [87, 156] on div "我要接案 我的案件 我的網紅檔案 我要接案 搜尋 排序： 日期新到舊 篩選： 案件類型 發布平台 案件價格範圍 活動檔期 清除 套用 生活風格 凱創實業股份有…" at bounding box center [381, 132] width 763 height 1034
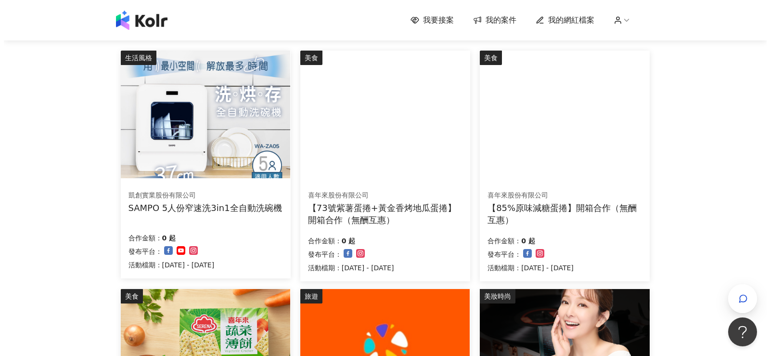
scroll to position [48, 0]
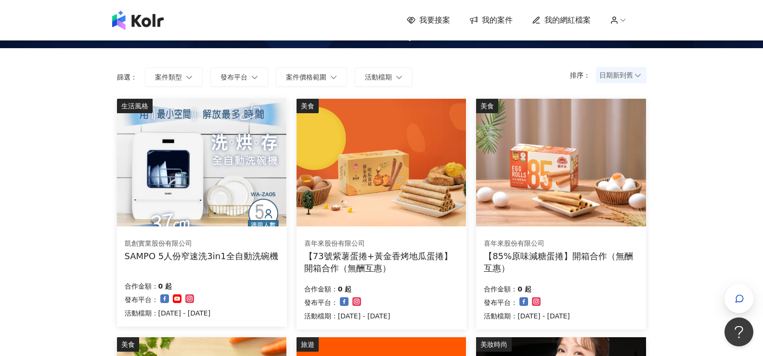
click at [551, 174] on img at bounding box center [560, 163] width 169 height 128
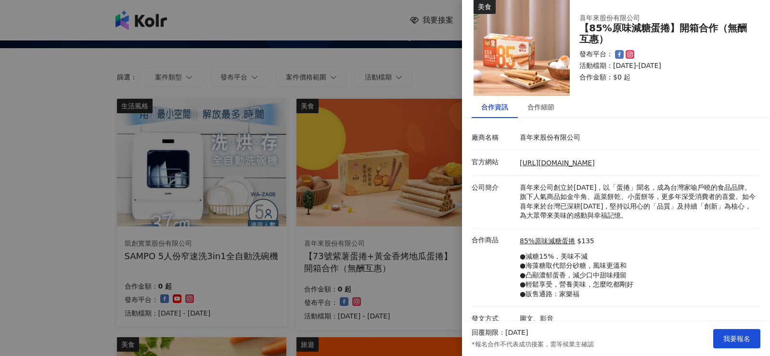
scroll to position [22, 0]
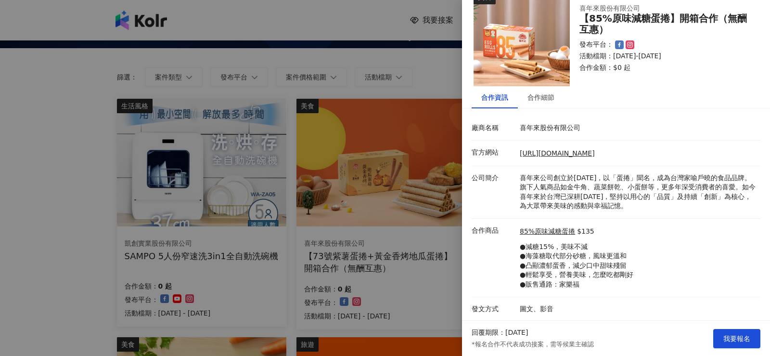
drag, startPoint x: 1, startPoint y: 191, endPoint x: 7, endPoint y: 191, distance: 5.8
click at [4, 191] on div at bounding box center [385, 178] width 770 height 356
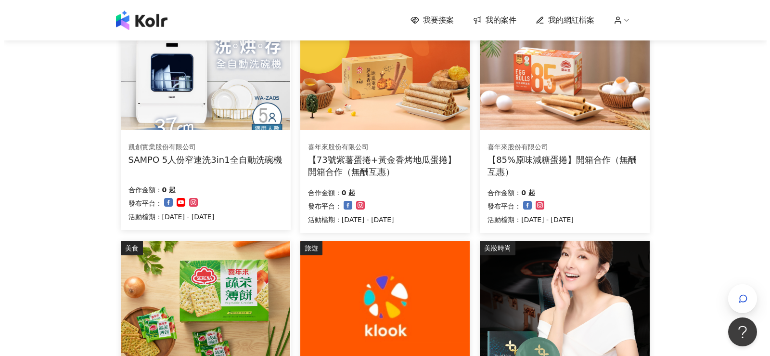
scroll to position [0, 0]
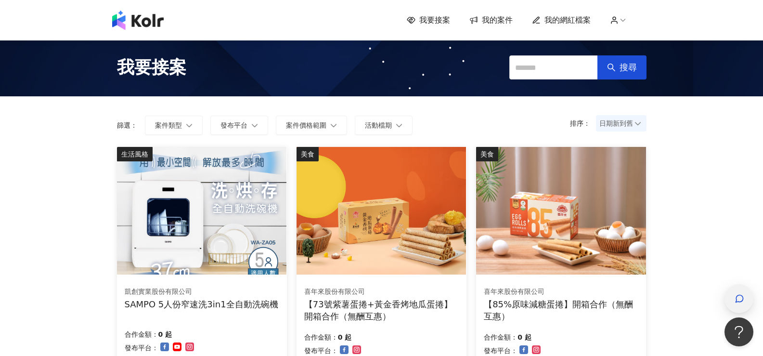
click at [730, 288] on div "button" at bounding box center [738, 298] width 29 height 29
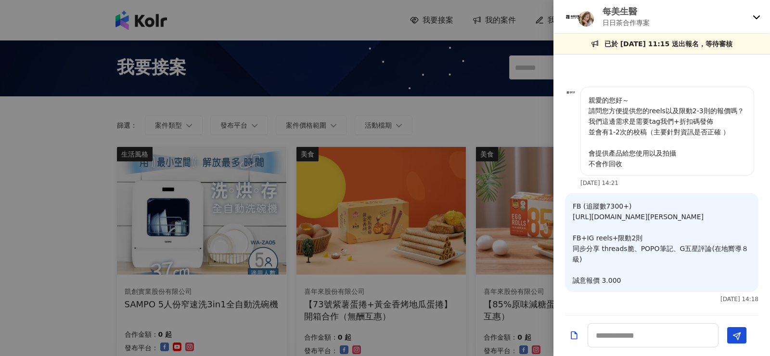
click at [757, 17] on icon at bounding box center [757, 17] width 8 height 8
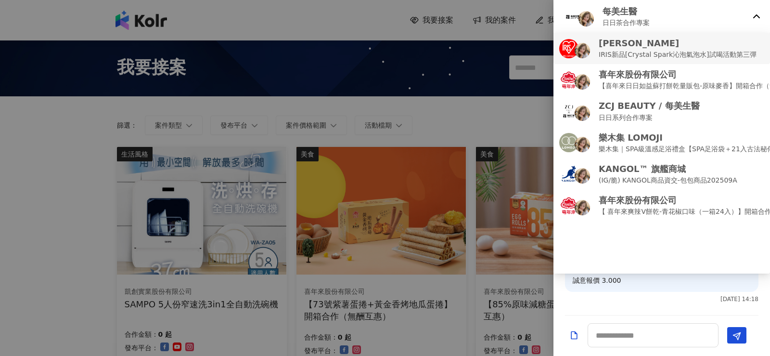
click at [645, 53] on p "IRIS新品[Crystal Spark沁泡氣泡水]試喝活動第三彈" at bounding box center [678, 54] width 158 height 11
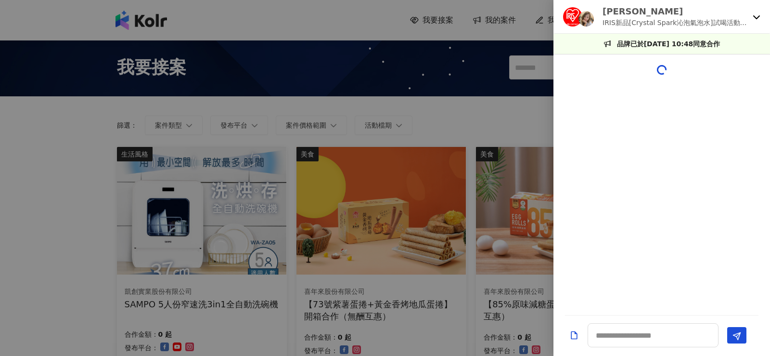
scroll to position [1326, 0]
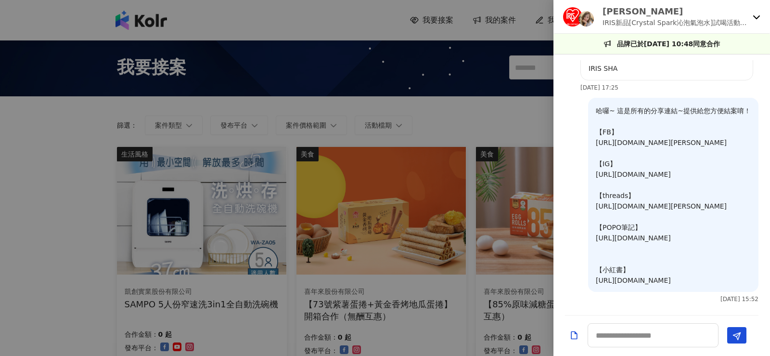
click at [647, 26] on p "IRIS新品[Crystal Spark沁泡氣泡水]試喝活動第三彈" at bounding box center [676, 22] width 146 height 11
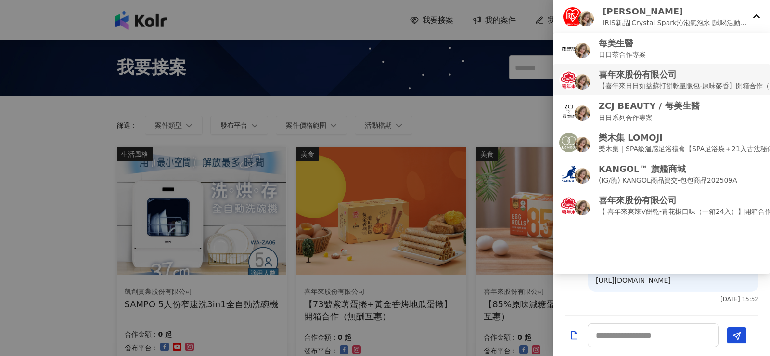
click at [642, 79] on p "喜年來股份有限公司" at bounding box center [701, 74] width 205 height 12
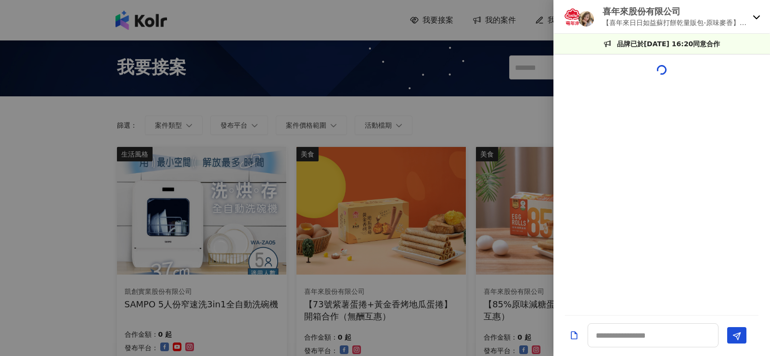
scroll to position [100, 0]
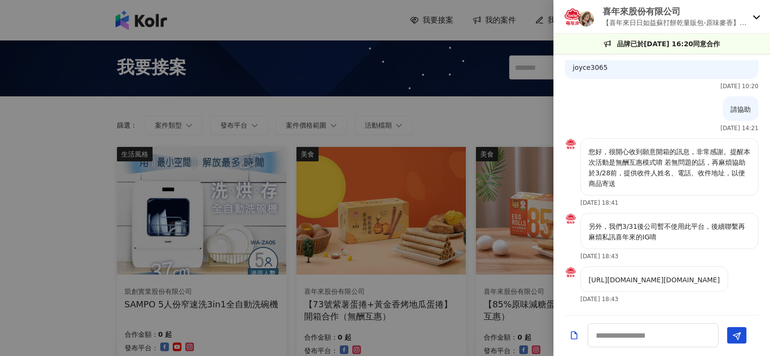
click at [655, 18] on p "【喜年來日日如益蘇打餅乾量販包-原味麥香】開箱合作（無酬互惠）" at bounding box center [676, 22] width 146 height 11
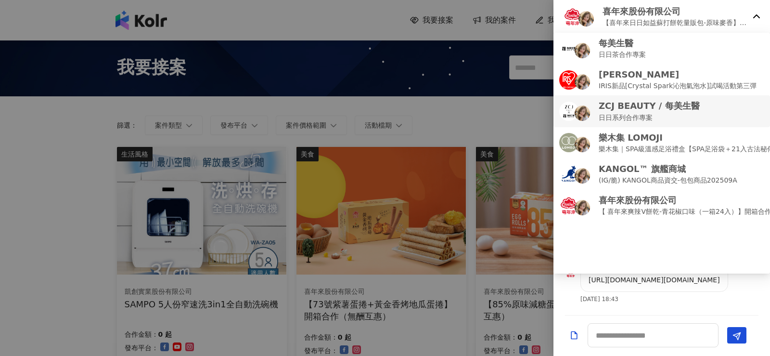
click at [642, 111] on p "ZCJ BEAUTY / 每美生醫" at bounding box center [649, 106] width 101 height 12
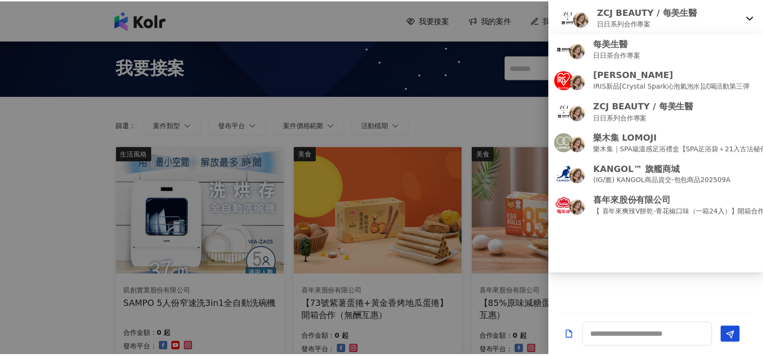
scroll to position [0, 0]
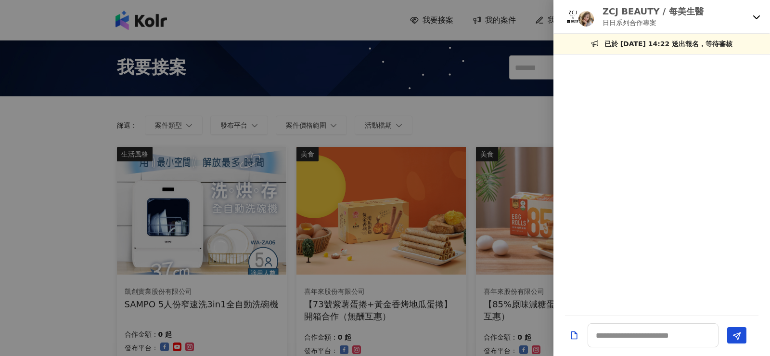
click at [647, 16] on p "ZCJ BEAUTY / 每美生醫" at bounding box center [653, 11] width 101 height 12
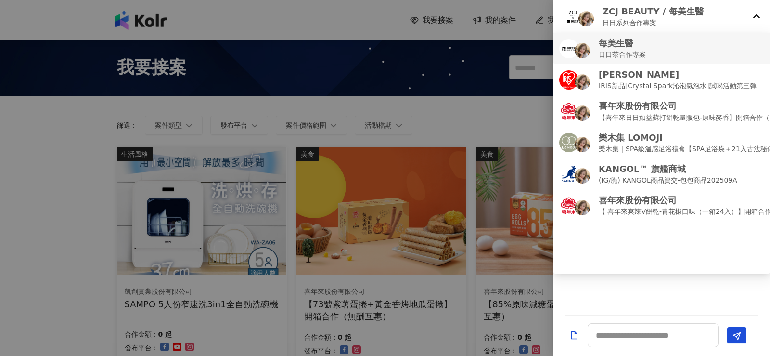
click at [630, 52] on p "日日茶合作專案" at bounding box center [622, 54] width 47 height 11
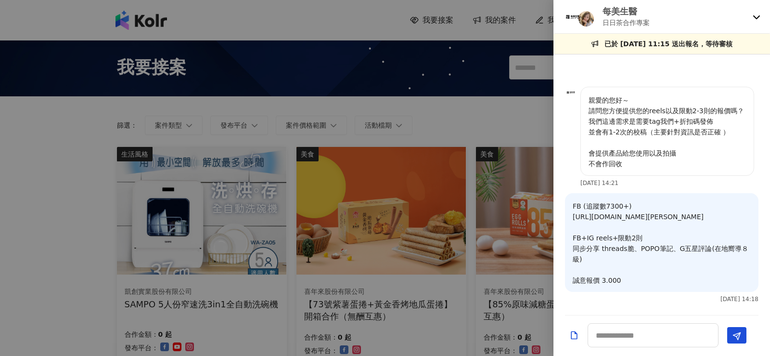
click at [630, 24] on p "日日茶合作專案" at bounding box center [626, 22] width 47 height 11
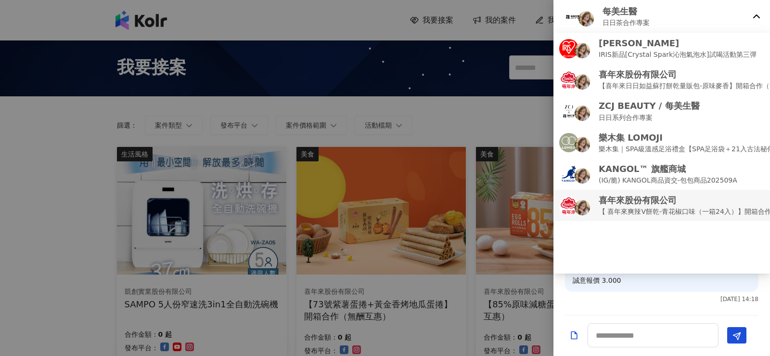
click at [634, 210] on p "【 喜年來爽辣V餅乾-青花椒口味（一箱24入）】開箱合作（無酬互惠）" at bounding box center [705, 211] width 213 height 11
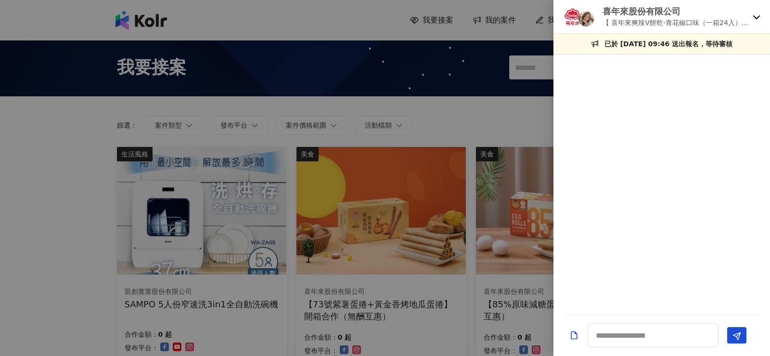
click at [640, 20] on p "【 喜年來爽辣V餅乾-青花椒口味（一箱24入）】開箱合作（無酬互惠）" at bounding box center [676, 22] width 146 height 11
click at [26, 231] on div at bounding box center [385, 178] width 770 height 356
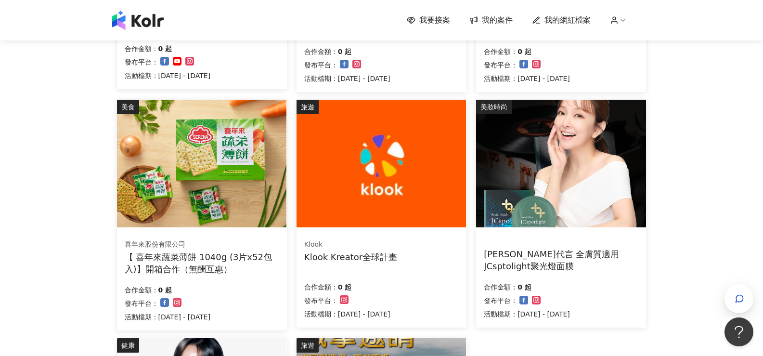
scroll to position [289, 0]
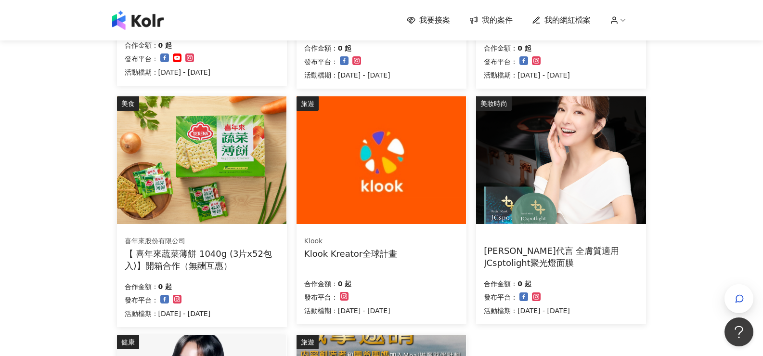
click at [219, 187] on img at bounding box center [201, 160] width 169 height 128
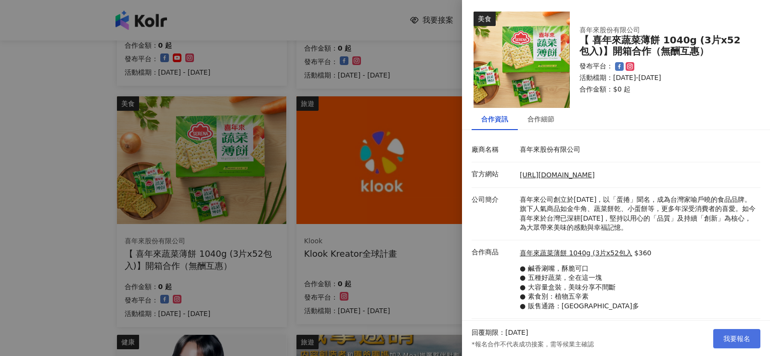
click at [747, 343] on button "我要報名" at bounding box center [736, 338] width 47 height 19
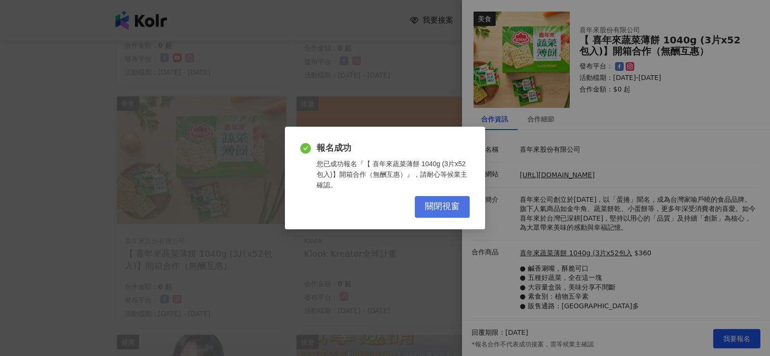
click at [446, 213] on button "關閉視窗" at bounding box center [442, 207] width 55 height 22
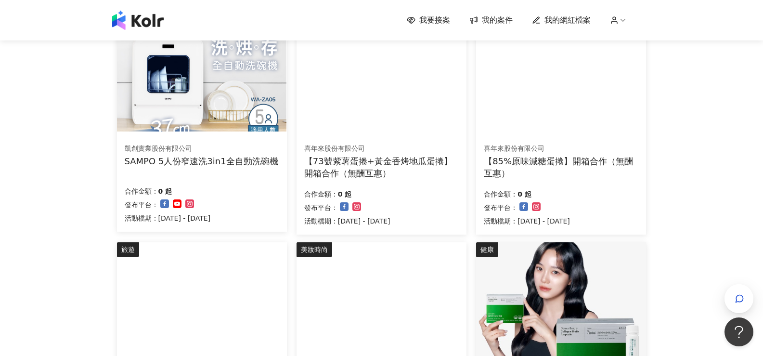
scroll to position [0, 0]
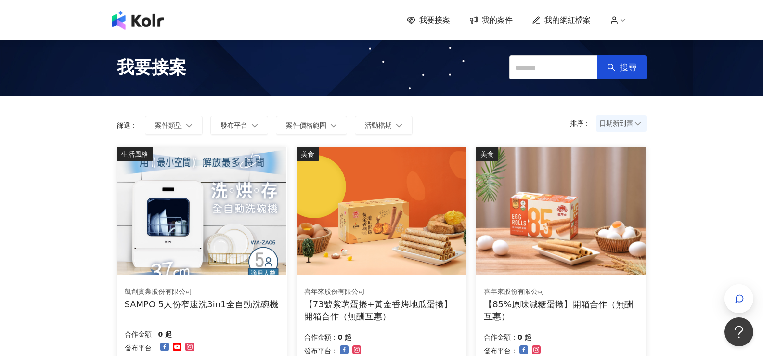
click at [494, 25] on span "我的案件" at bounding box center [497, 20] width 31 height 11
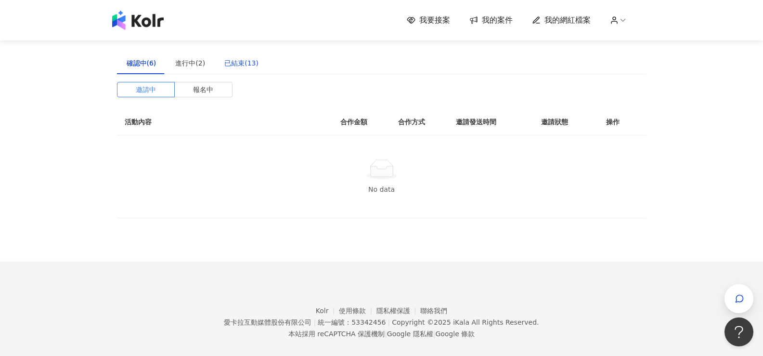
click at [251, 63] on div "已結束(13)" at bounding box center [241, 63] width 34 height 11
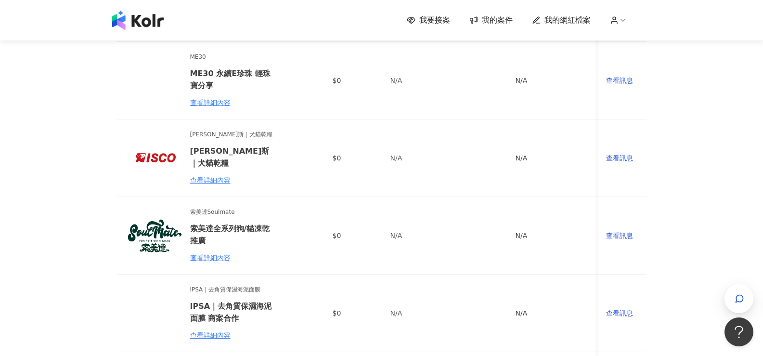
scroll to position [58, 0]
